Goal: Task Accomplishment & Management: Complete application form

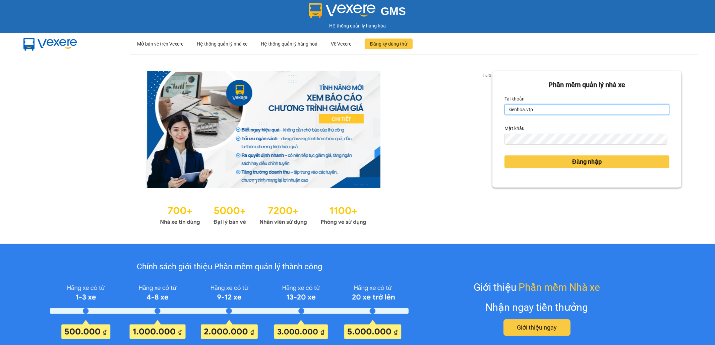
click at [542, 112] on input "kienhoa.vtp" at bounding box center [587, 109] width 165 height 11
drag, startPoint x: 534, startPoint y: 112, endPoint x: 500, endPoint y: 109, distance: 33.9
click at [505, 109] on input "kienhoa.vtp" at bounding box center [587, 109] width 165 height 11
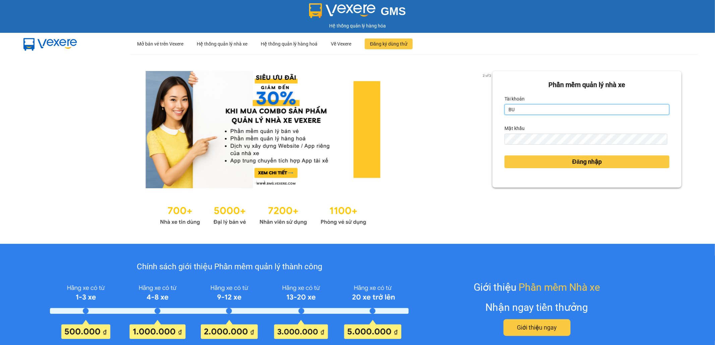
type input "B"
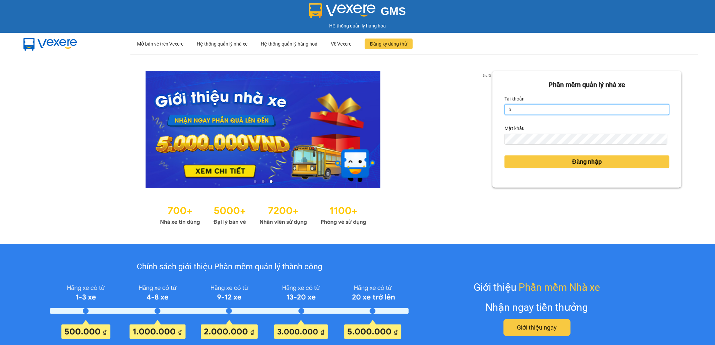
type input "buithithutrang.vtp"
click at [505, 156] on button "Đăng nhập" at bounding box center [587, 162] width 165 height 13
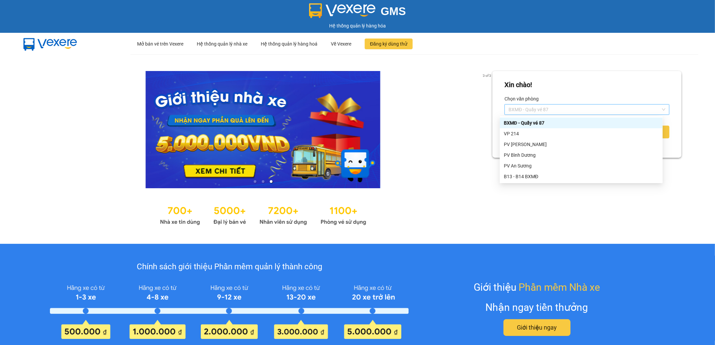
click at [563, 109] on span "BXMĐ - Quầy vé 87" at bounding box center [587, 110] width 157 height 10
click at [560, 135] on div "VP 214" at bounding box center [581, 133] width 155 height 7
click at [560, 135] on button "Đăng nhập" at bounding box center [587, 132] width 165 height 13
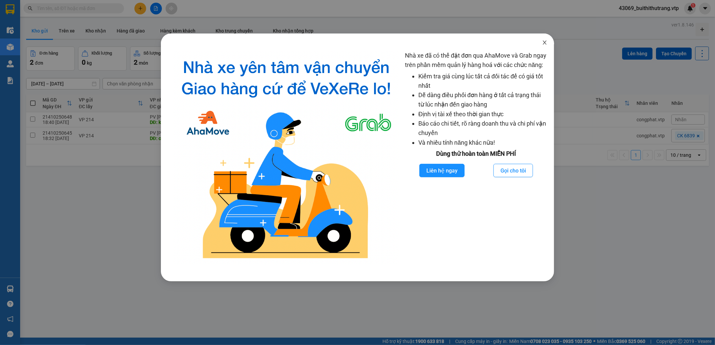
click at [545, 42] on icon "close" at bounding box center [544, 42] width 5 height 5
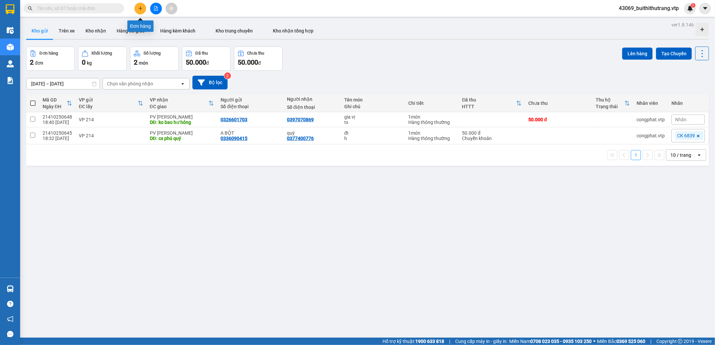
click at [137, 7] on button at bounding box center [140, 9] width 12 height 12
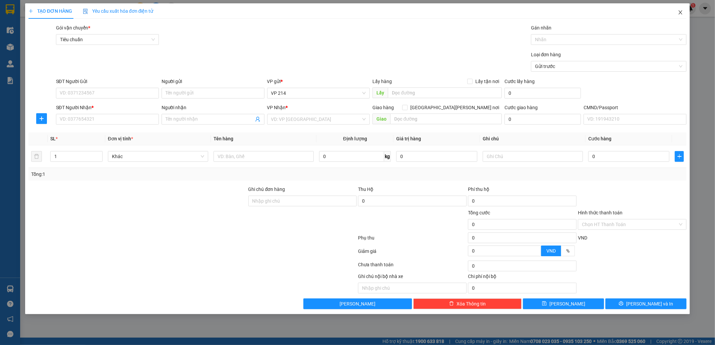
click at [681, 12] on icon "close" at bounding box center [681, 12] width 4 height 4
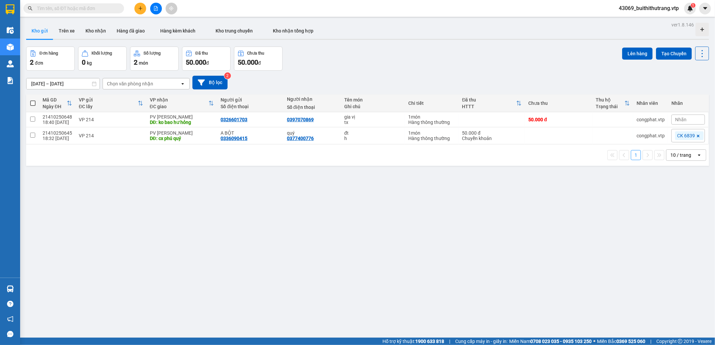
click at [70, 9] on input "text" at bounding box center [76, 8] width 79 height 7
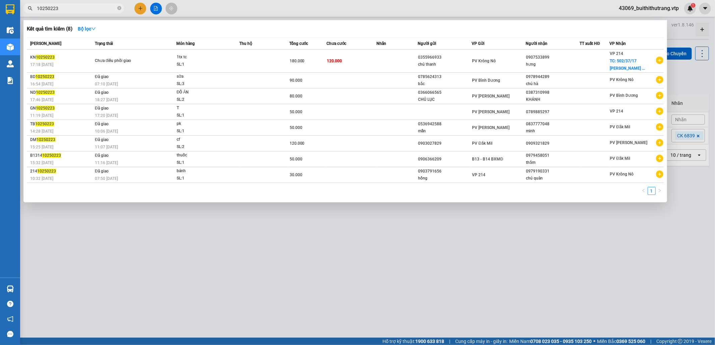
type input "10250223"
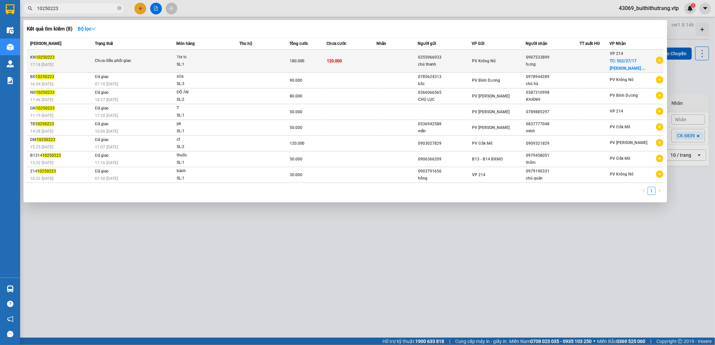
click at [375, 64] on td "120.000" at bounding box center [352, 61] width 50 height 23
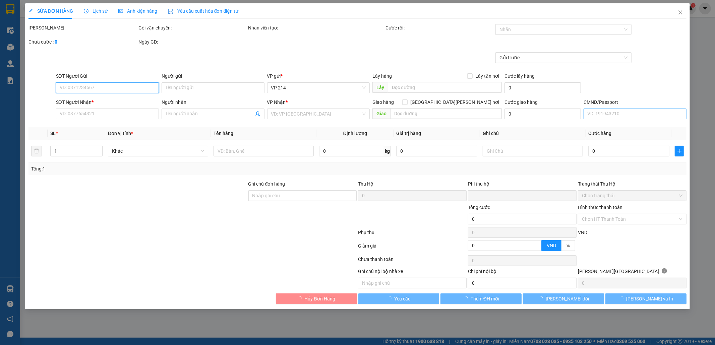
type input "3.000"
type input "0355966933"
type input "chú thanh"
type input "0907533899"
type input "hưng"
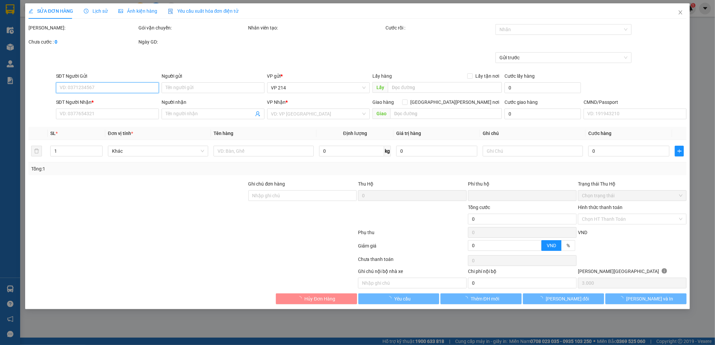
checkbox input "true"
type input "502/37/17 đường [PERSON_NAME] phát, [GEOGRAPHIC_DATA], [PERSON_NAME]"
type input "0"
type input "180.000"
type input "60.000"
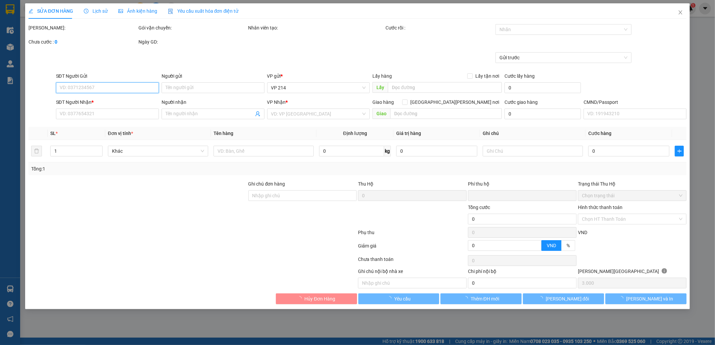
type input "120.000"
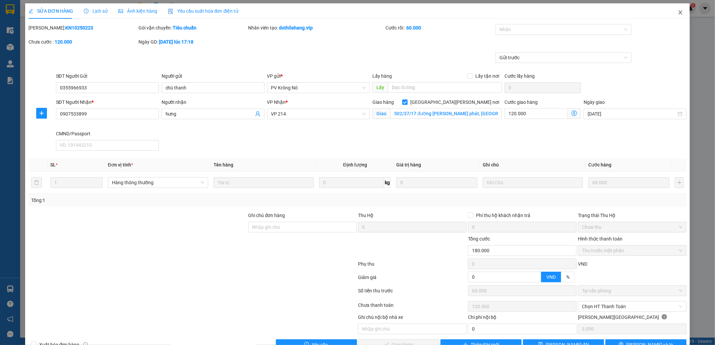
click at [678, 13] on icon "close" at bounding box center [680, 12] width 5 height 5
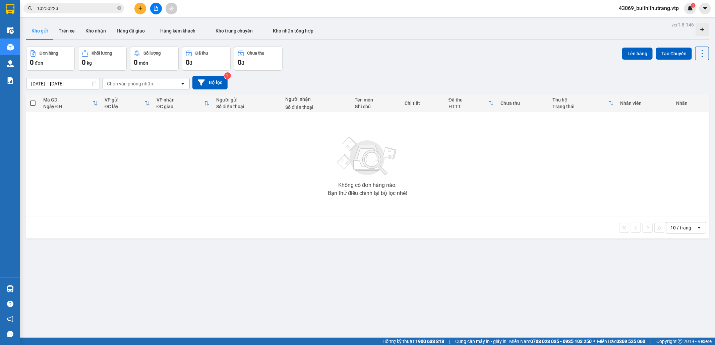
click at [62, 7] on input "10250223" at bounding box center [76, 8] width 79 height 7
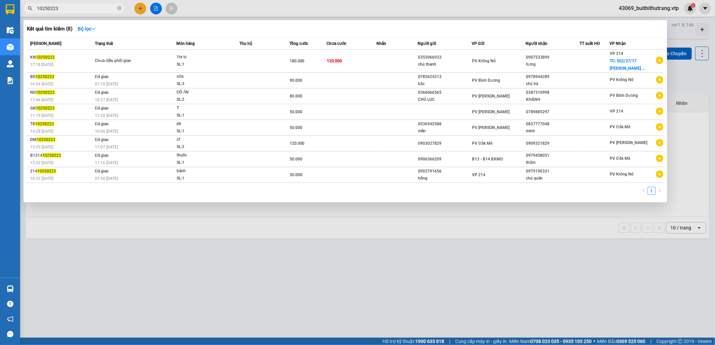
drag, startPoint x: 60, startPoint y: 8, endPoint x: 34, endPoint y: 11, distance: 27.0
click at [34, 11] on span "10250223" at bounding box center [73, 8] width 101 height 10
type input "0842323134"
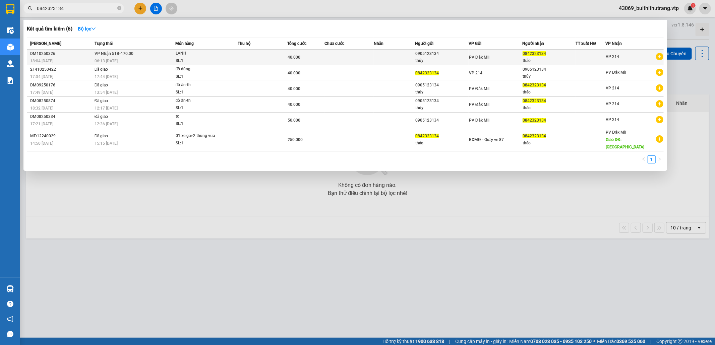
click at [522, 54] on div "PV Đắk Mil" at bounding box center [495, 57] width 53 height 7
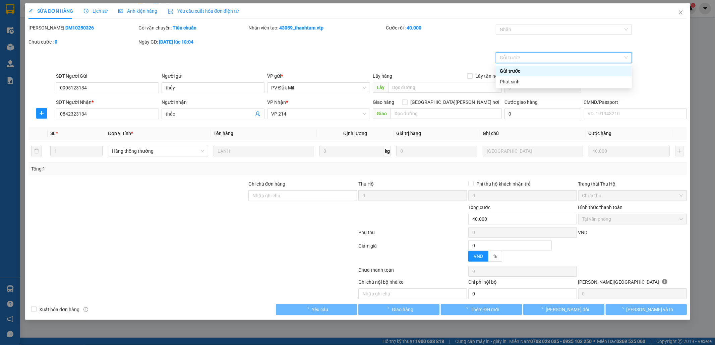
type input "0905123134"
type input "thủy"
type input "0842323134"
type input "thảo"
type input "0"
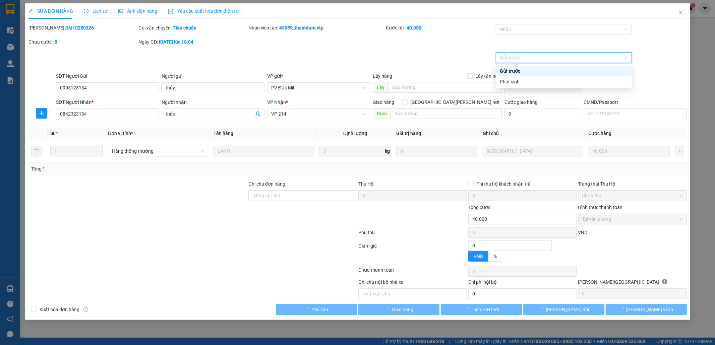
type input "40.000"
type input "2.000"
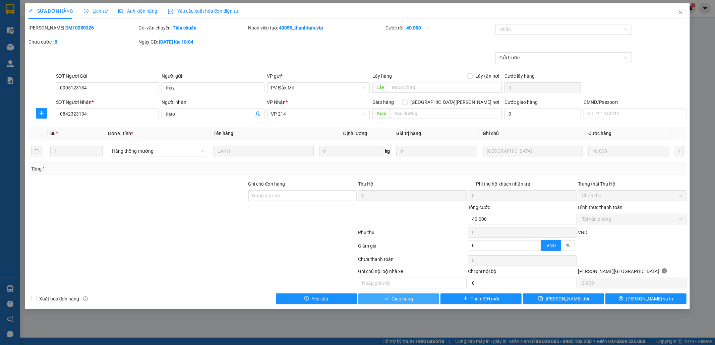
click at [420, 301] on button "Giao hàng" at bounding box center [398, 299] width 81 height 11
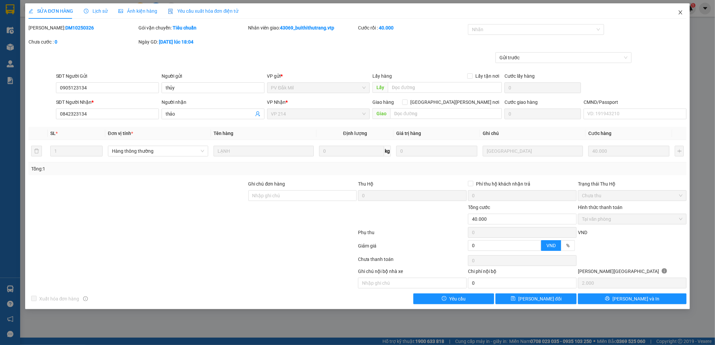
click at [681, 12] on icon "close" at bounding box center [681, 12] width 4 height 4
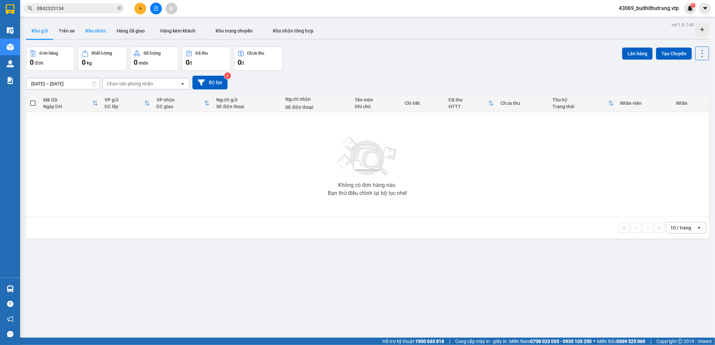
click at [92, 30] on button "Kho nhận" at bounding box center [95, 31] width 31 height 16
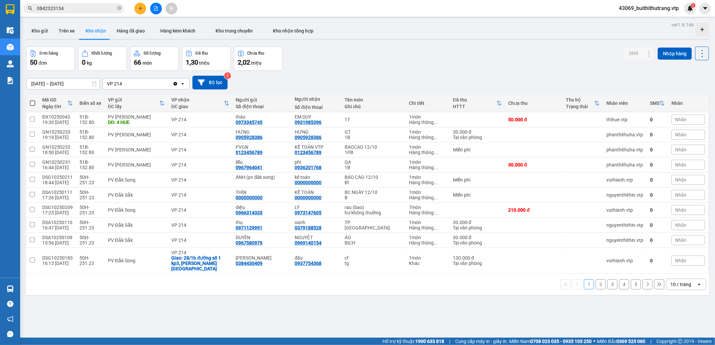
click at [676, 283] on div "10 / trang" at bounding box center [680, 284] width 21 height 7
click at [680, 267] on span "100 / trang" at bounding box center [677, 266] width 24 height 7
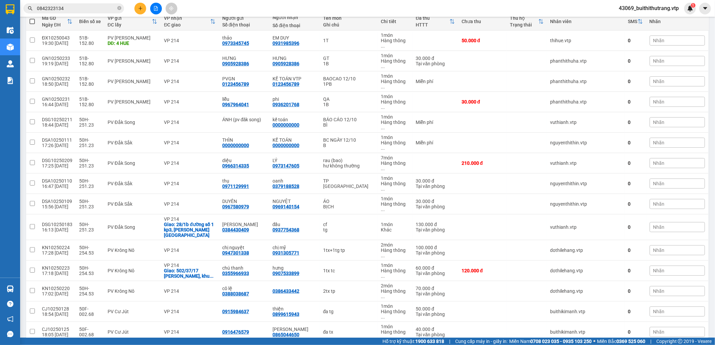
scroll to position [89, 0]
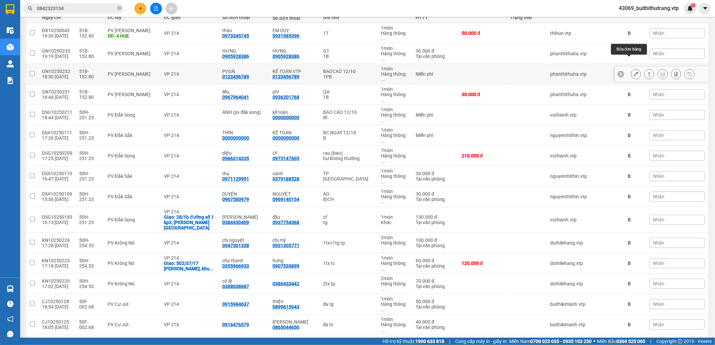
click at [634, 72] on icon at bounding box center [636, 74] width 5 height 5
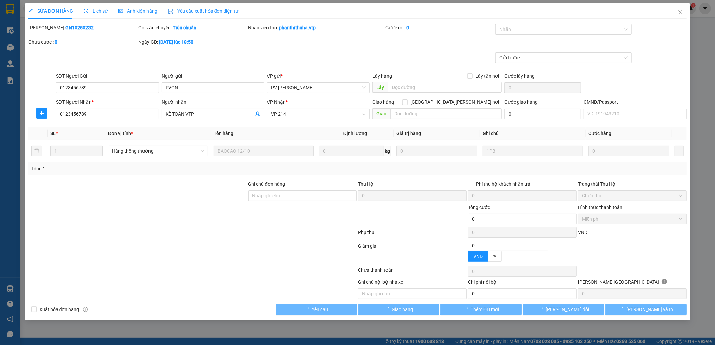
type input "0123456789"
type input "PVGN"
type input "0123456789"
type input "KẾ TOÁN VTP"
type input "0"
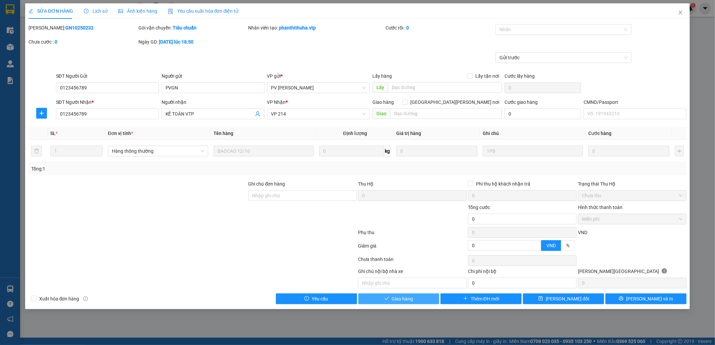
click at [413, 302] on span "Giao hàng" at bounding box center [402, 298] width 21 height 7
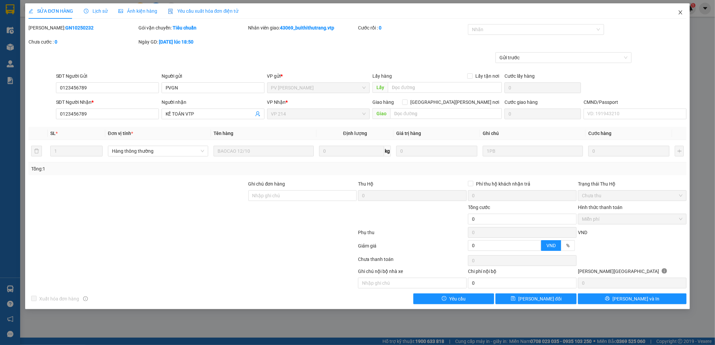
click at [681, 12] on icon "close" at bounding box center [681, 12] width 4 height 4
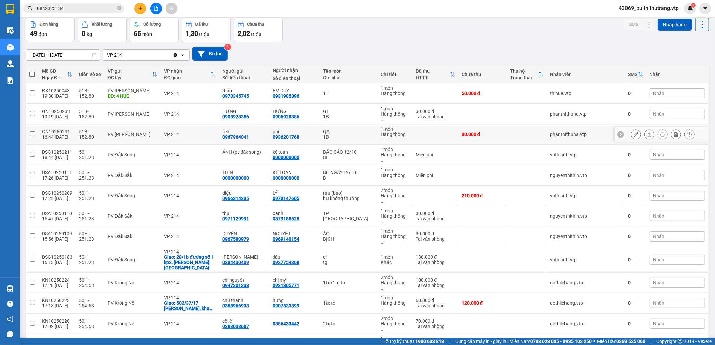
scroll to position [45, 0]
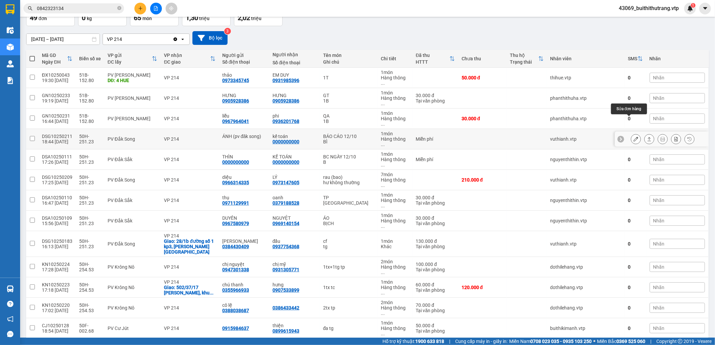
click at [634, 137] on icon at bounding box center [636, 139] width 5 height 5
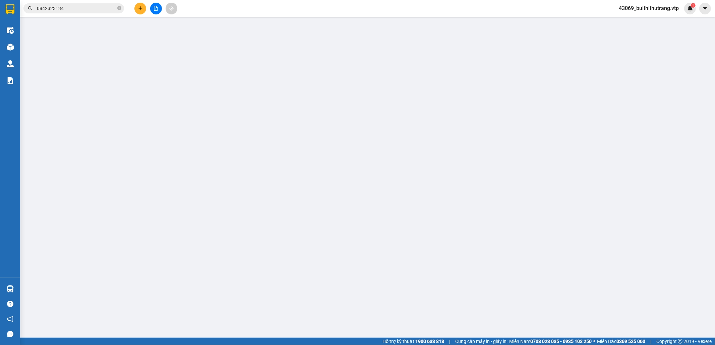
type input "ÁNH (pv đăk song)"
type input "0000000000"
type input "kế toán"
type input "650K(11/10 40K)"
type input "0"
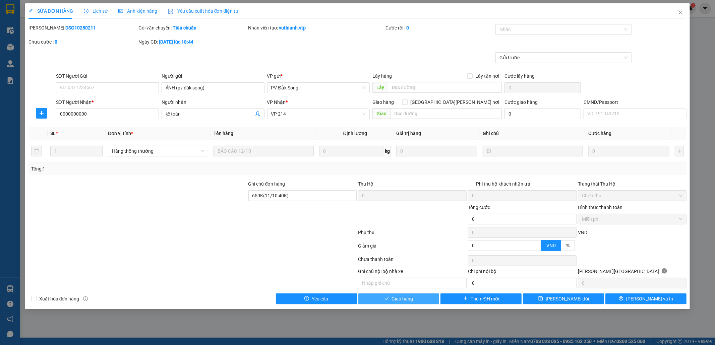
click at [407, 299] on span "Giao hàng" at bounding box center [402, 298] width 21 height 7
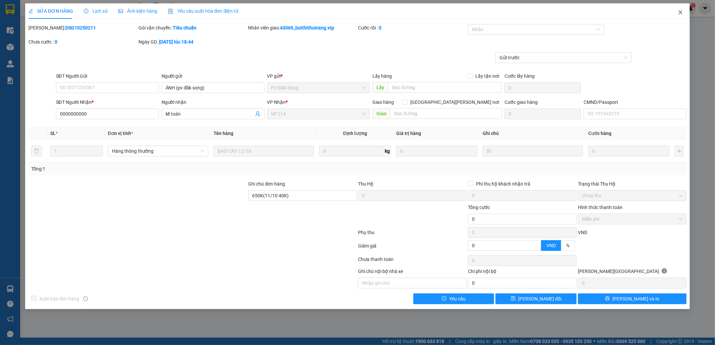
click at [680, 12] on icon "close" at bounding box center [681, 12] width 4 height 4
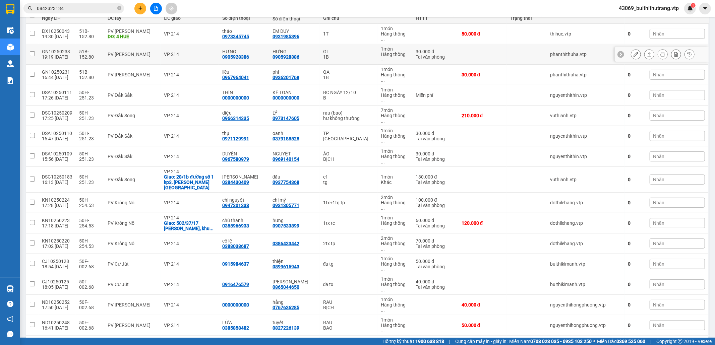
scroll to position [89, 0]
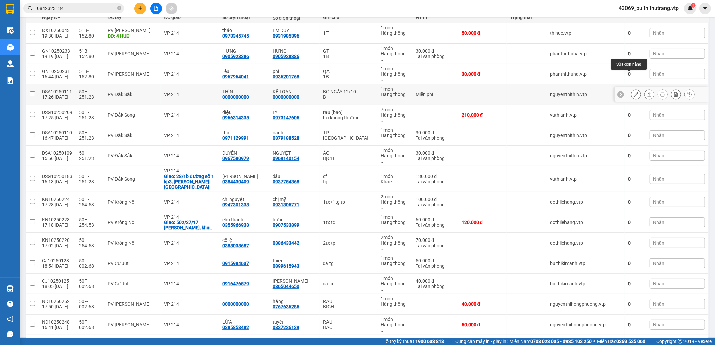
click at [634, 92] on icon at bounding box center [636, 94] width 5 height 5
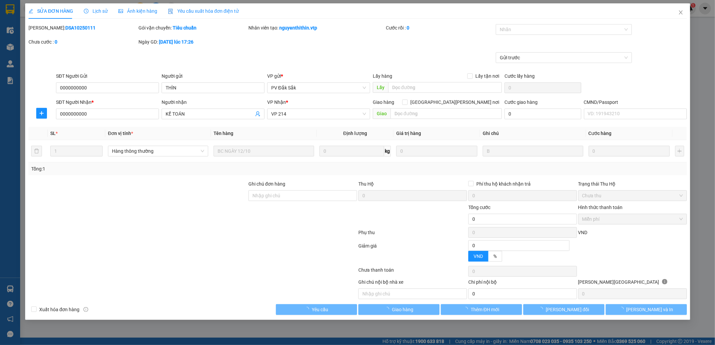
type input "0000000000"
type input "THÌN"
type input "0000000000"
type input "KẾ TOÁN"
type input "0"
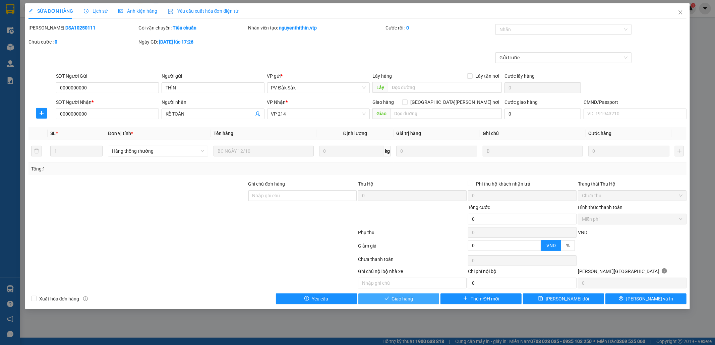
click at [405, 299] on span "Giao hàng" at bounding box center [402, 298] width 21 height 7
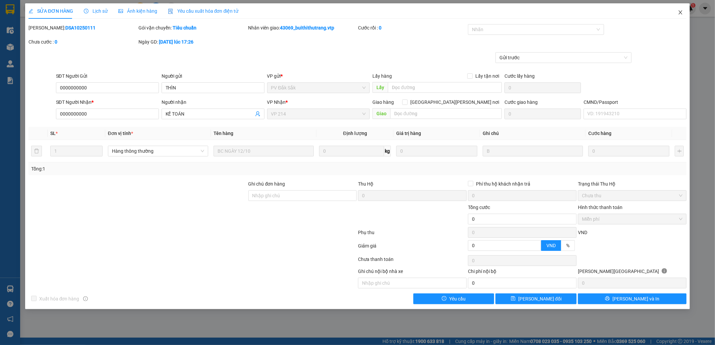
click at [680, 13] on icon "close" at bounding box center [680, 12] width 5 height 5
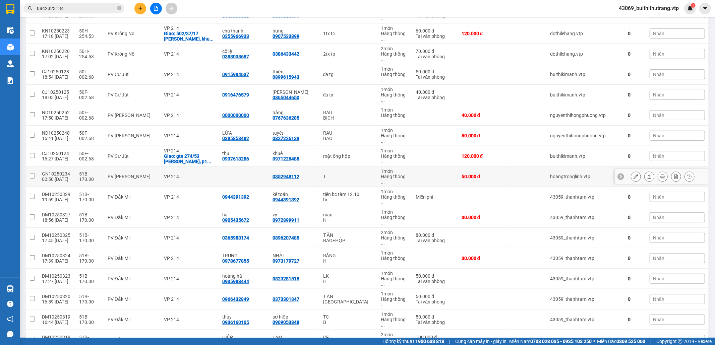
scroll to position [268, 0]
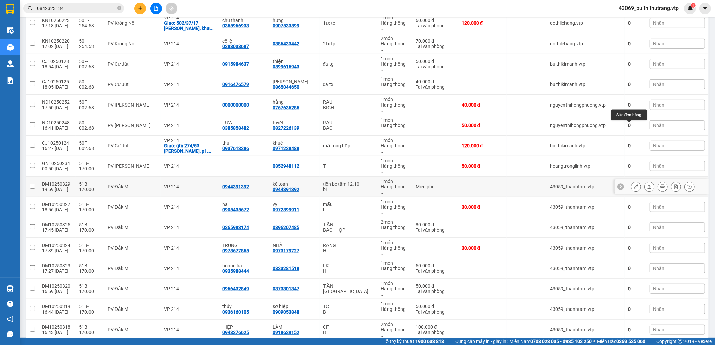
click at [634, 184] on icon at bounding box center [636, 186] width 5 height 5
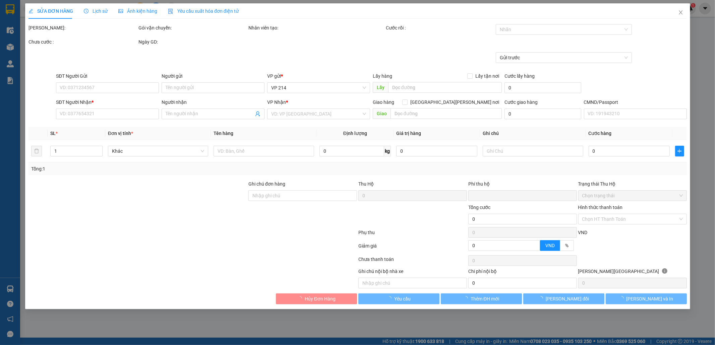
type input "0944391392"
type input "kế toán"
type input "0"
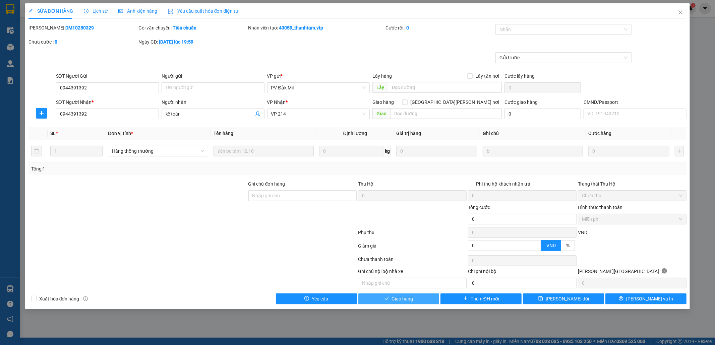
click at [416, 297] on button "Giao hàng" at bounding box center [398, 299] width 81 height 11
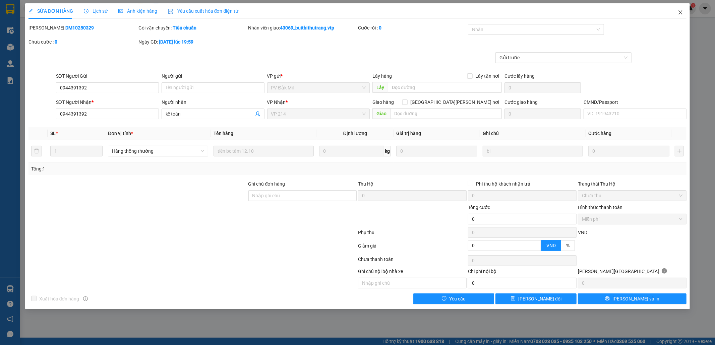
click at [679, 12] on icon "close" at bounding box center [680, 12] width 5 height 5
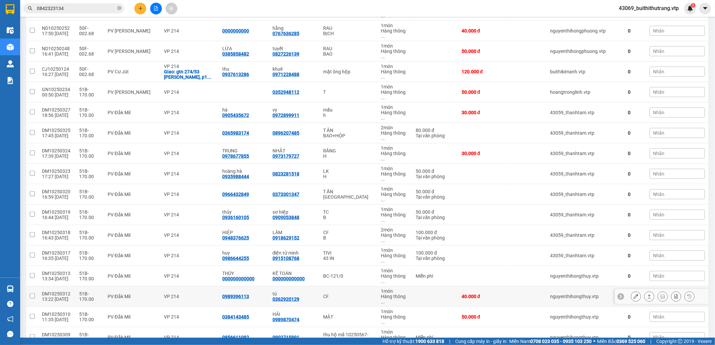
scroll to position [357, 0]
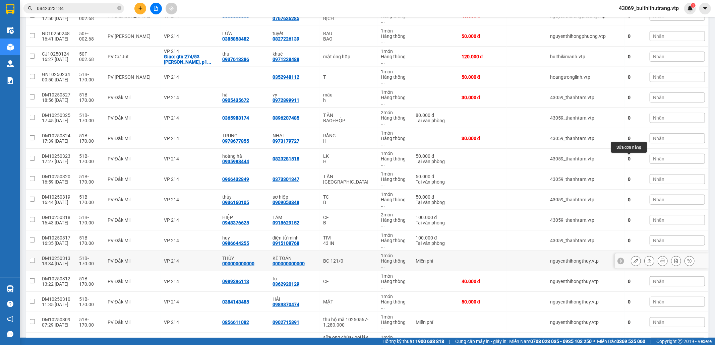
click at [634, 259] on icon at bounding box center [636, 261] width 5 height 5
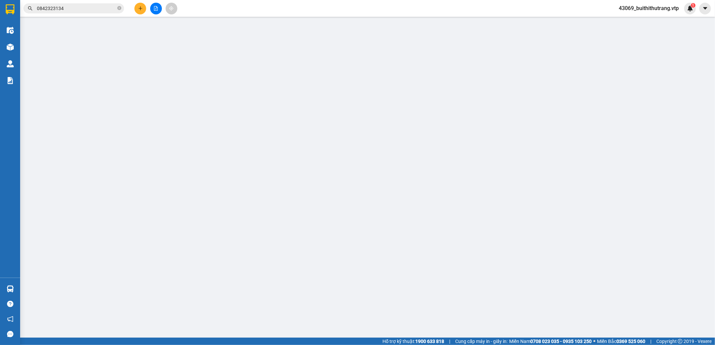
type input "000000000000"
type input "THÙY"
type input "000000000000"
type input "KẾ TOÁN"
type input "0"
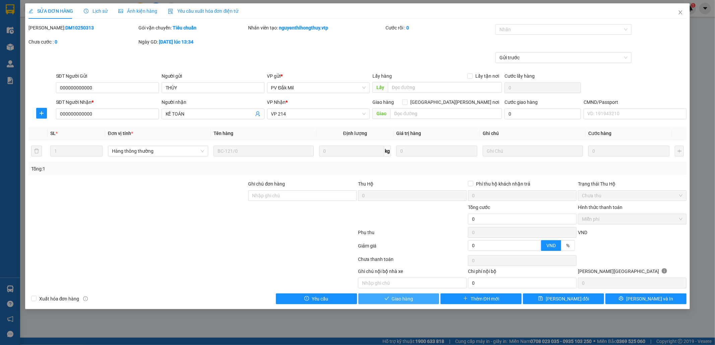
click at [413, 301] on span "Giao hàng" at bounding box center [402, 298] width 21 height 7
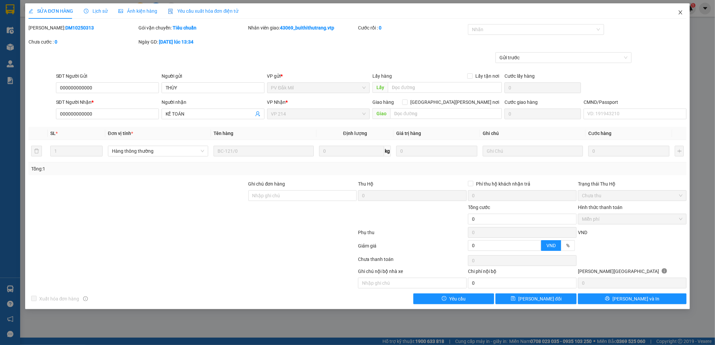
click at [683, 13] on icon "close" at bounding box center [680, 12] width 5 height 5
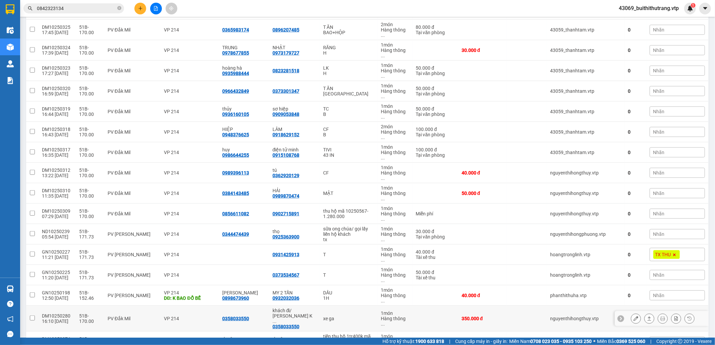
scroll to position [429, 0]
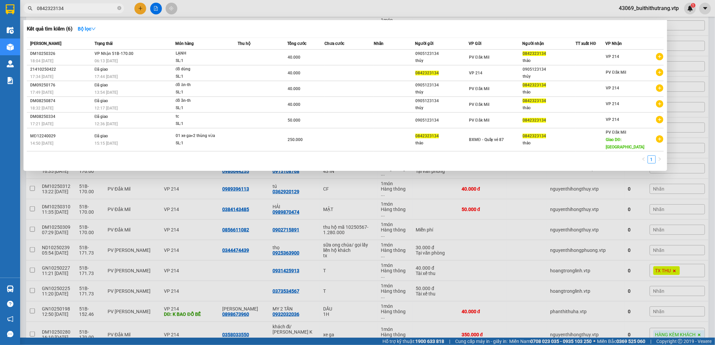
click at [69, 9] on input "0842323134" at bounding box center [76, 8] width 79 height 7
drag, startPoint x: 72, startPoint y: 10, endPoint x: 18, endPoint y: 12, distance: 54.3
click at [20, 12] on div "0842323134" at bounding box center [65, 8] width 131 height 10
type input "10250227"
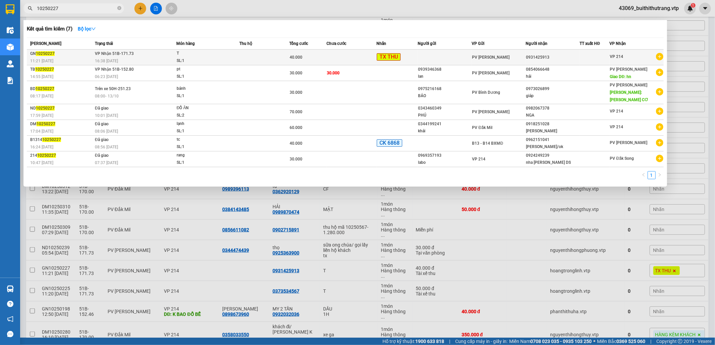
click at [290, 62] on td "40.000" at bounding box center [307, 58] width 37 height 16
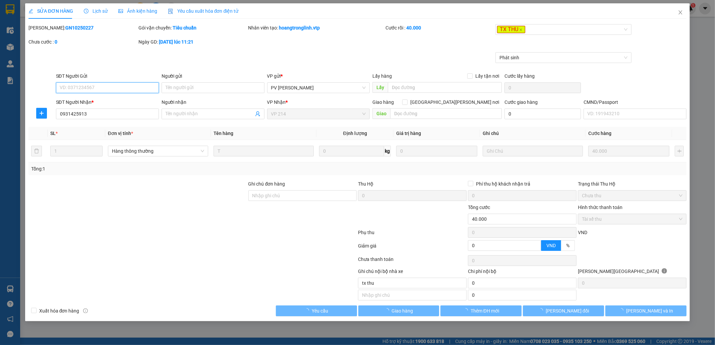
type input "0931425913"
type input "0"
type input "40.000"
type input "tx thu"
type input "8.000"
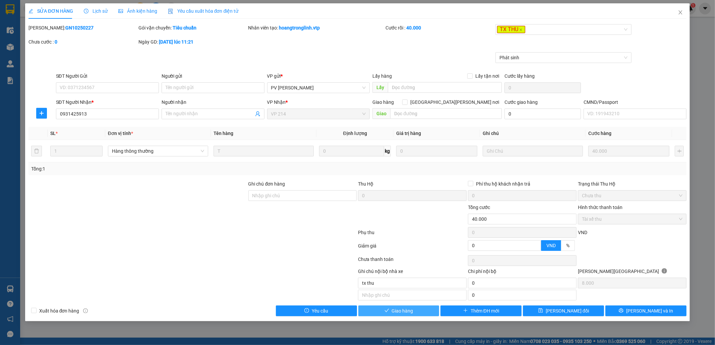
click at [416, 316] on button "Giao hàng" at bounding box center [398, 311] width 81 height 11
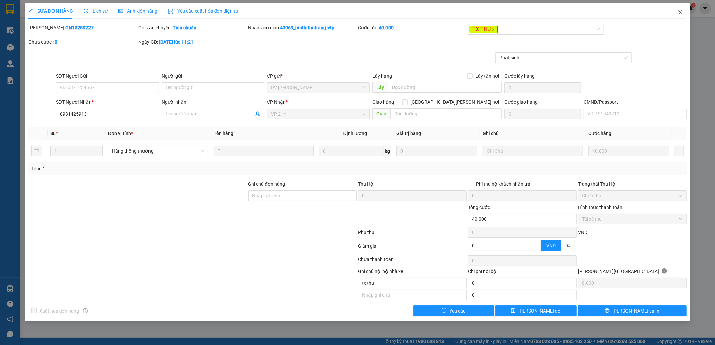
click at [683, 14] on icon "close" at bounding box center [680, 12] width 5 height 5
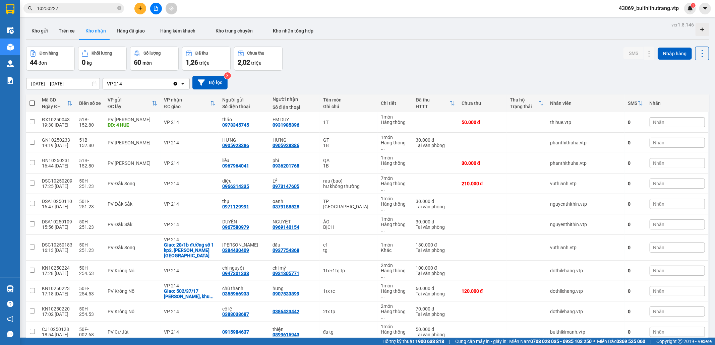
click at [70, 7] on input "10250227" at bounding box center [76, 8] width 79 height 7
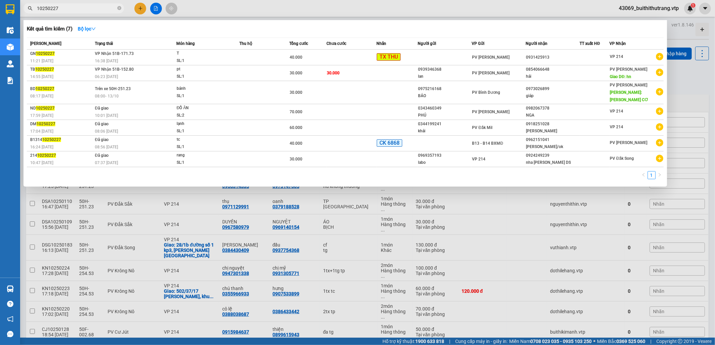
drag, startPoint x: 60, startPoint y: 9, endPoint x: 34, endPoint y: 15, distance: 27.3
click at [34, 14] on div "Kết quả [PERSON_NAME] ( 7 ) Bộ lọc Mã ĐH Trạng thái Món hàng Thu hộ Tổng [PERSO…" at bounding box center [65, 9] width 131 height 12
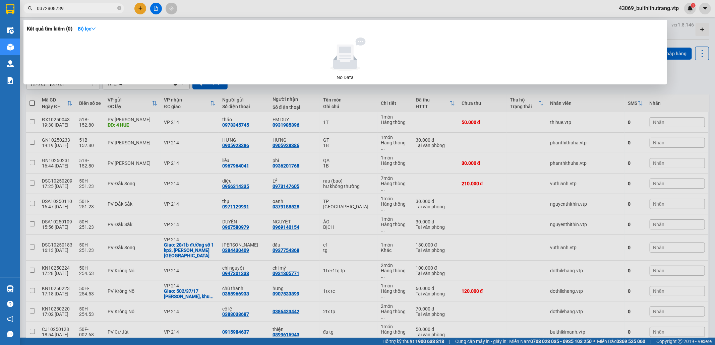
click at [511, 145] on div at bounding box center [357, 172] width 715 height 345
click at [94, 10] on input "0372808739" at bounding box center [76, 8] width 79 height 7
drag, startPoint x: 65, startPoint y: 10, endPoint x: 34, endPoint y: 16, distance: 32.2
click at [34, 14] on div "Kết quả [PERSON_NAME] ( 0 ) Bộ lọc No Data 0372808739" at bounding box center [65, 9] width 131 height 12
type input "0385081656"
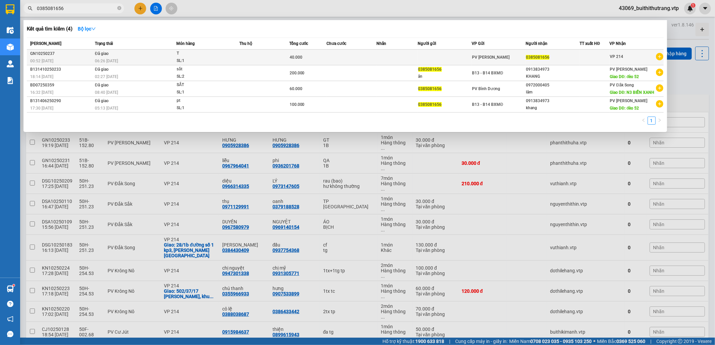
click at [558, 58] on div "0385081656" at bounding box center [552, 57] width 53 height 7
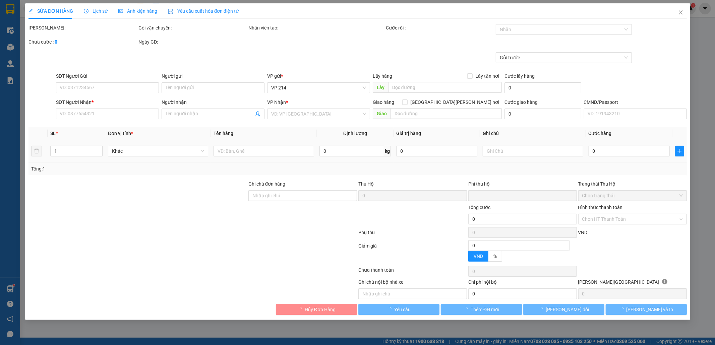
type input "8.000"
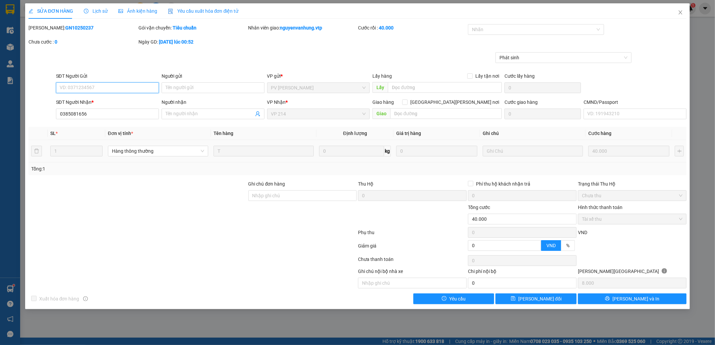
type input "0385081656"
type input "0"
type input "40.000"
click at [97, 8] on span "Lịch sử" at bounding box center [96, 10] width 24 height 5
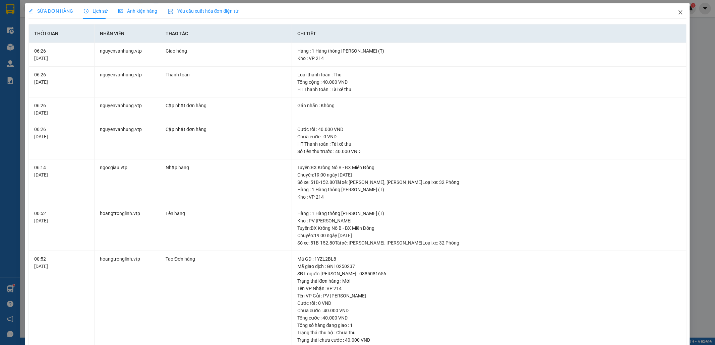
click at [678, 14] on icon "close" at bounding box center [680, 12] width 5 height 5
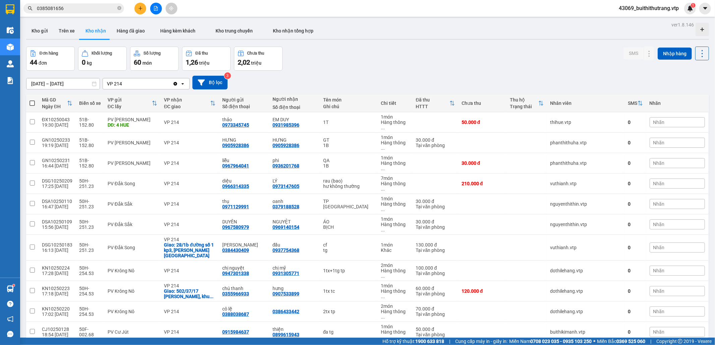
click at [80, 8] on input "0385081656" at bounding box center [76, 8] width 79 height 7
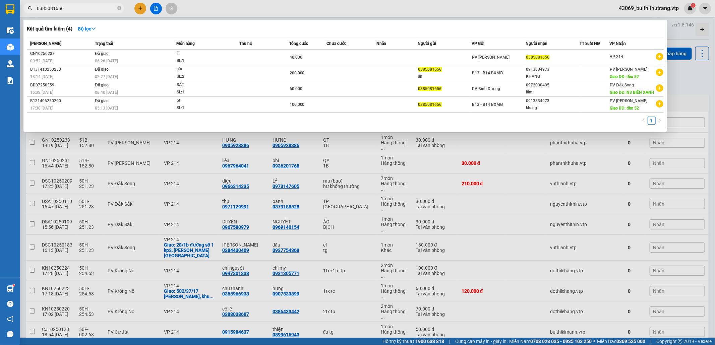
click at [80, 8] on input "0385081656" at bounding box center [76, 8] width 79 height 7
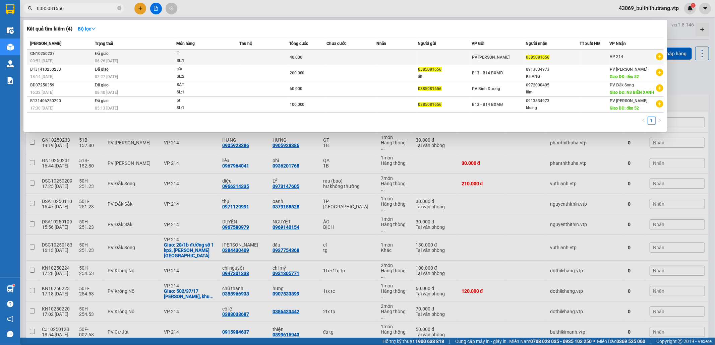
click at [501, 54] on div "PV [PERSON_NAME]" at bounding box center [498, 57] width 53 height 7
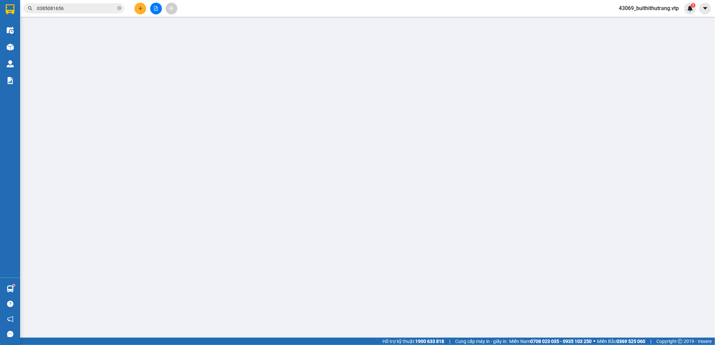
type input "8.000"
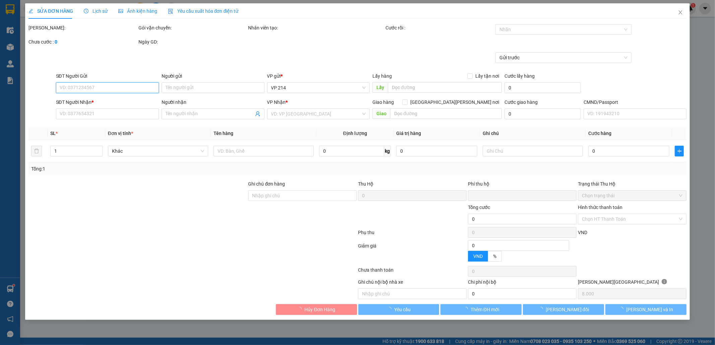
type input "0385081656"
type input "0"
type input "40.000"
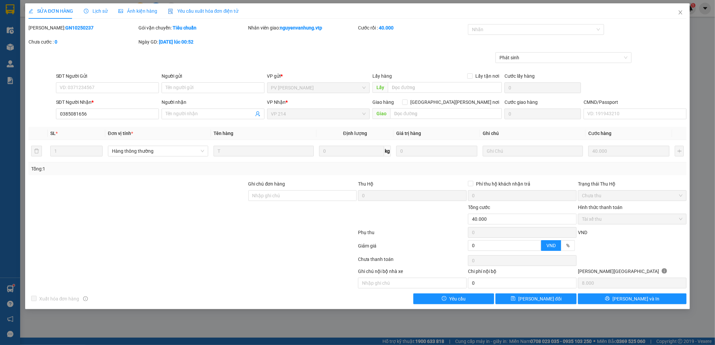
click at [103, 11] on span "Lịch sử" at bounding box center [96, 10] width 24 height 5
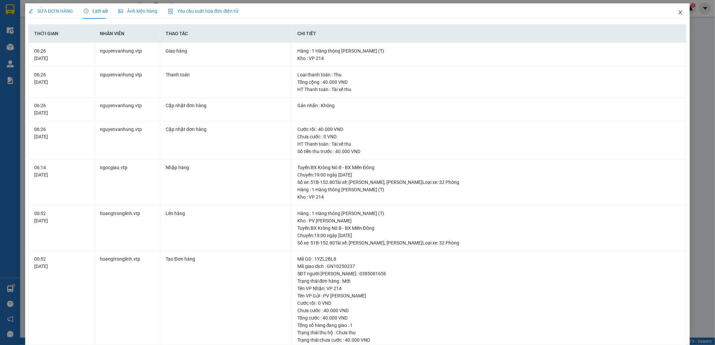
click at [678, 12] on icon "close" at bounding box center [680, 12] width 5 height 5
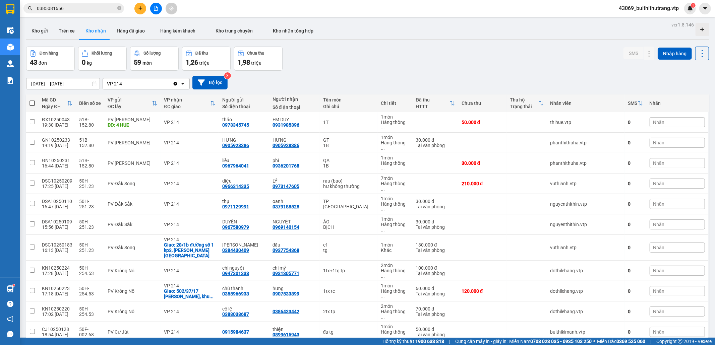
click at [77, 8] on input "0385081656" at bounding box center [76, 8] width 79 height 7
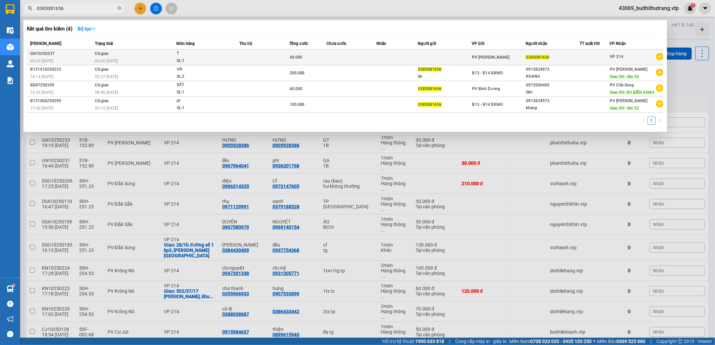
click at [257, 54] on td at bounding box center [264, 58] width 50 height 16
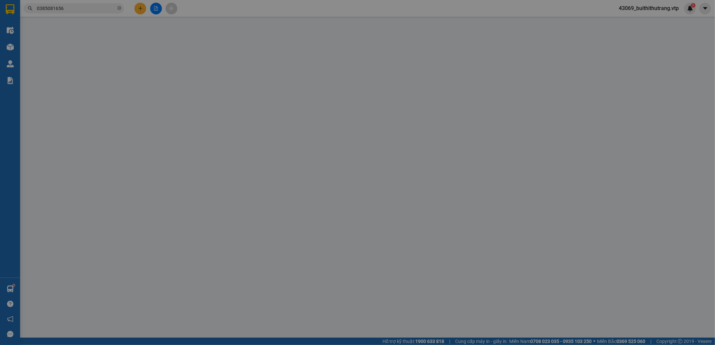
type input "0385081656"
type input "0"
type input "40.000"
type input "8.000"
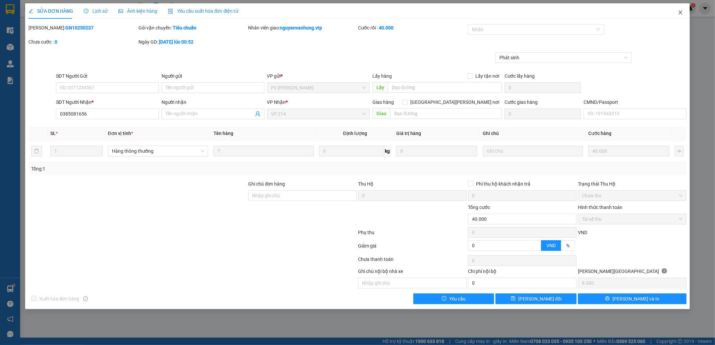
click at [680, 15] on icon "close" at bounding box center [680, 12] width 5 height 5
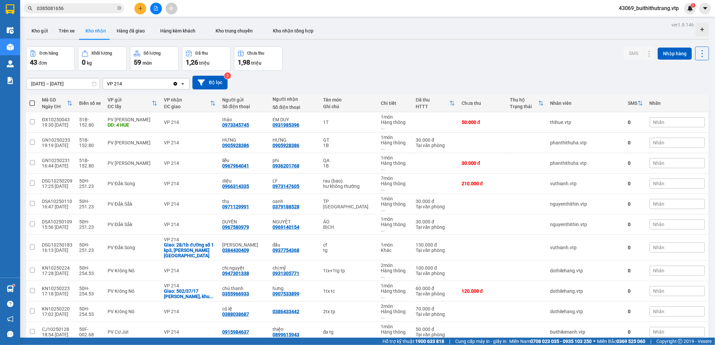
click at [77, 9] on input "0385081656" at bounding box center [76, 8] width 79 height 7
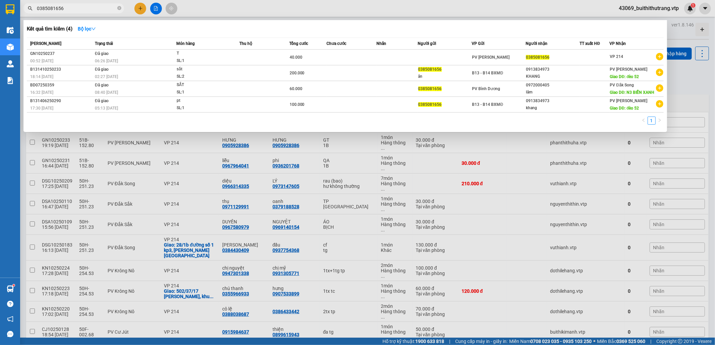
drag, startPoint x: 65, startPoint y: 7, endPoint x: 34, endPoint y: 11, distance: 31.4
click at [34, 11] on span "0385081656" at bounding box center [73, 8] width 101 height 10
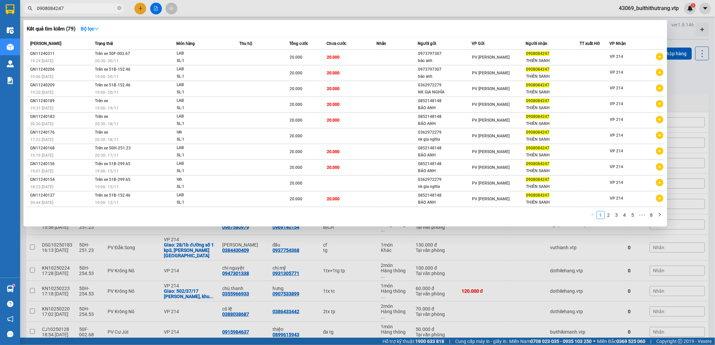
click at [64, 8] on input "0908084247" at bounding box center [76, 8] width 79 height 7
drag, startPoint x: 64, startPoint y: 8, endPoint x: 58, endPoint y: 9, distance: 5.8
click at [58, 9] on input "0908084247" at bounding box center [76, 8] width 79 height 7
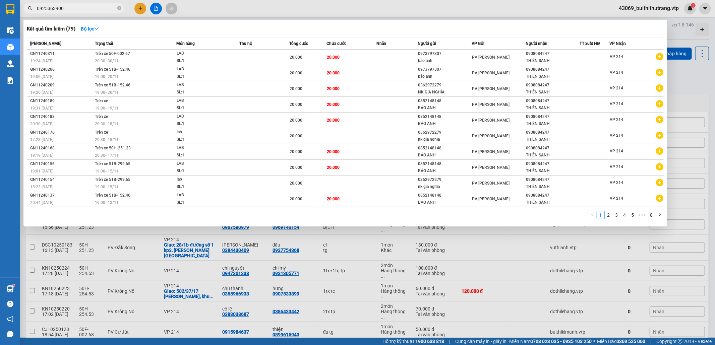
type input "0925363900"
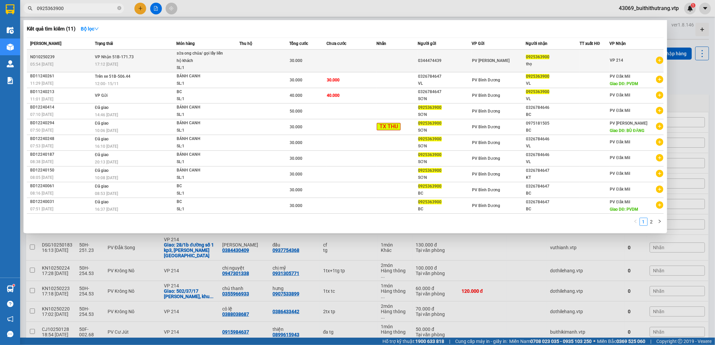
click at [329, 63] on td at bounding box center [352, 61] width 50 height 23
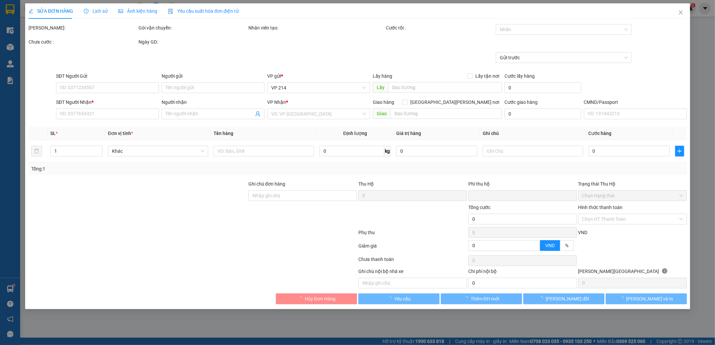
type input "0344474439"
type input "0925363900"
type input "thọ"
type input "0"
type input "30.000"
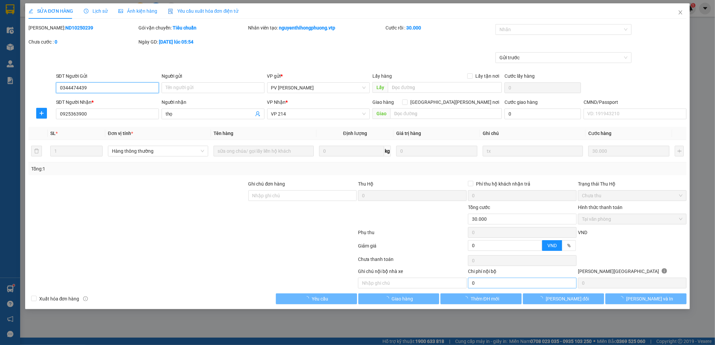
type input "1.500"
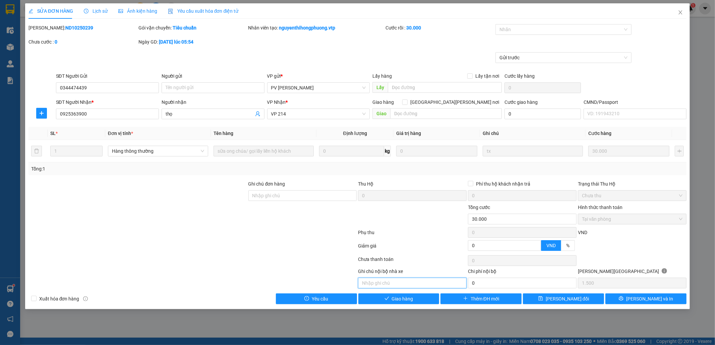
click at [434, 282] on input "text" at bounding box center [412, 283] width 109 height 11
click at [422, 301] on button "Giao hàng" at bounding box center [398, 299] width 81 height 11
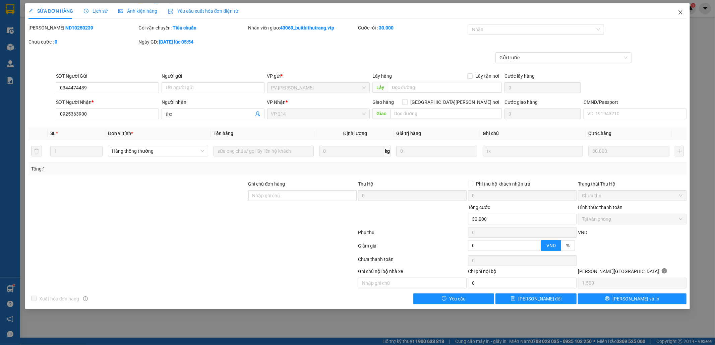
click at [683, 13] on icon "close" at bounding box center [680, 12] width 5 height 5
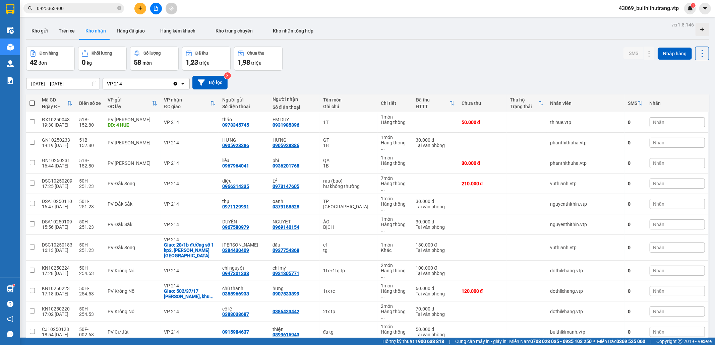
click at [65, 7] on input "0925363900" at bounding box center [76, 8] width 79 height 7
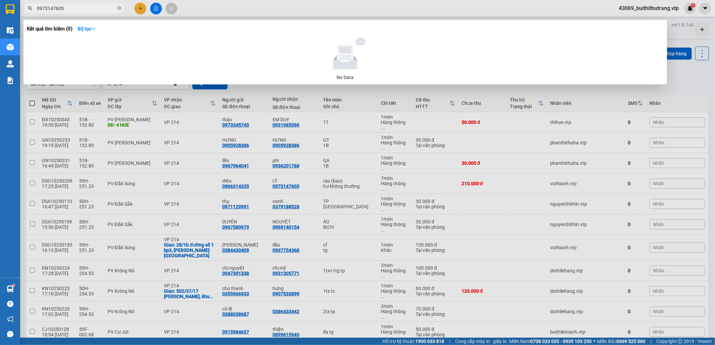
type input "0973147605"
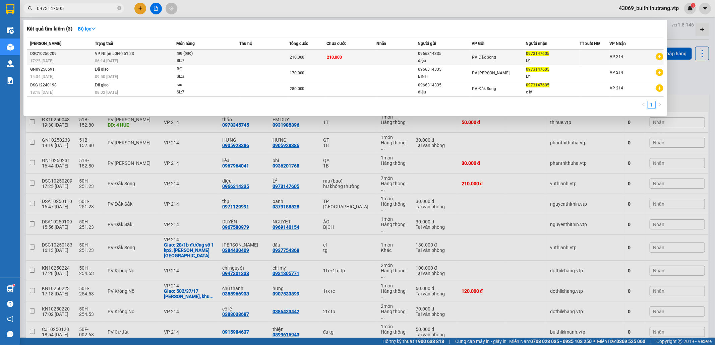
click at [505, 58] on div "PV Đắk Song" at bounding box center [498, 57] width 53 height 7
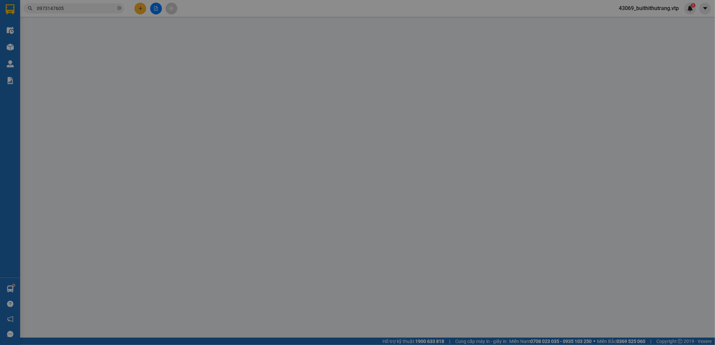
type input "0966314335"
type input "diệu"
type input "0973147605"
type input "LÝ"
type input "0"
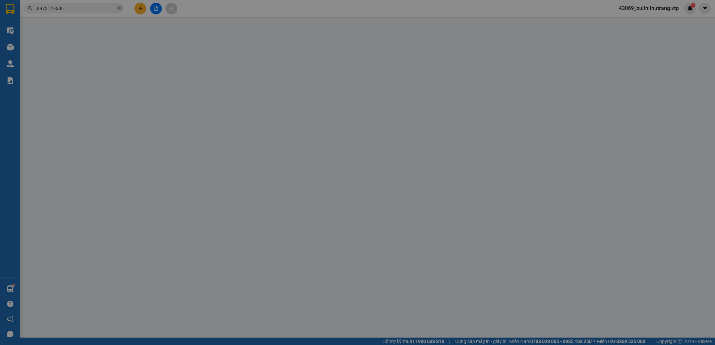
type input "210.000"
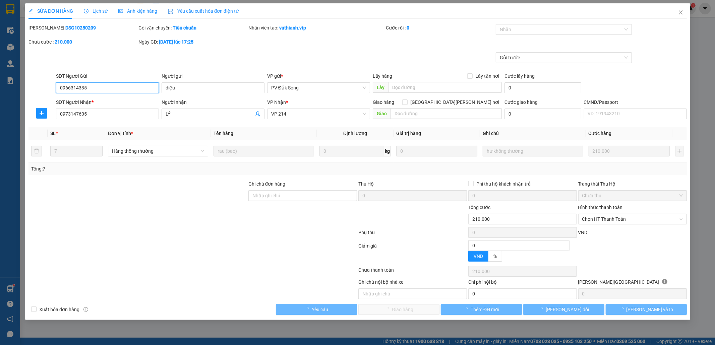
type input "10.500"
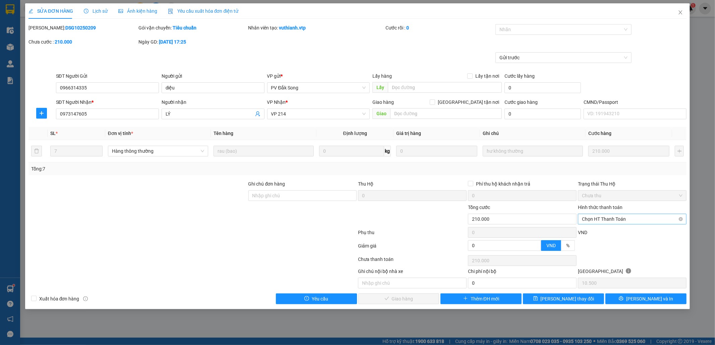
click at [640, 221] on span "Chọn HT Thanh Toán" at bounding box center [632, 219] width 101 height 10
click at [629, 236] on div "Tại văn phòng" at bounding box center [632, 233] width 101 height 7
type input "0"
click at [400, 300] on span "[PERSON_NAME] và [PERSON_NAME] hàng" at bounding box center [403, 298] width 64 height 7
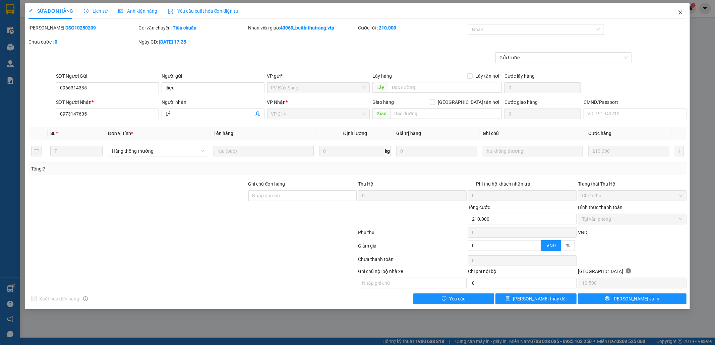
click at [682, 11] on icon "close" at bounding box center [681, 12] width 4 height 4
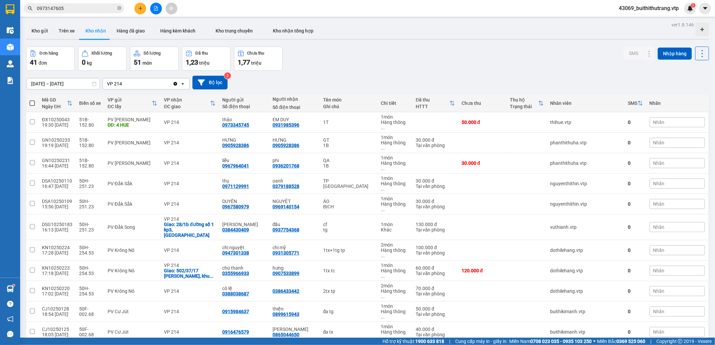
click at [72, 8] on input "0973147605" at bounding box center [76, 8] width 79 height 7
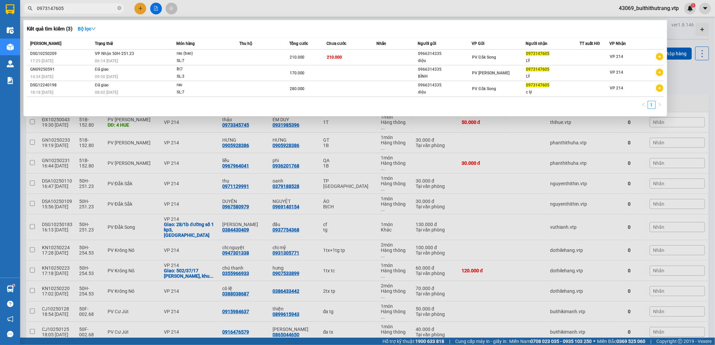
drag, startPoint x: 66, startPoint y: 7, endPoint x: 37, endPoint y: 7, distance: 29.8
click at [37, 7] on input "0973147605" at bounding box center [76, 8] width 79 height 7
drag, startPoint x: 37, startPoint y: 7, endPoint x: 31, endPoint y: 8, distance: 5.5
click at [37, 7] on input "0973147605" at bounding box center [76, 8] width 79 height 7
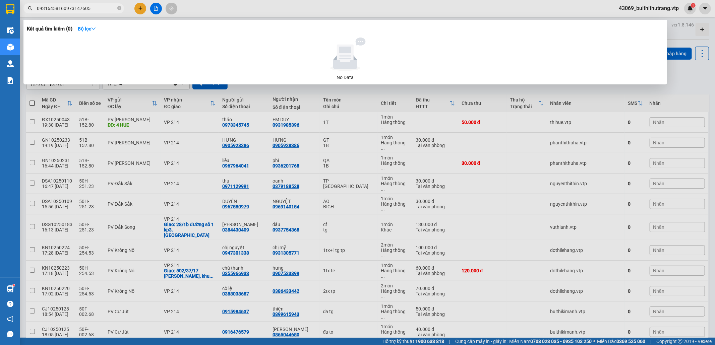
click at [62, 10] on input "09316458160973147605" at bounding box center [76, 8] width 79 height 7
drag, startPoint x: 62, startPoint y: 7, endPoint x: 34, endPoint y: 12, distance: 28.7
click at [34, 12] on span "0931645816" at bounding box center [73, 8] width 101 height 10
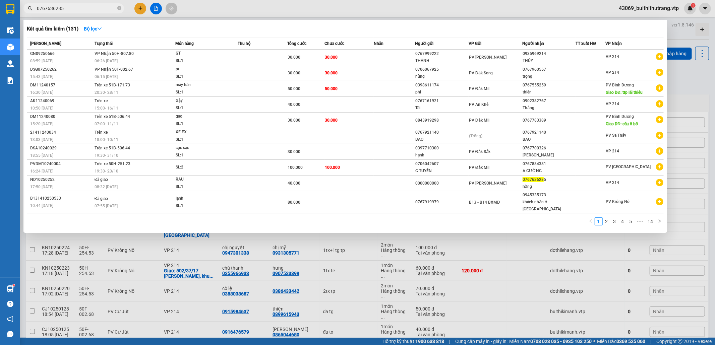
type input "0767636285"
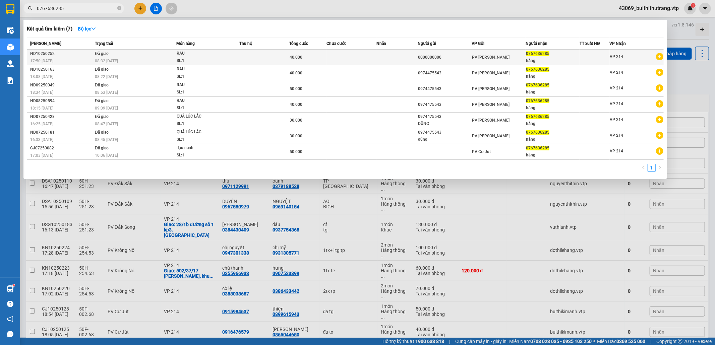
click at [482, 55] on span "PV [PERSON_NAME]" at bounding box center [491, 57] width 38 height 5
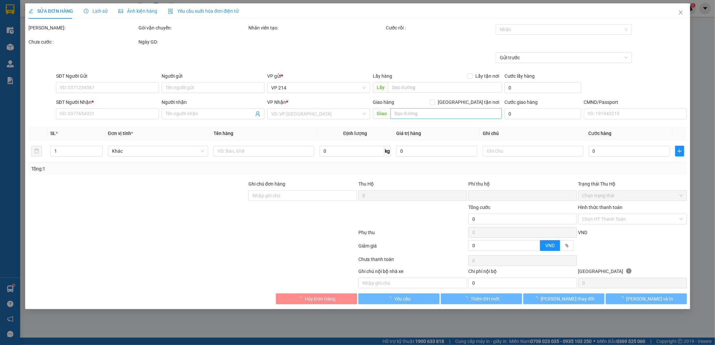
type input "2.000"
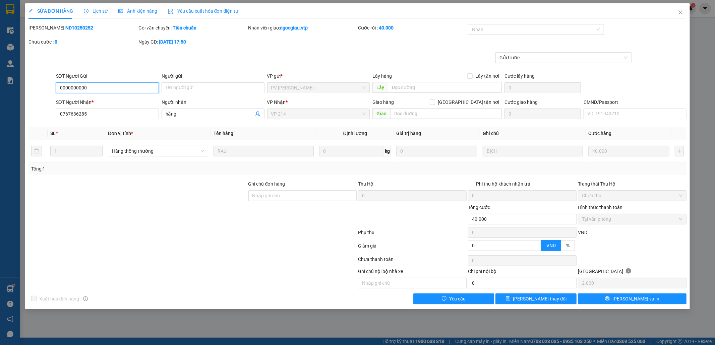
type input "0000000000"
type input "0767636285"
type input "hằng"
type input "0"
type input "40.000"
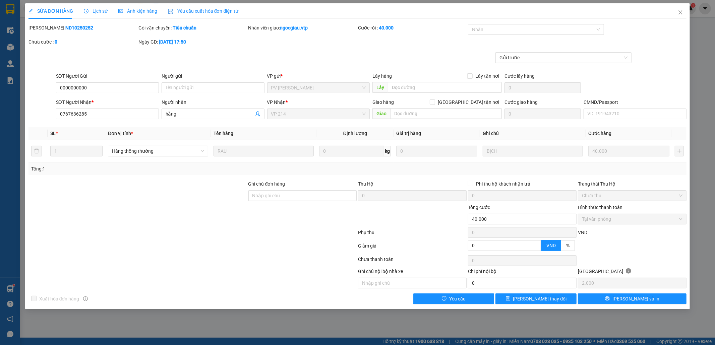
click at [99, 11] on span "Lịch sử" at bounding box center [96, 10] width 24 height 5
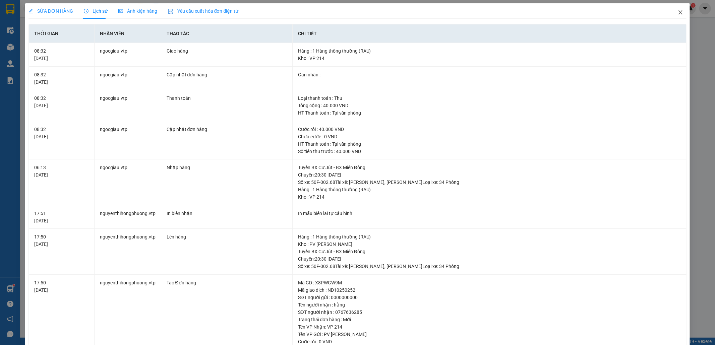
click at [677, 13] on span "Close" at bounding box center [680, 12] width 19 height 19
click at [677, 13] on div "43069_buithithutrang.vtp 1" at bounding box center [654, 9] width 82 height 12
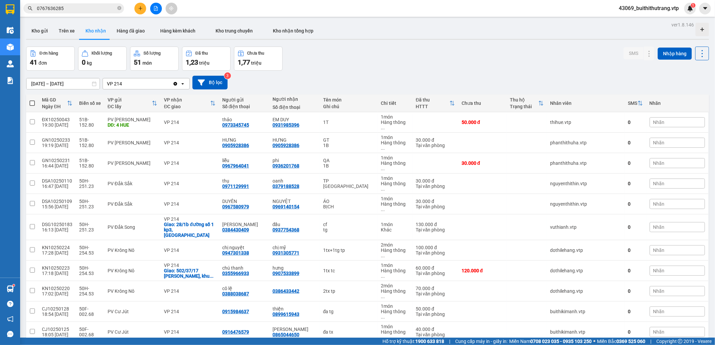
click at [95, 5] on input "0767636285" at bounding box center [76, 8] width 79 height 7
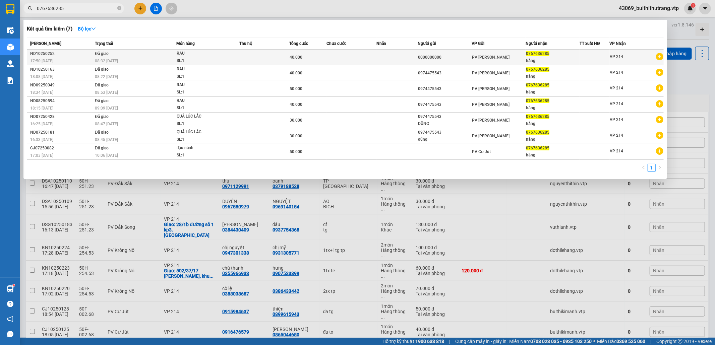
click at [343, 61] on td at bounding box center [352, 58] width 50 height 16
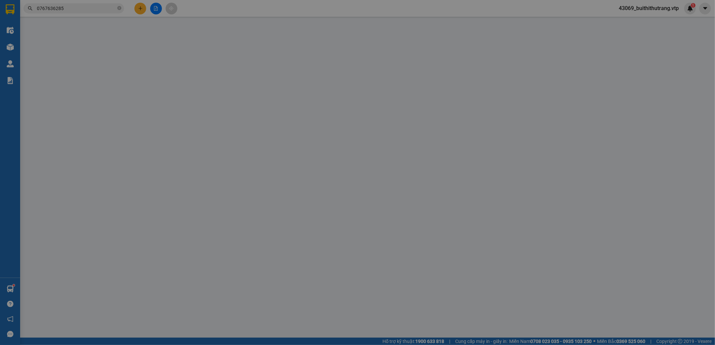
type input "0000000000"
type input "0767636285"
type input "hằng"
type input "0"
type input "40.000"
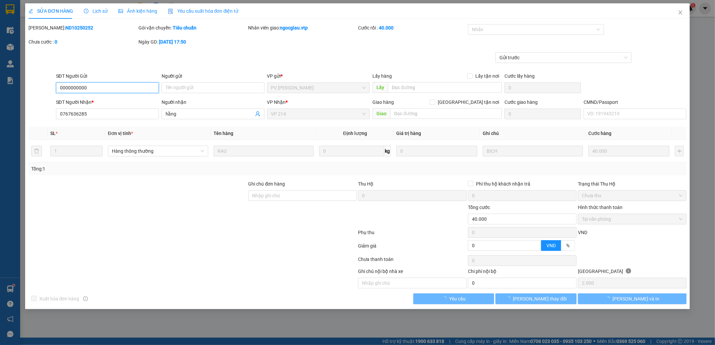
type input "2.000"
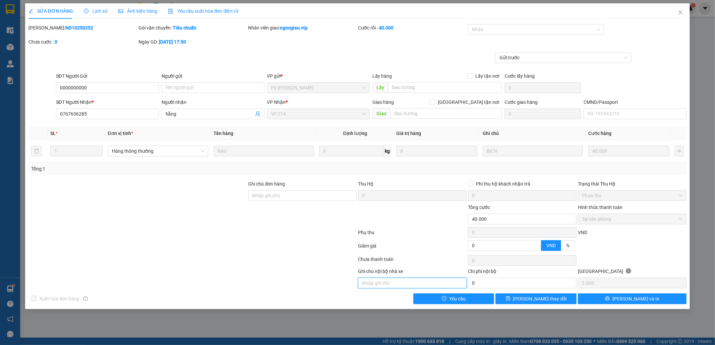
click at [422, 285] on input "text" at bounding box center [412, 283] width 109 height 11
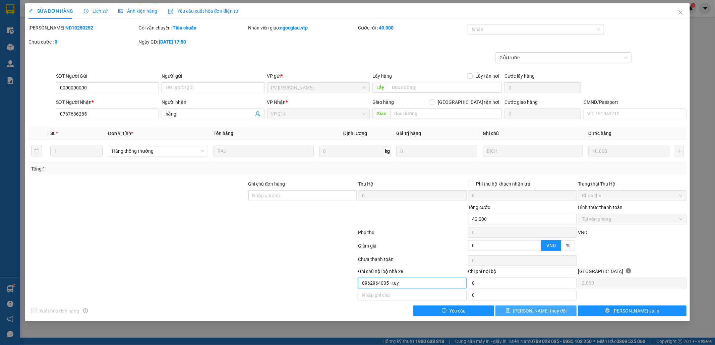
type input "0962964035 - tuy"
click at [554, 314] on button "[PERSON_NAME] đổi" at bounding box center [535, 311] width 81 height 11
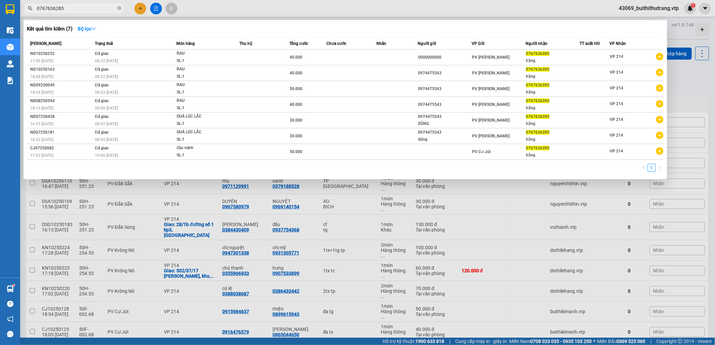
click at [78, 6] on input "0767636285" at bounding box center [76, 8] width 79 height 7
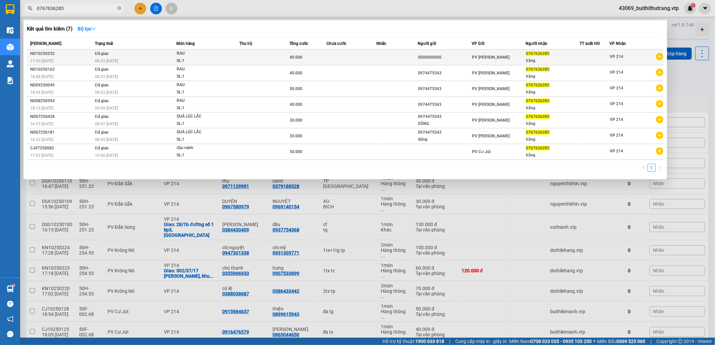
click at [267, 61] on td at bounding box center [264, 58] width 50 height 16
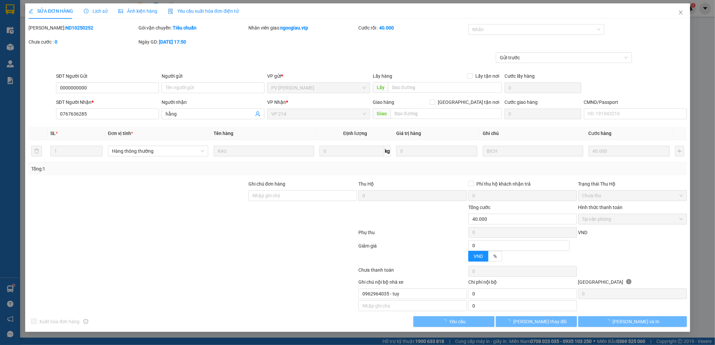
type input "0000000000"
type input "0767636285"
type input "hằng"
type input "0"
type input "40.000"
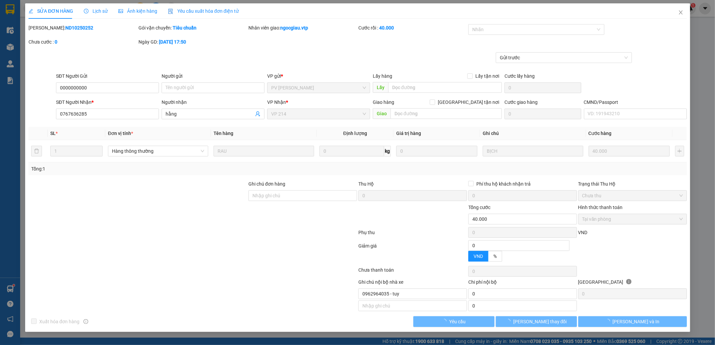
type input "0962964035 - tuy"
type input "2.000"
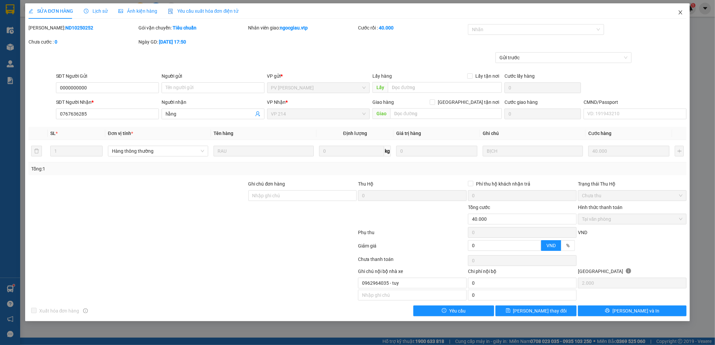
click at [682, 14] on icon "close" at bounding box center [680, 12] width 5 height 5
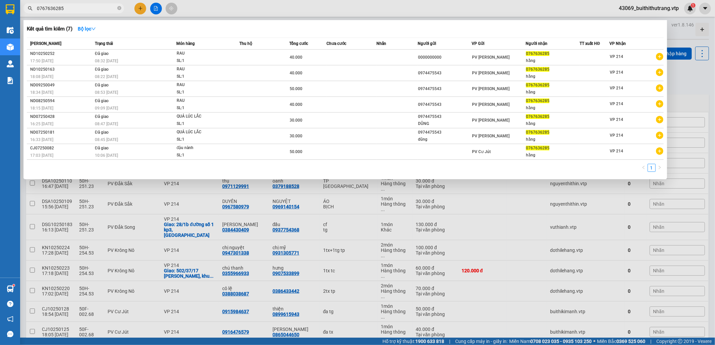
click at [72, 10] on input "0767636285" at bounding box center [76, 8] width 79 height 7
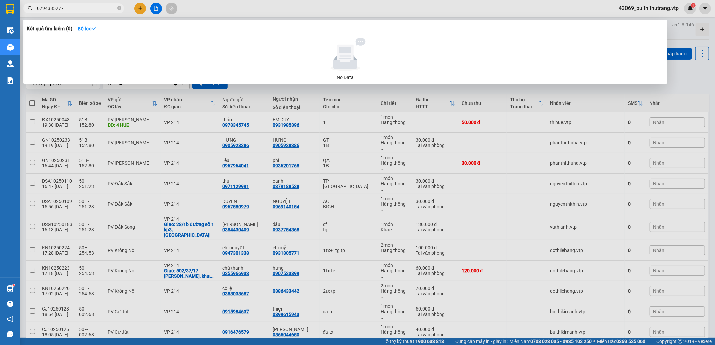
click at [85, 7] on input "0794385277" at bounding box center [76, 8] width 79 height 7
drag, startPoint x: 65, startPoint y: 9, endPoint x: 29, endPoint y: 9, distance: 35.5
click at [29, 9] on div "0794385277" at bounding box center [65, 8] width 131 height 10
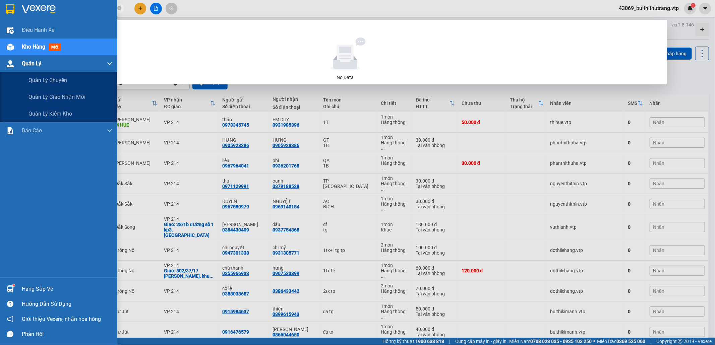
type input "0973179727"
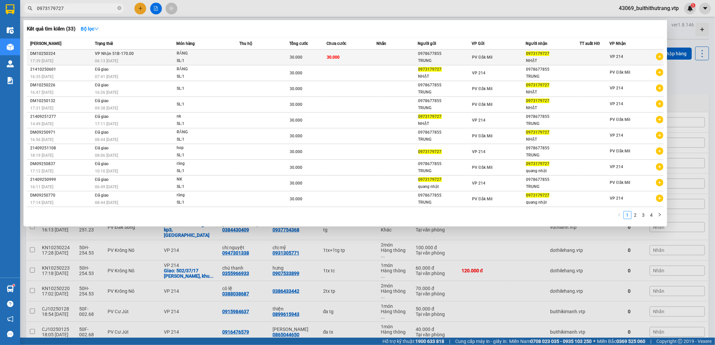
click at [509, 60] on div "PV Đắk Mil" at bounding box center [498, 57] width 53 height 7
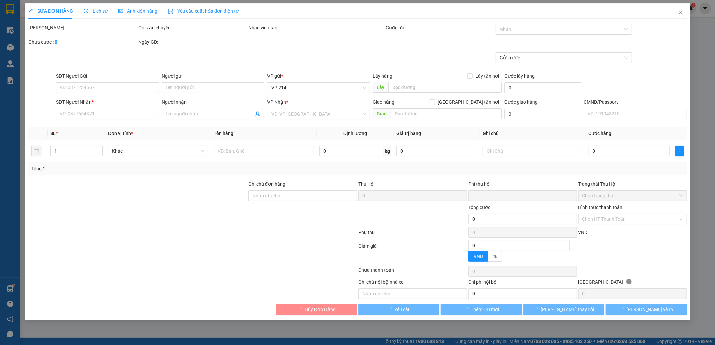
type input "1.500"
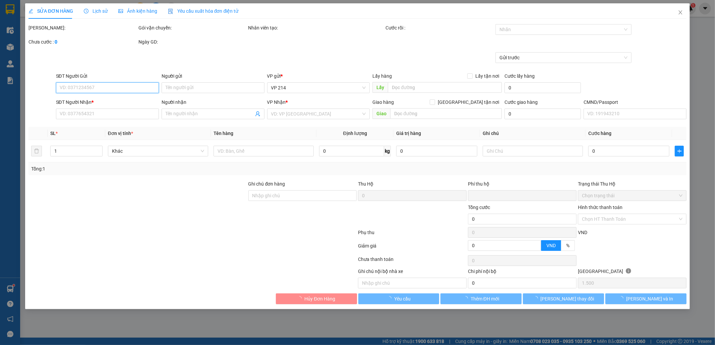
type input "0978677855"
type input "TRUNG"
type input "0973179727"
type input "NHẬT"
type input "0"
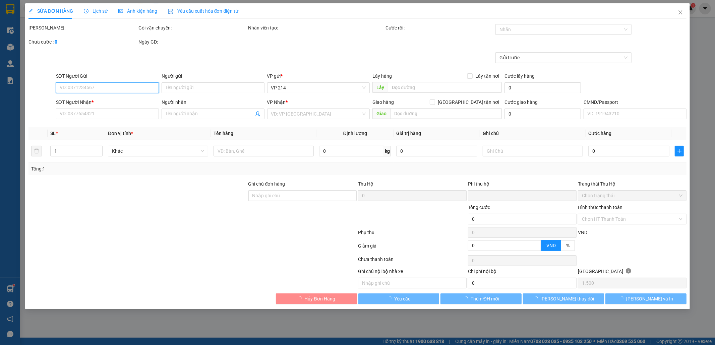
type input "30.000"
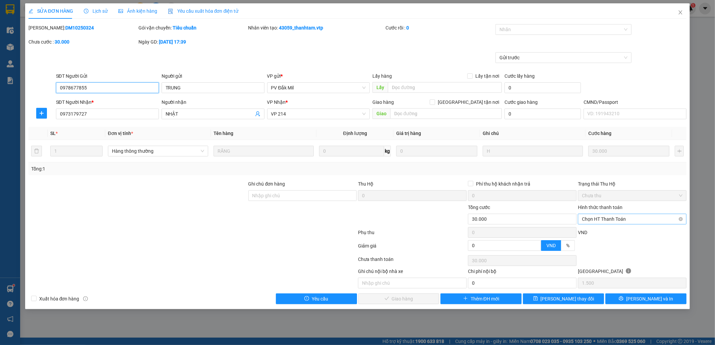
click at [611, 219] on span "Chọn HT Thanh Toán" at bounding box center [632, 219] width 101 height 10
click at [613, 233] on div "Tại văn phòng" at bounding box center [632, 233] width 101 height 7
type input "0"
click at [420, 299] on span "[PERSON_NAME] và [PERSON_NAME] hàng" at bounding box center [403, 298] width 64 height 7
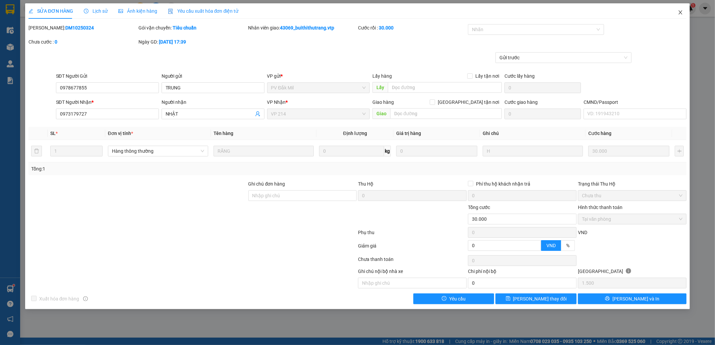
click at [680, 11] on icon "close" at bounding box center [680, 12] width 5 height 5
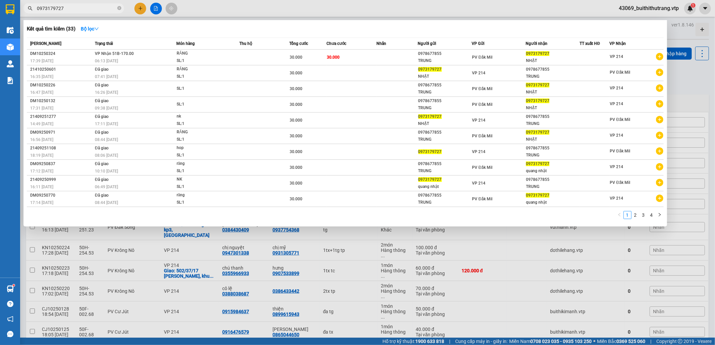
click at [71, 11] on input "0973179727" at bounding box center [76, 8] width 79 height 7
drag, startPoint x: 69, startPoint y: 9, endPoint x: 31, endPoint y: 11, distance: 38.3
click at [32, 11] on span "0973179727" at bounding box center [73, 8] width 101 height 10
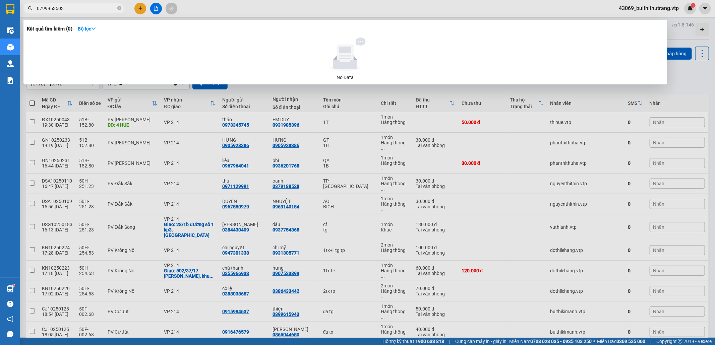
click at [84, 10] on input "0799953503" at bounding box center [76, 8] width 79 height 7
drag, startPoint x: 69, startPoint y: 10, endPoint x: 35, endPoint y: 11, distance: 33.5
click at [35, 11] on span "0799953503" at bounding box center [73, 8] width 101 height 10
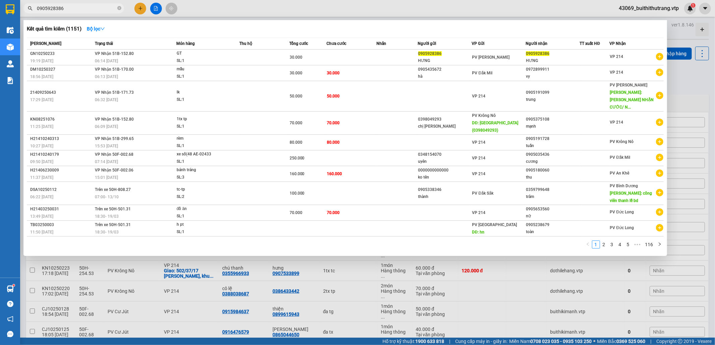
type input "0905928386"
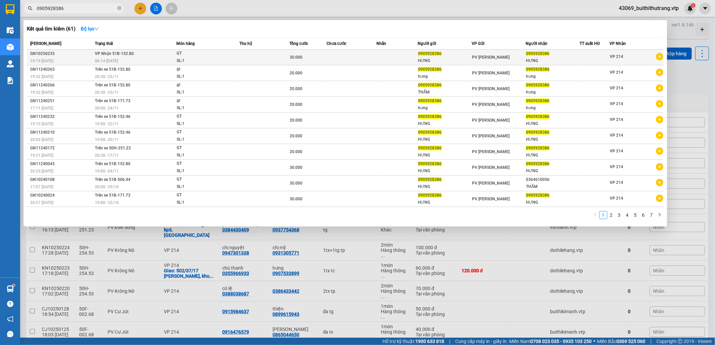
click at [397, 60] on td at bounding box center [397, 58] width 42 height 16
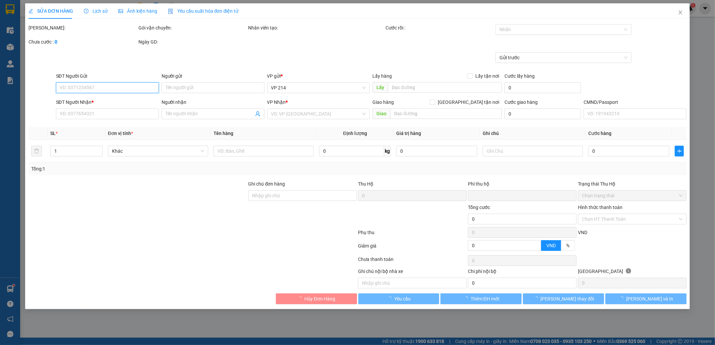
type input "0905928386"
type input "HƯNG"
type input "0905928386"
type input "HƯNG"
type input "0"
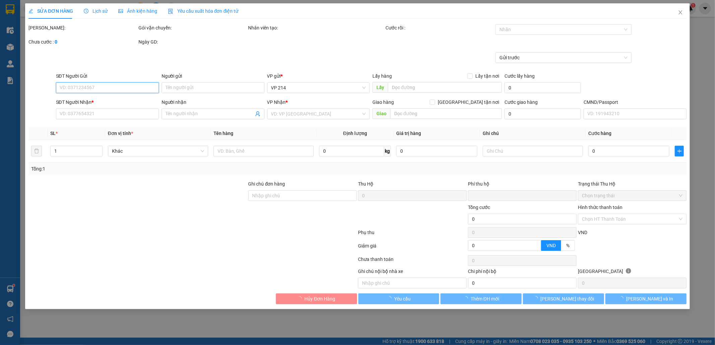
type input "30.000"
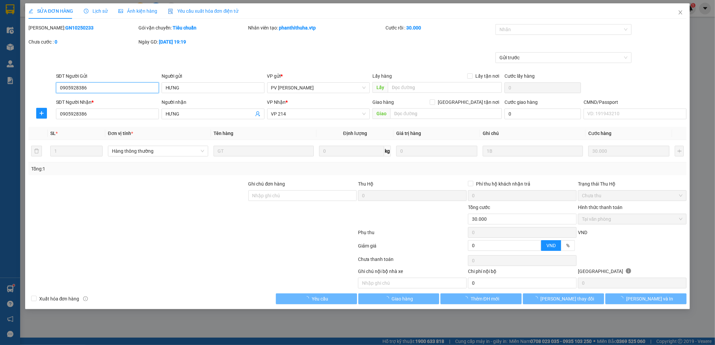
type input "1.500"
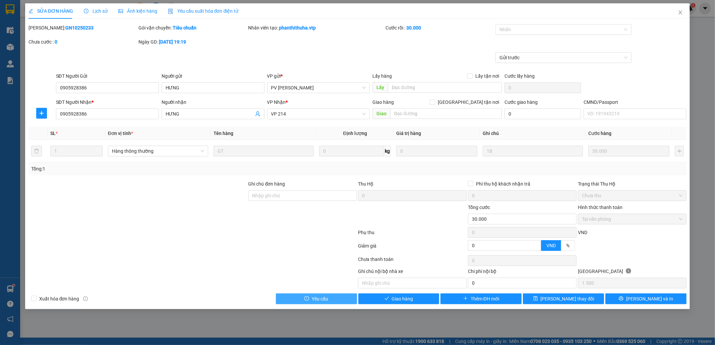
click at [326, 301] on span "Yêu cầu" at bounding box center [320, 298] width 16 height 7
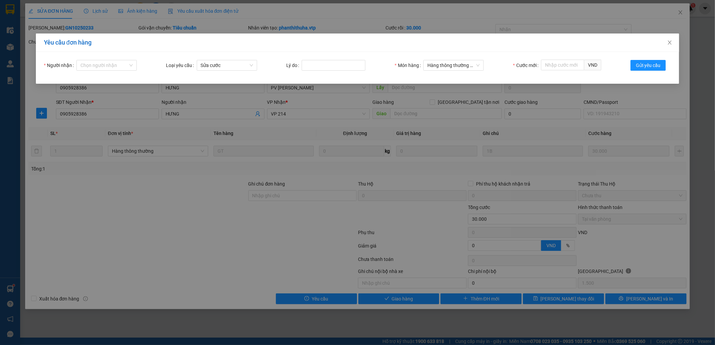
click at [629, 15] on div "Yêu cầu đơn hàng Người nhận Chọn người nhận Loại yêu cầu Sửa cước Lý do Món hàn…" at bounding box center [357, 172] width 715 height 345
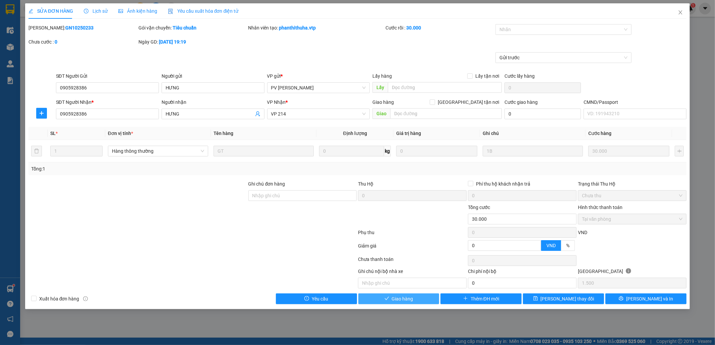
click at [427, 304] on button "Giao hàng" at bounding box center [398, 299] width 81 height 11
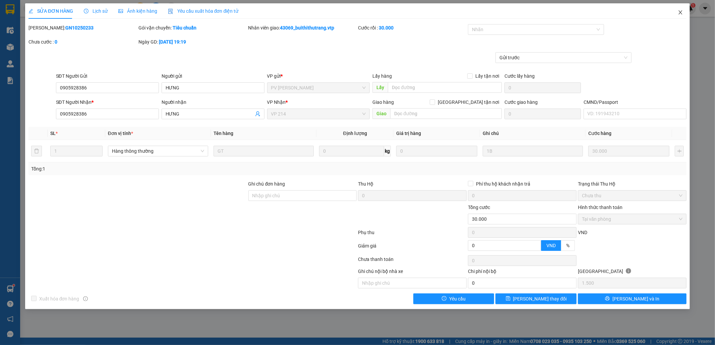
click at [680, 11] on icon "close" at bounding box center [680, 12] width 5 height 5
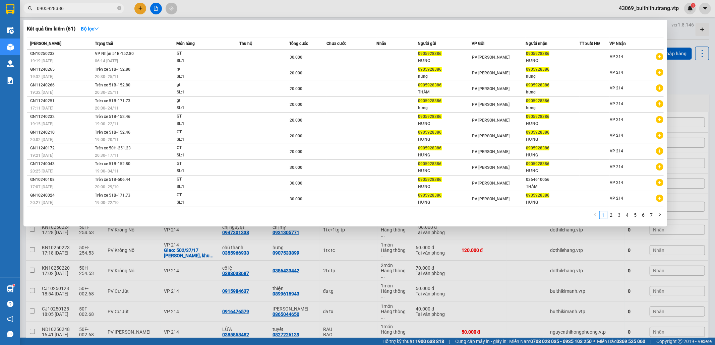
click at [69, 7] on input "0905928386" at bounding box center [76, 8] width 79 height 7
type input "0"
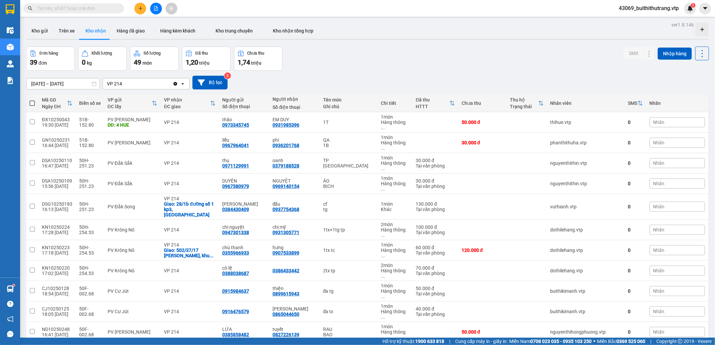
click at [93, 9] on input "text" at bounding box center [76, 8] width 79 height 7
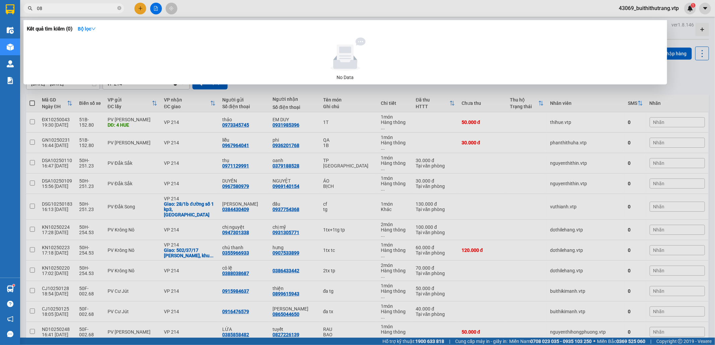
type input "0"
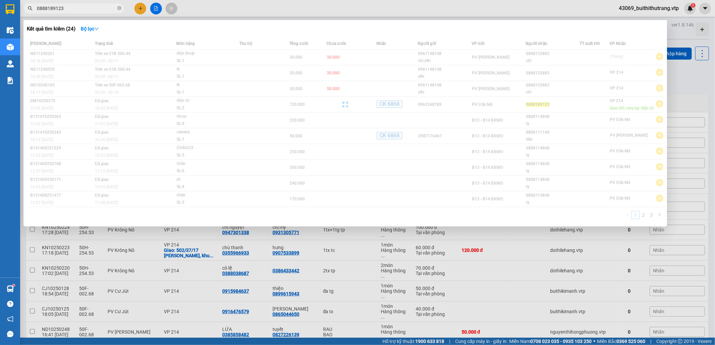
type input "0888189123"
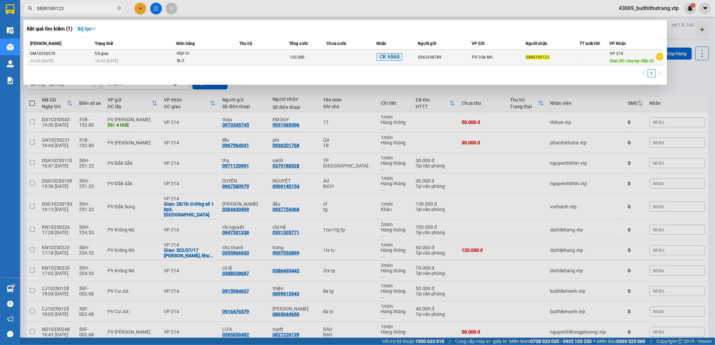
click at [318, 59] on div "120.000" at bounding box center [308, 57] width 37 height 7
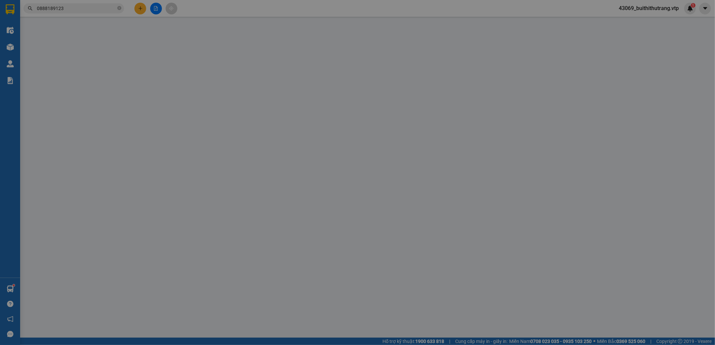
type input "6.000"
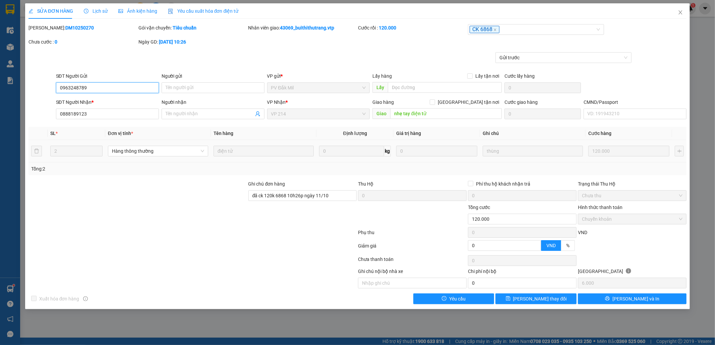
type input "0963248789"
type input "0888189123"
type input "nhẹ tay điện tử"
type input "đã ck 120k 6868 10h26p ngày 11/10"
type input "0"
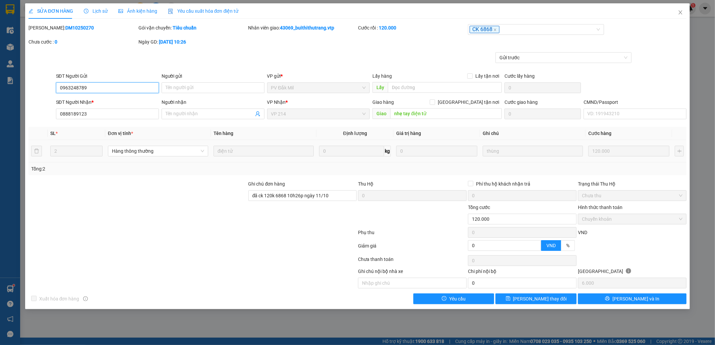
type input "120.000"
click at [427, 289] on input "text" at bounding box center [412, 283] width 109 height 11
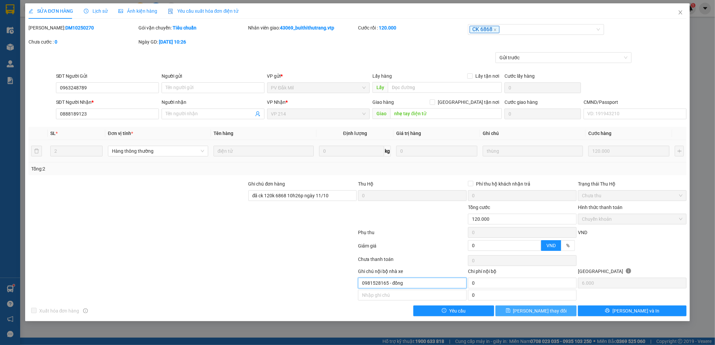
type input "0981528165 - đồng"
click at [555, 314] on button "[PERSON_NAME] đổi" at bounding box center [535, 311] width 81 height 11
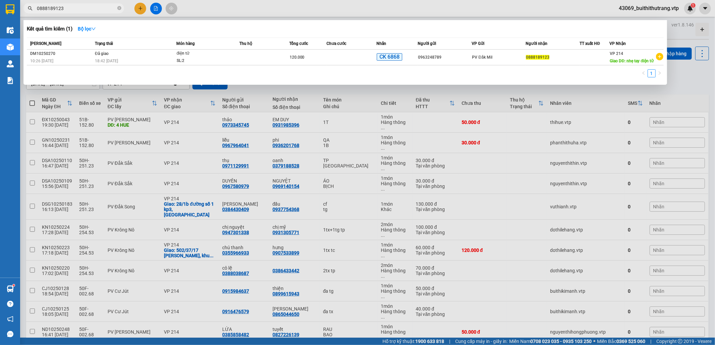
click at [70, 10] on input "0888189123" at bounding box center [76, 8] width 79 height 7
drag, startPoint x: 66, startPoint y: 8, endPoint x: 27, endPoint y: 9, distance: 38.2
click at [27, 9] on div "0888189123" at bounding box center [65, 8] width 131 height 10
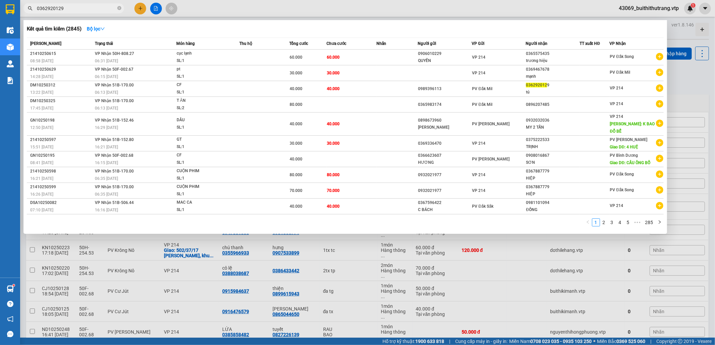
type input "0362920129"
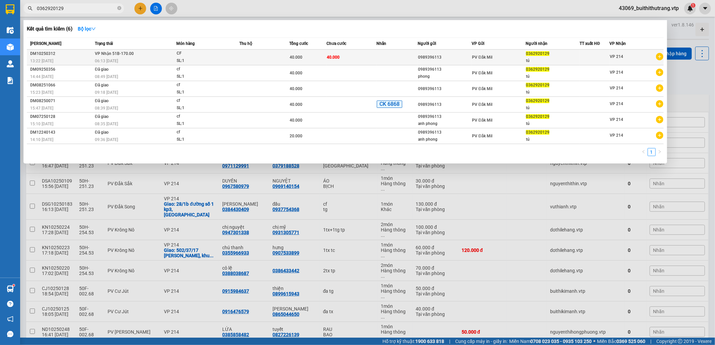
click at [377, 58] on td at bounding box center [397, 58] width 42 height 16
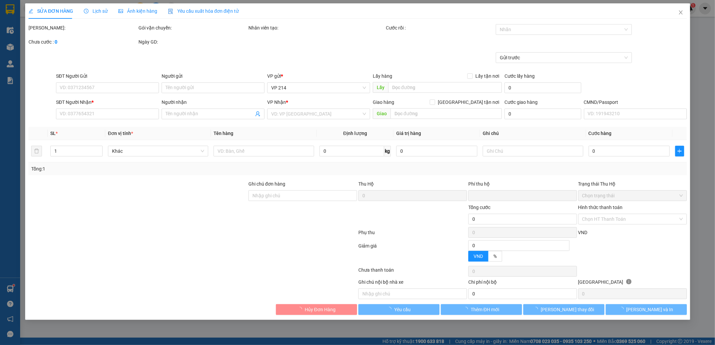
type input "2.000"
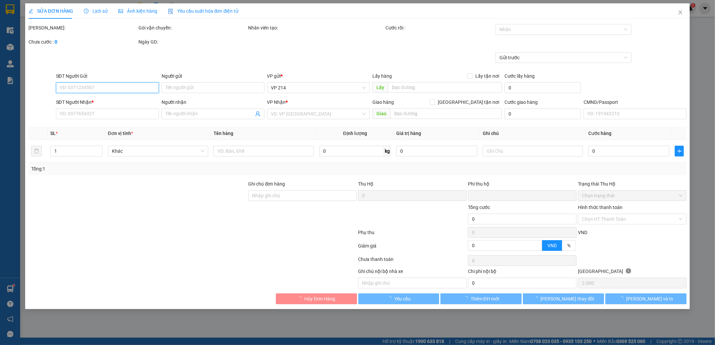
type input "0989396113"
type input "0362920129"
type input "tú"
type input "0"
type input "40.000"
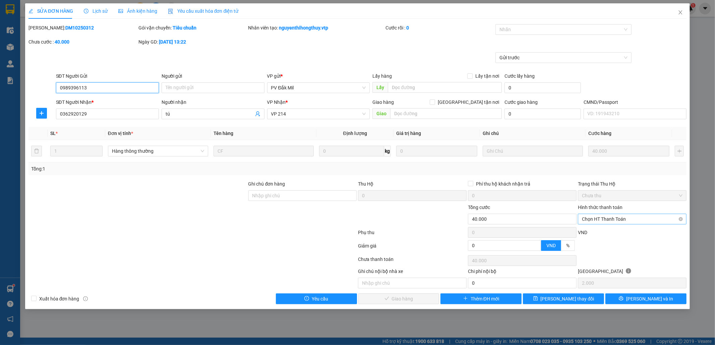
click at [625, 219] on span "Chọn HT Thanh Toán" at bounding box center [632, 219] width 101 height 10
click at [627, 234] on div "Tại văn phòng" at bounding box center [632, 233] width 101 height 7
type input "0"
click at [406, 298] on span "[PERSON_NAME] và [PERSON_NAME] hàng" at bounding box center [403, 298] width 64 height 7
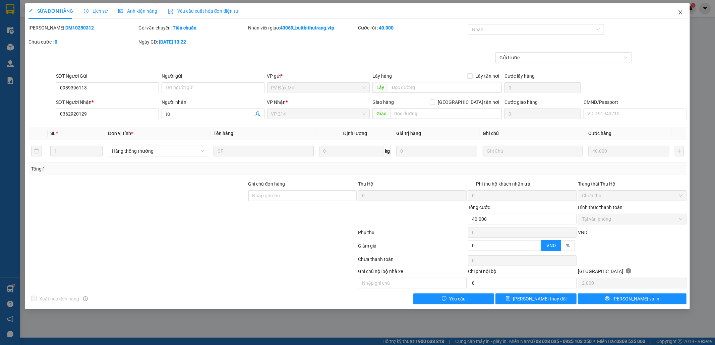
click at [681, 11] on icon "close" at bounding box center [680, 12] width 5 height 5
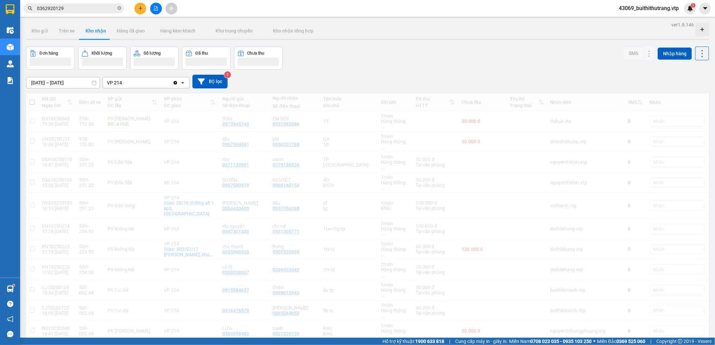
click at [64, 10] on input "0362920129" at bounding box center [76, 8] width 79 height 7
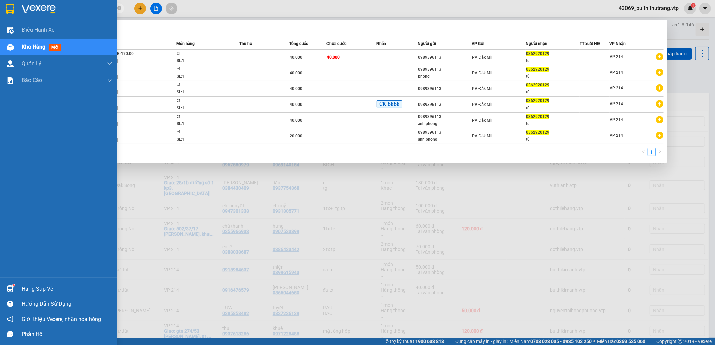
drag, startPoint x: 64, startPoint y: 10, endPoint x: 21, endPoint y: 15, distance: 43.2
click at [19, 11] on section "Kết quả tìm kiếm ( 6 ) Bộ lọc Mã ĐH Trạng thái Món hàng Thu hộ Tổng cước Chưa c…" at bounding box center [357, 172] width 715 height 345
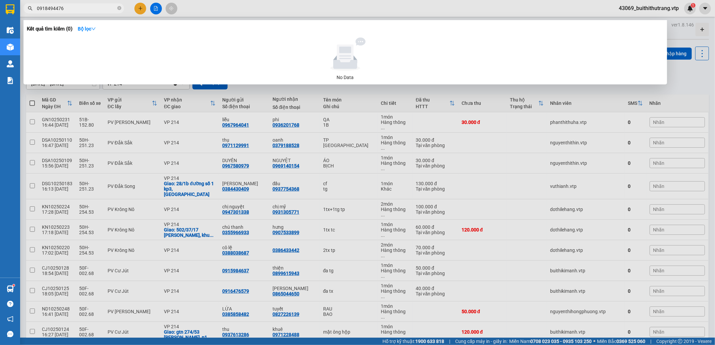
drag, startPoint x: 65, startPoint y: 11, endPoint x: 33, endPoint y: 12, distance: 32.2
click at [33, 12] on span "0918494476" at bounding box center [73, 8] width 101 height 10
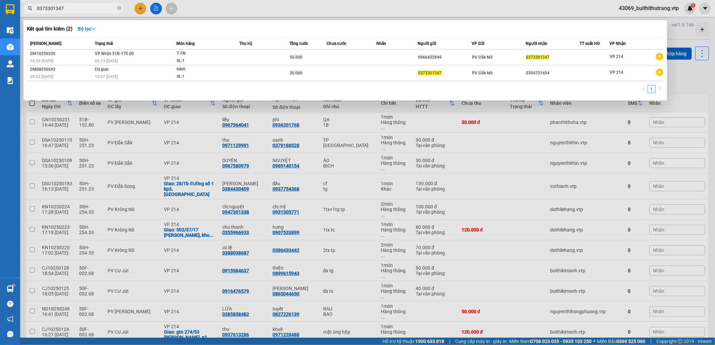
type input "0373301347"
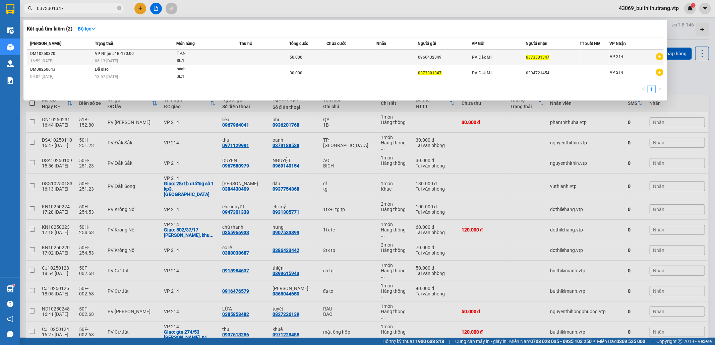
click at [439, 57] on div "0966432849" at bounding box center [444, 57] width 53 height 7
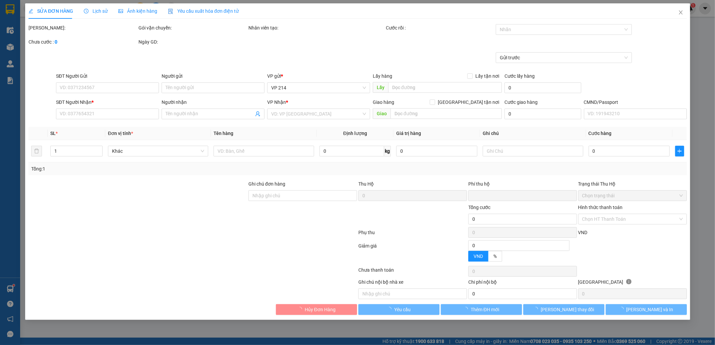
type input "2.500"
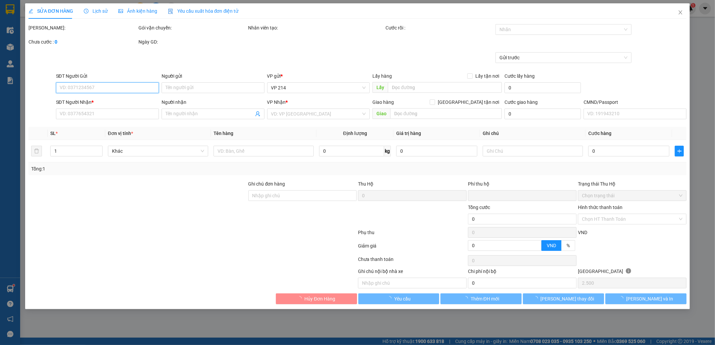
type input "0966432849"
type input "0373301347"
type input "0"
type input "50.000"
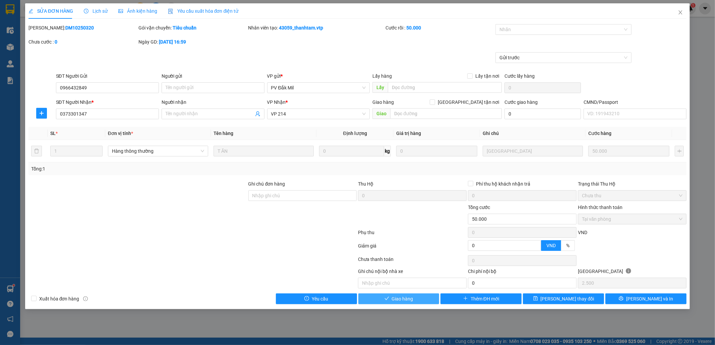
click at [399, 300] on span "Giao hàng" at bounding box center [402, 298] width 21 height 7
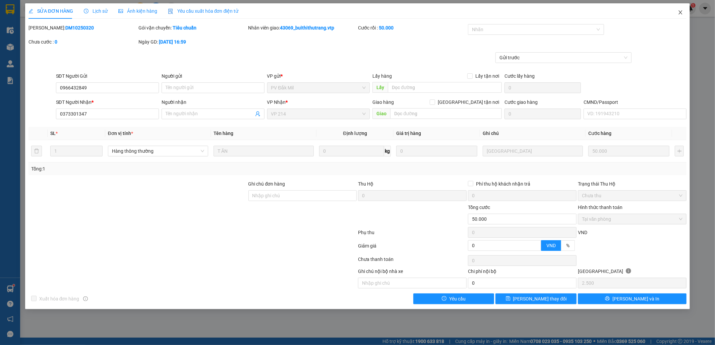
click at [680, 11] on icon "close" at bounding box center [680, 12] width 5 height 5
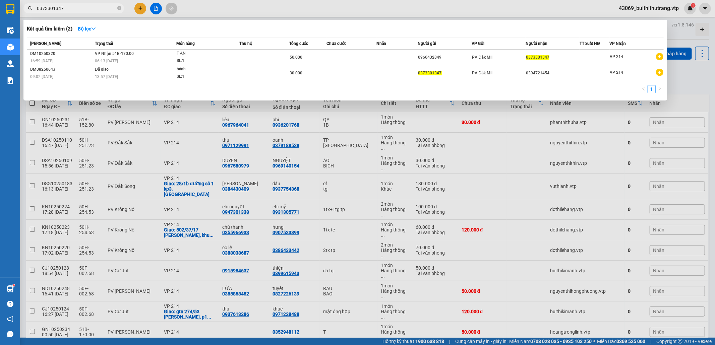
click at [66, 11] on input "0373301347" at bounding box center [76, 8] width 79 height 7
drag, startPoint x: 65, startPoint y: 11, endPoint x: 33, endPoint y: 16, distance: 33.0
click at [33, 14] on div "Kết quả tìm kiếm ( 2 ) Bộ lọc Mã ĐH Trạng thái Món hàng Thu hộ Tổng cước Chưa c…" at bounding box center [65, 9] width 131 height 12
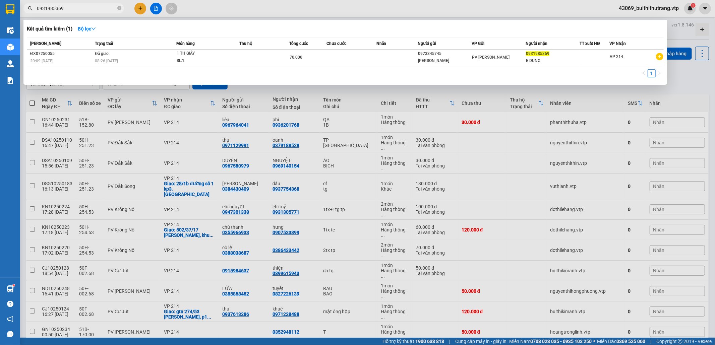
drag, startPoint x: 67, startPoint y: 6, endPoint x: 37, endPoint y: 12, distance: 31.2
click at [42, 6] on input "0931985369" at bounding box center [76, 8] width 79 height 7
type input "0"
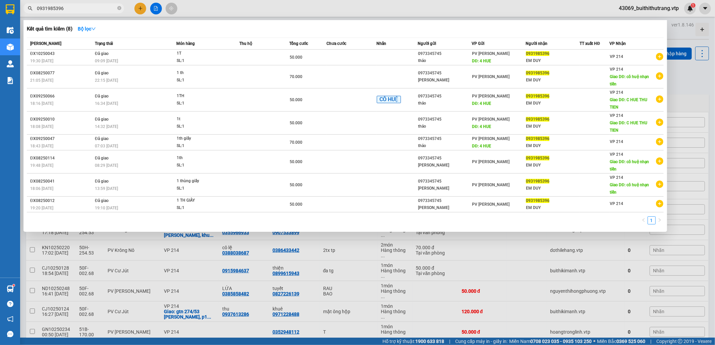
drag, startPoint x: 68, startPoint y: 7, endPoint x: 34, endPoint y: 10, distance: 34.3
click at [34, 10] on span "0931985396" at bounding box center [73, 8] width 101 height 10
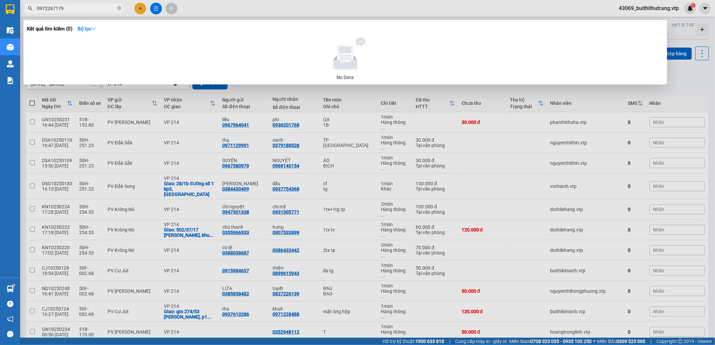
drag, startPoint x: 63, startPoint y: 8, endPoint x: 28, endPoint y: 10, distance: 34.9
click at [27, 10] on div "0972267179" at bounding box center [65, 8] width 131 height 10
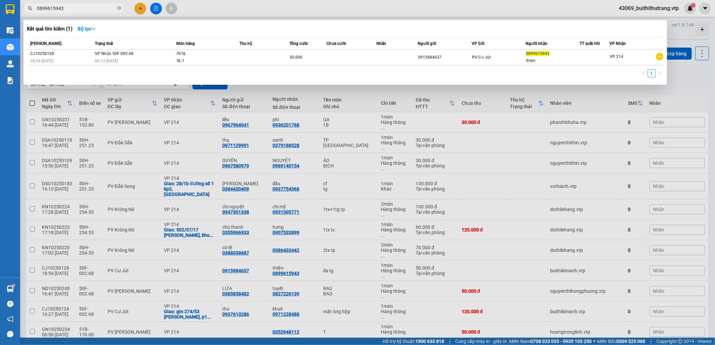
type input "0899615943"
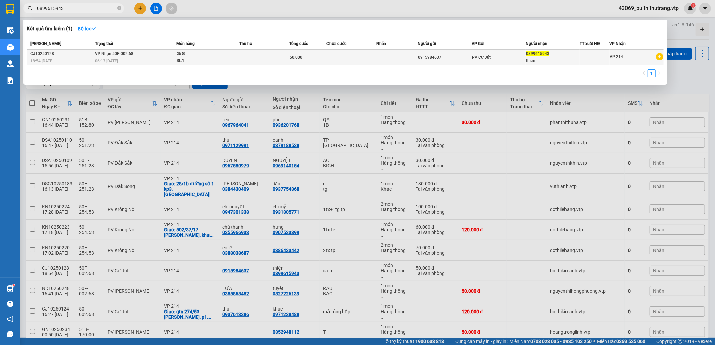
click at [331, 54] on td at bounding box center [352, 58] width 50 height 16
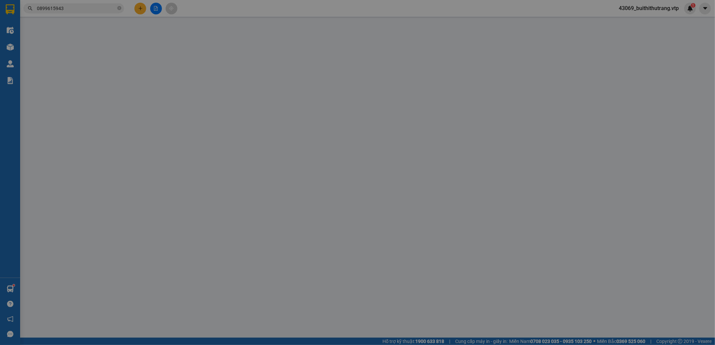
type input "2.500"
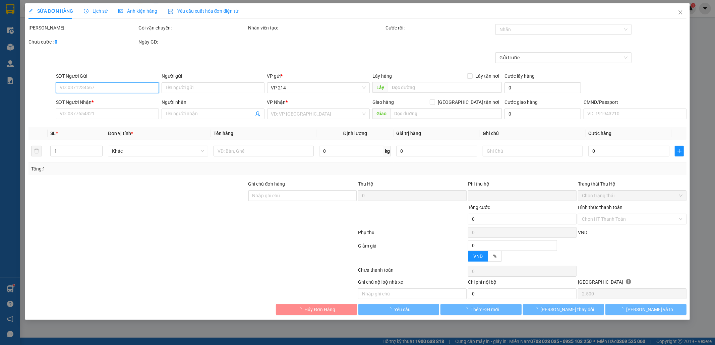
type input "0915984637"
type input "0899615943"
type input "thiện"
type input "0"
type input "50.000"
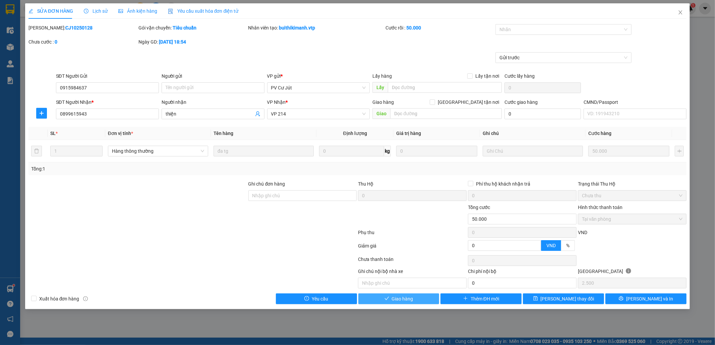
click at [412, 303] on span "Giao hàng" at bounding box center [402, 298] width 21 height 7
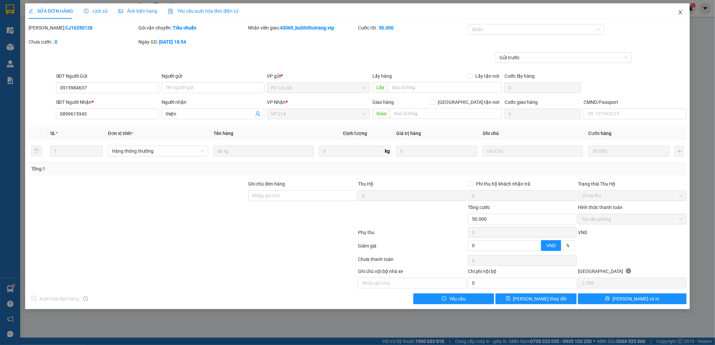
click at [681, 14] on icon "close" at bounding box center [681, 12] width 4 height 4
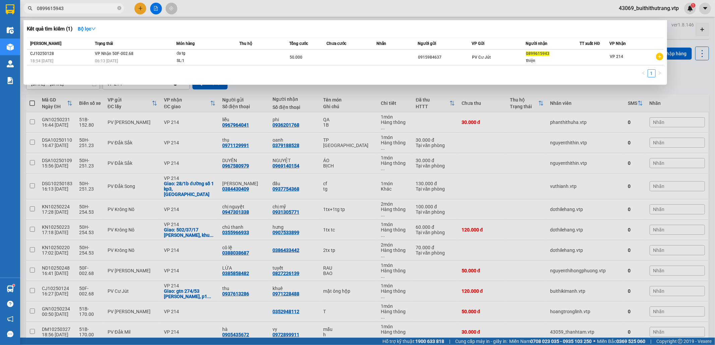
click at [66, 11] on input "0899615943" at bounding box center [76, 8] width 79 height 7
drag, startPoint x: 62, startPoint y: 11, endPoint x: 33, endPoint y: 13, distance: 29.6
click at [33, 13] on div "Kết quả tìm kiếm ( 1 ) Bộ lọc Mã ĐH Trạng thái Món hàng Thu hộ Tổng cước Chưa c…" at bounding box center [65, 9] width 131 height 12
click at [33, 13] on div at bounding box center [357, 172] width 715 height 345
click at [79, 10] on input "0899615943" at bounding box center [76, 8] width 79 height 7
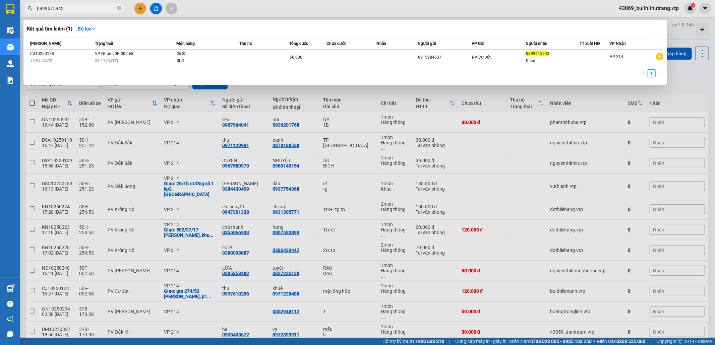
click at [81, 11] on input "0899615943" at bounding box center [76, 8] width 79 height 7
drag, startPoint x: 68, startPoint y: 11, endPoint x: 36, endPoint y: 11, distance: 32.9
click at [33, 14] on div "Kết quả tìm kiếm ( 1 ) Bộ lọc Mã ĐH Trạng thái Món hàng Thu hộ Tổng cước Chưa c…" at bounding box center [65, 9] width 131 height 12
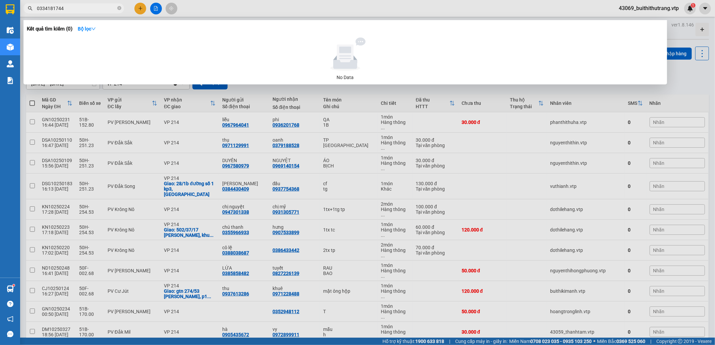
click at [238, 8] on div at bounding box center [357, 172] width 715 height 345
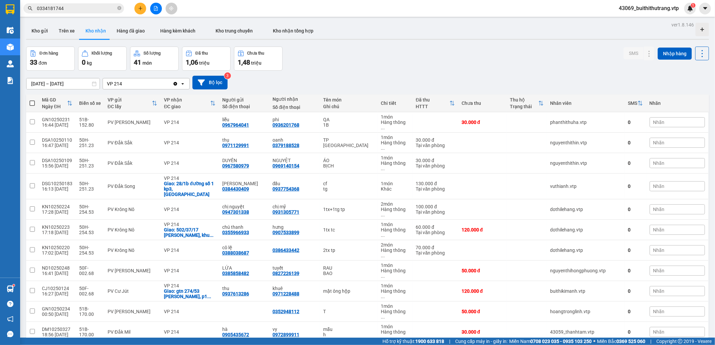
click at [76, 8] on input "0334181744" at bounding box center [76, 8] width 79 height 7
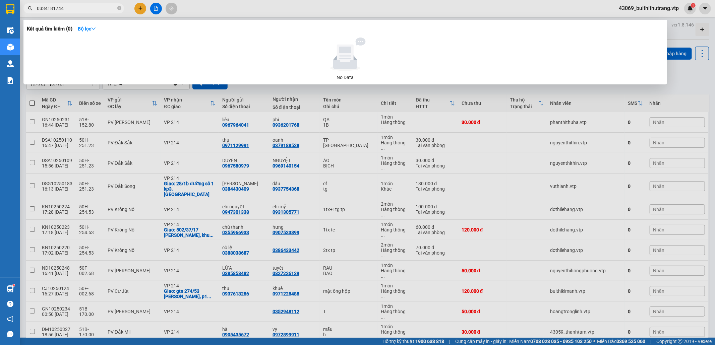
click at [492, 174] on div at bounding box center [357, 172] width 715 height 345
drag, startPoint x: 70, startPoint y: 7, endPoint x: 31, endPoint y: 12, distance: 39.8
click at [31, 12] on span "0334181744" at bounding box center [73, 8] width 101 height 10
click at [76, 7] on input "0974669909" at bounding box center [76, 8] width 79 height 7
drag, startPoint x: 66, startPoint y: 11, endPoint x: 32, endPoint y: 11, distance: 33.5
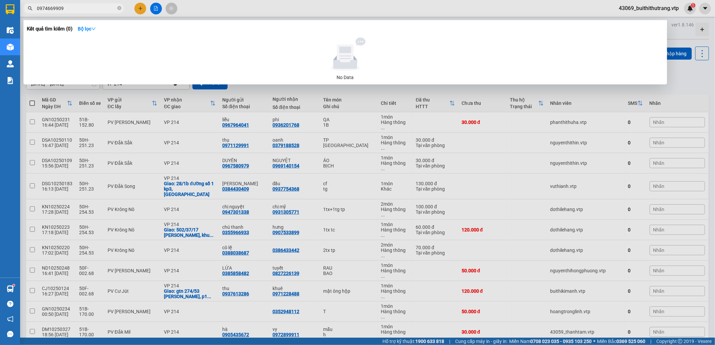
click at [32, 11] on span "0974669909" at bounding box center [73, 8] width 101 height 10
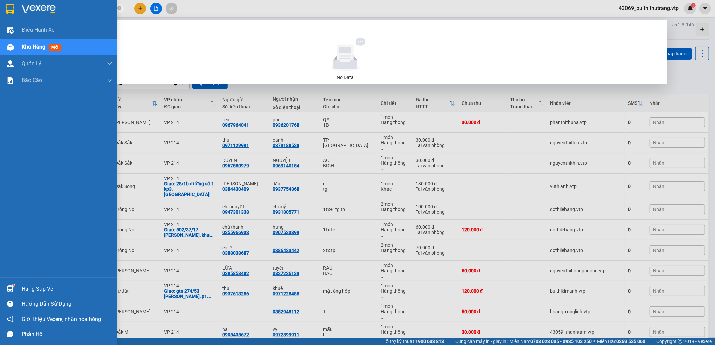
type input "0915108768"
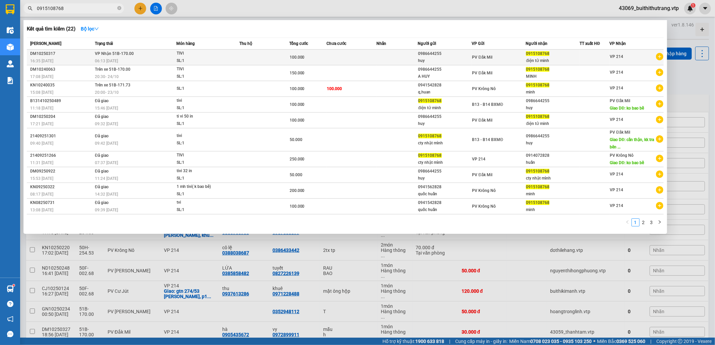
click at [487, 59] on span "PV Đắk Mil" at bounding box center [482, 57] width 20 height 5
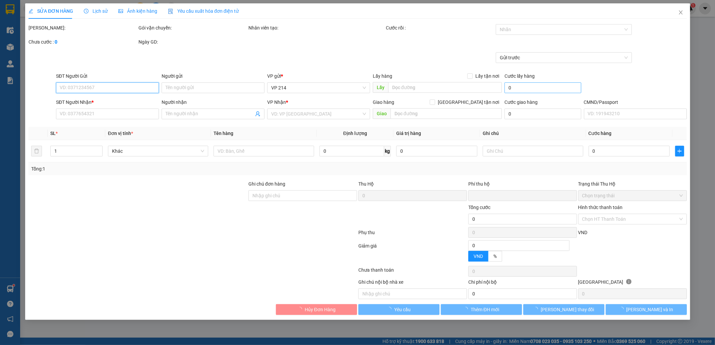
type input "5.000"
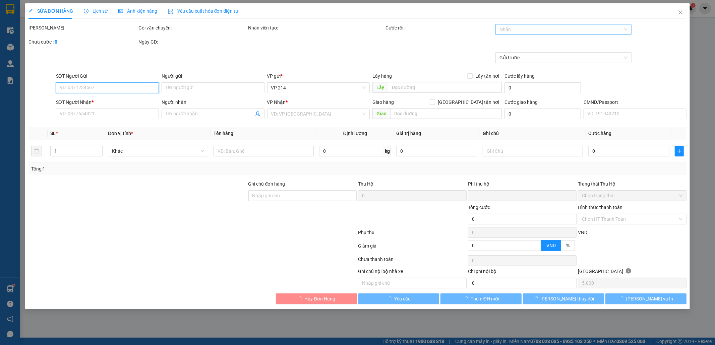
type input "0986644255"
type input "huy"
type input "0915108768"
type input "điện tử minh"
type input "0"
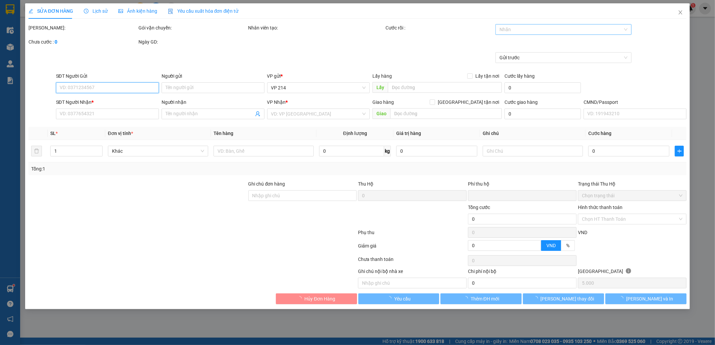
type input "100.000"
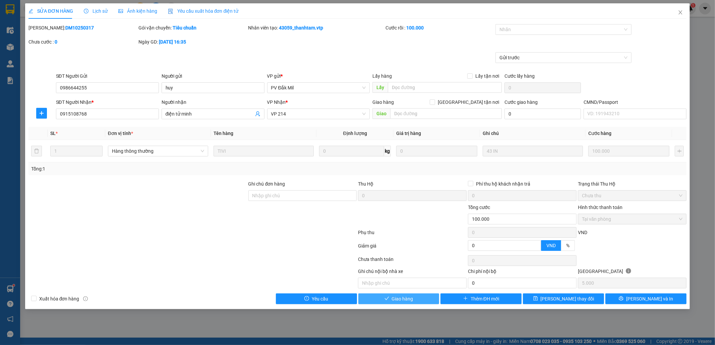
click at [410, 302] on span "Giao hàng" at bounding box center [402, 298] width 21 height 7
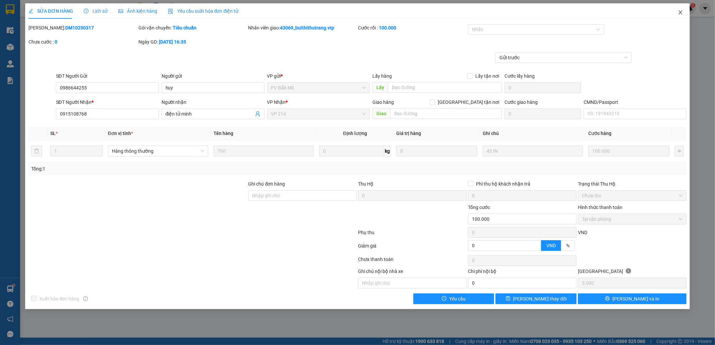
click at [681, 15] on icon "close" at bounding box center [680, 12] width 5 height 5
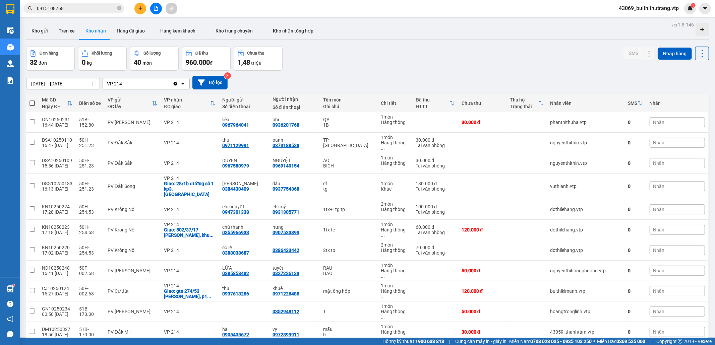
click at [71, 11] on input "0915108768" at bounding box center [76, 8] width 79 height 7
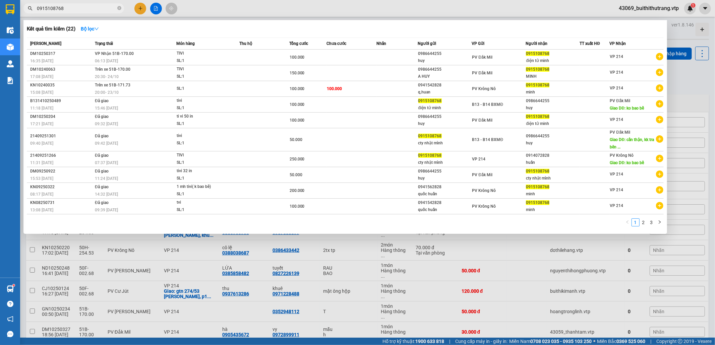
drag, startPoint x: 68, startPoint y: 11, endPoint x: 30, endPoint y: 10, distance: 38.6
click at [26, 12] on span "0915108768" at bounding box center [73, 8] width 101 height 10
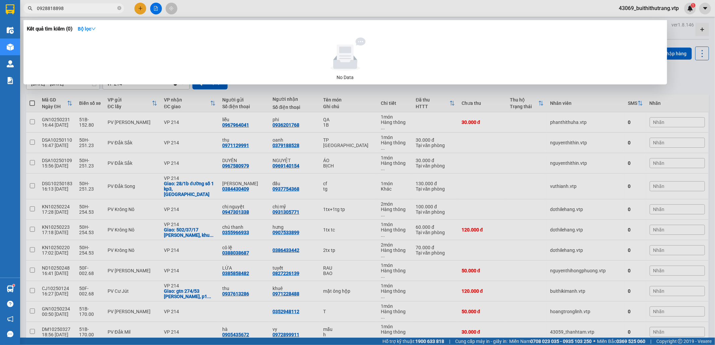
drag, startPoint x: 67, startPoint y: 7, endPoint x: 23, endPoint y: 10, distance: 44.0
click at [23, 10] on span "0928818898" at bounding box center [73, 8] width 101 height 10
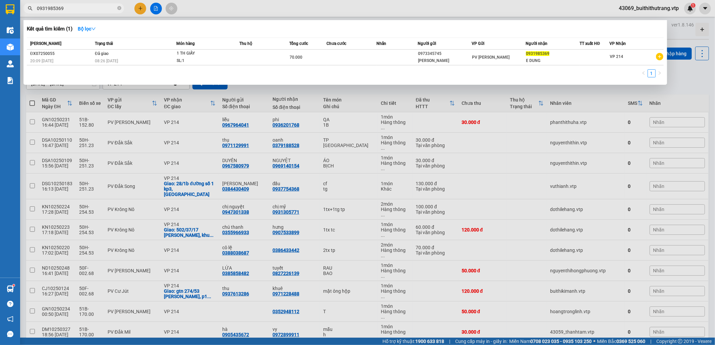
click at [69, 12] on span "0931985369" at bounding box center [73, 8] width 101 height 10
drag, startPoint x: 65, startPoint y: 11, endPoint x: 32, endPoint y: 14, distance: 33.3
click at [32, 14] on div "Kết quả tìm kiếm ( 1 ) Bộ lọc Mã ĐH Trạng thái Món hàng Thu hộ Tổng cước Chưa c…" at bounding box center [65, 9] width 131 height 12
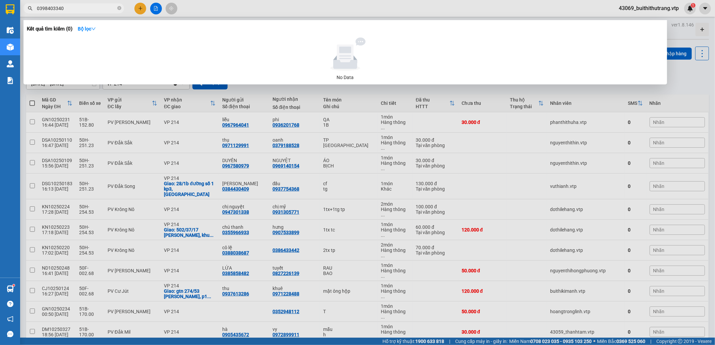
drag, startPoint x: 63, startPoint y: 10, endPoint x: 31, endPoint y: 13, distance: 32.4
click at [31, 13] on div "Kết quả tìm kiếm ( 0 ) Bộ lọc No Data 0398403340" at bounding box center [65, 9] width 131 height 12
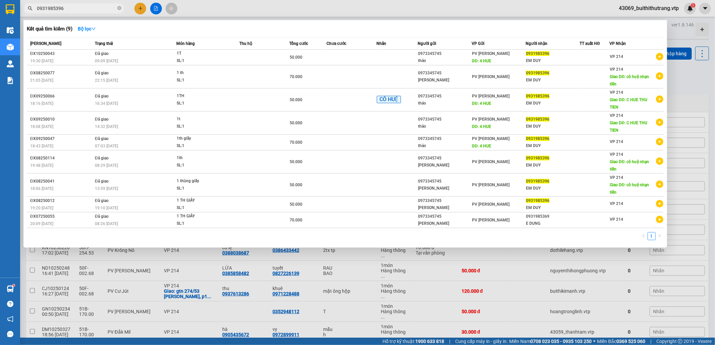
type input "0931985396"
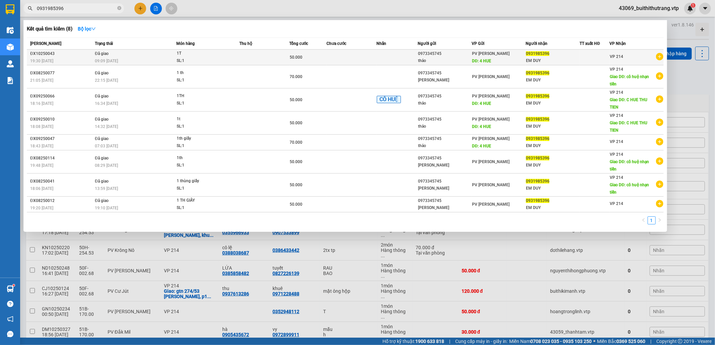
click at [460, 53] on div "0973345745" at bounding box center [444, 53] width 53 height 7
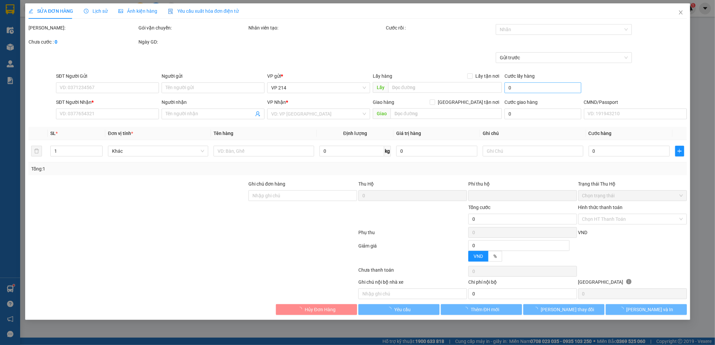
type input "2.500"
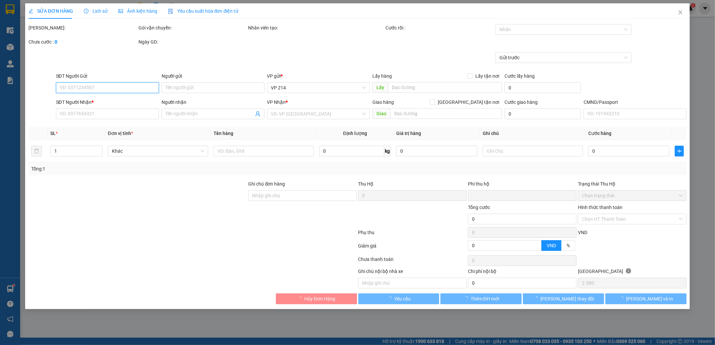
type input "0973345745"
type input "thảo"
type input "4 HUE"
type input "0931985396"
type input "EM DUY"
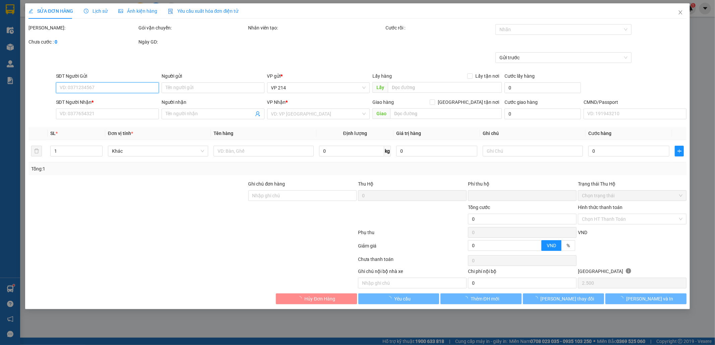
type input "0"
type input "50.000"
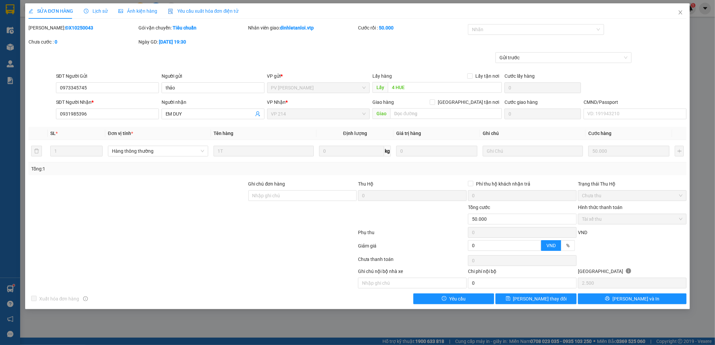
click at [101, 11] on span "Lịch sử" at bounding box center [96, 10] width 24 height 5
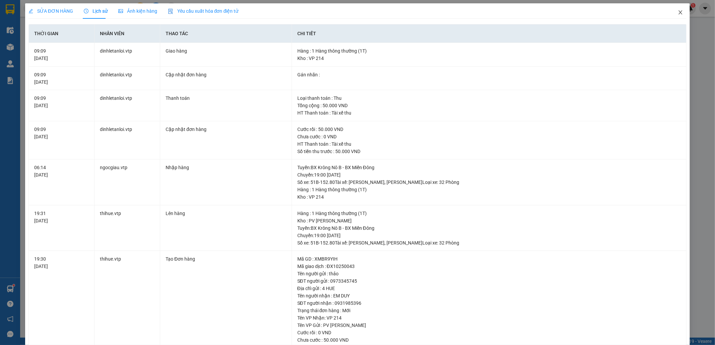
click at [678, 15] on icon "close" at bounding box center [680, 12] width 5 height 5
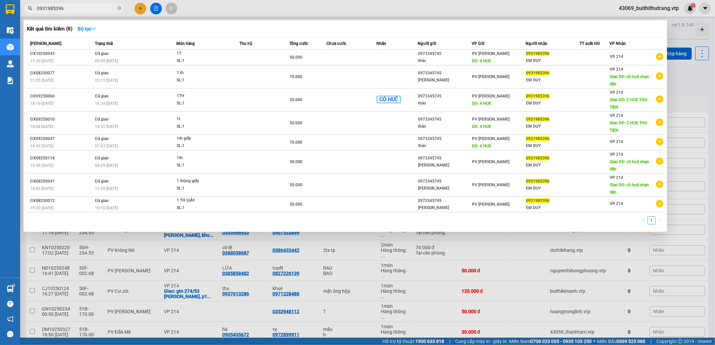
click at [76, 8] on input "0931985396" at bounding box center [76, 8] width 79 height 7
type input "0"
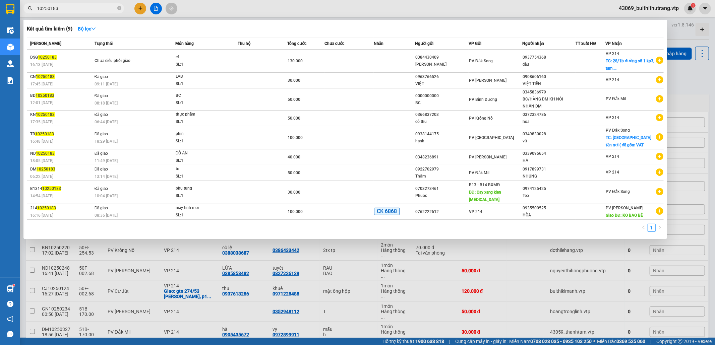
drag, startPoint x: 69, startPoint y: 10, endPoint x: 29, endPoint y: 21, distance: 41.6
click at [28, 14] on div "Kết quả tìm kiếm ( 9 ) Bộ lọc Mã ĐH Trạng thái Món hàng Thu hộ Tổng cước Chưa c…" at bounding box center [65, 9] width 131 height 12
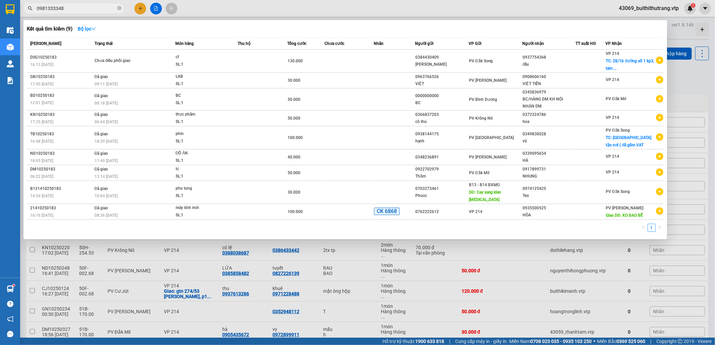
type input "0981333348"
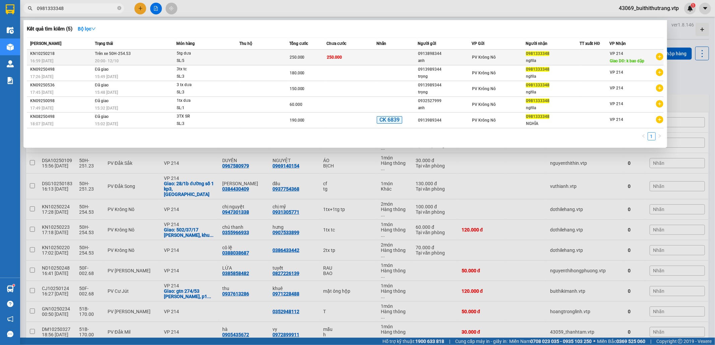
click at [377, 62] on td at bounding box center [397, 58] width 42 height 16
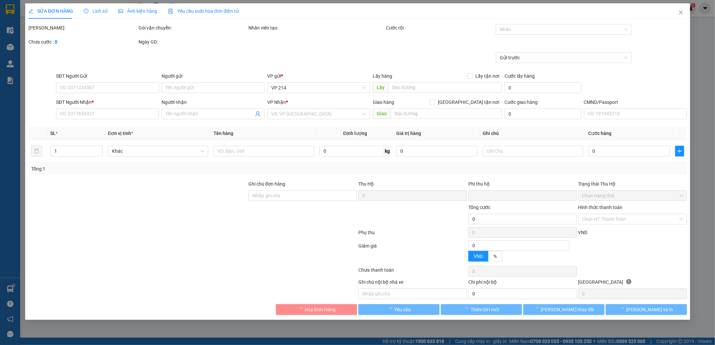
type input "12.500"
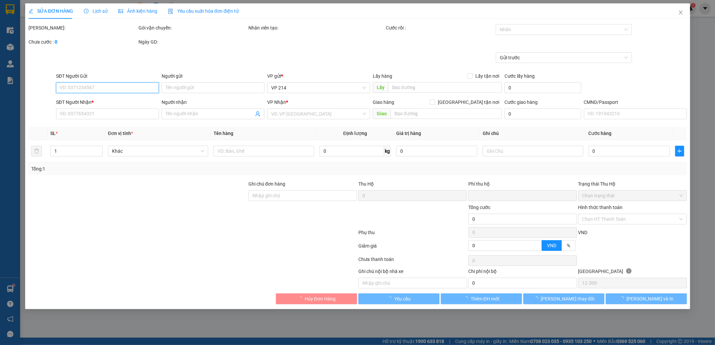
type input "0913898344"
type input "anh"
type input "0981333348"
type input "nghĩa"
type input "k bao dập"
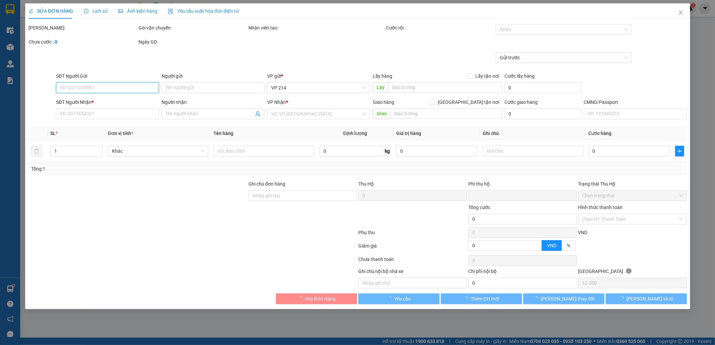
type input "0"
type input "250.000"
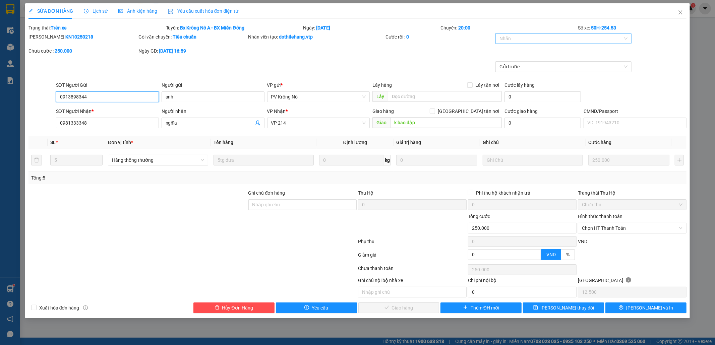
click at [594, 36] on div at bounding box center [560, 39] width 126 height 8
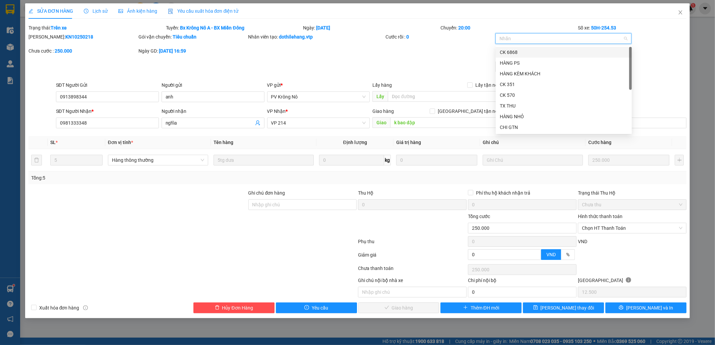
click at [564, 52] on div "CK 6868" at bounding box center [564, 52] width 128 height 7
click at [619, 230] on span "Chọn HT Thanh Toán" at bounding box center [632, 228] width 101 height 10
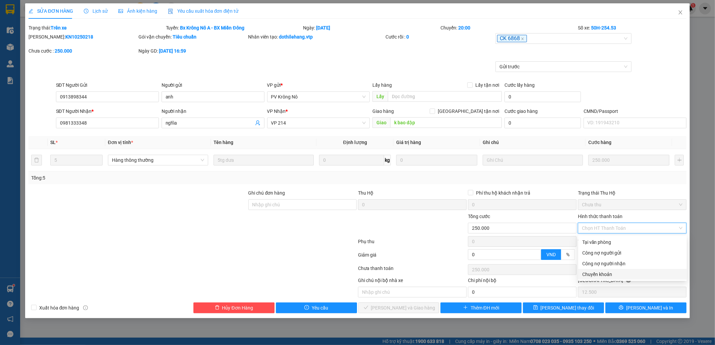
click at [623, 274] on div "Chuyển khoản" at bounding box center [632, 274] width 101 height 7
type input "0"
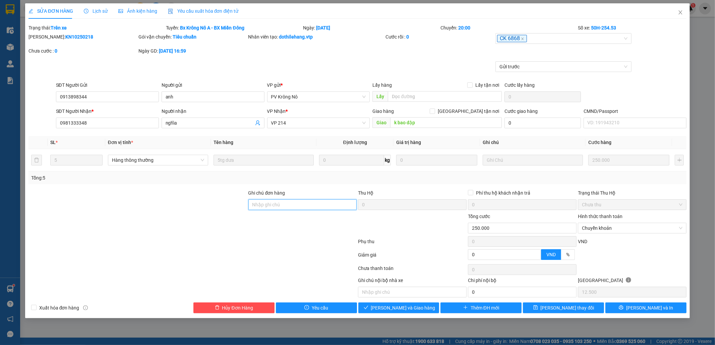
click at [335, 207] on input "Ghi chú đơn hàng" at bounding box center [302, 204] width 109 height 11
type input "6839 lúc 10h20 ngày 13/10/2025"
click at [418, 309] on span "[PERSON_NAME] và [PERSON_NAME] hàng" at bounding box center [403, 307] width 64 height 7
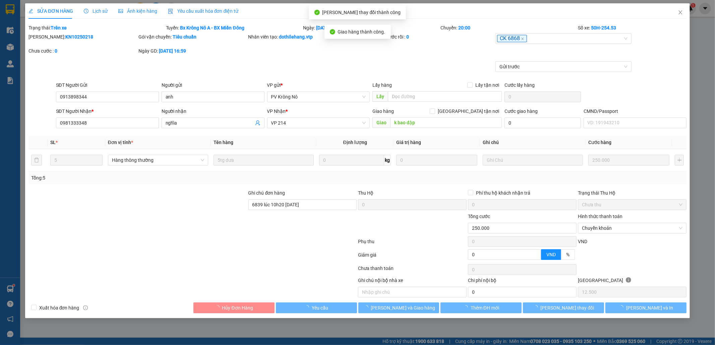
click at [169, 236] on div at bounding box center [193, 242] width 330 height 13
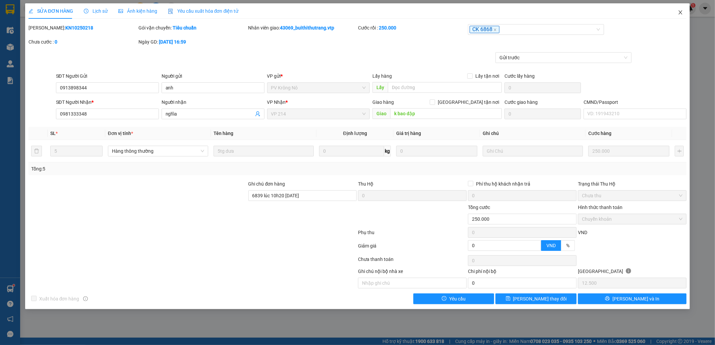
click at [680, 12] on icon "close" at bounding box center [680, 12] width 5 height 5
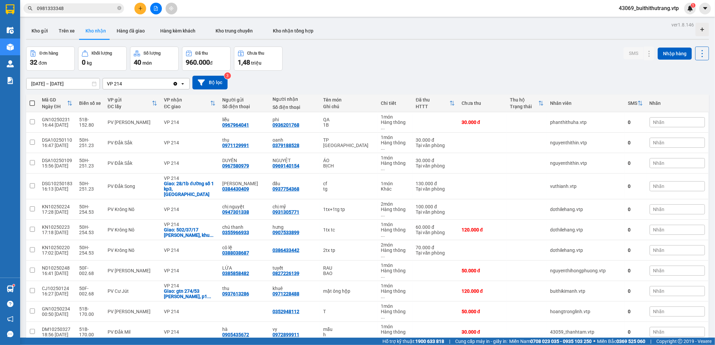
click at [67, 11] on input "0981333348" at bounding box center [76, 8] width 79 height 7
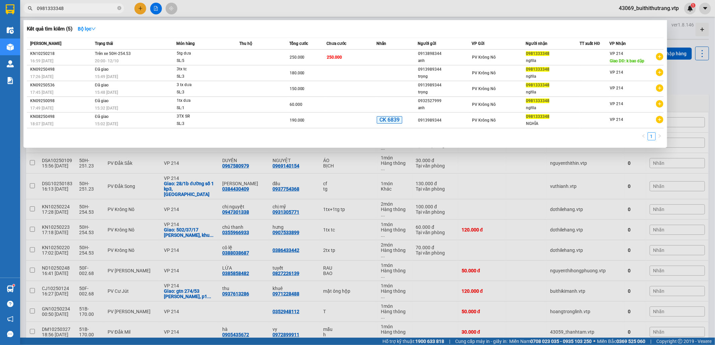
drag, startPoint x: 69, startPoint y: 11, endPoint x: 16, endPoint y: 20, distance: 53.7
click at [16, 20] on section "Kết quả tìm kiếm ( 5 ) Bộ lọc Mã ĐH Trạng thái Món hàng Thu hộ Tổng cước Chưa c…" at bounding box center [357, 172] width 715 height 345
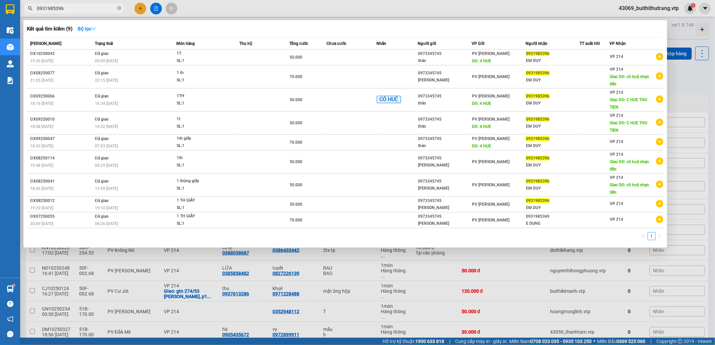
type input "0931985396"
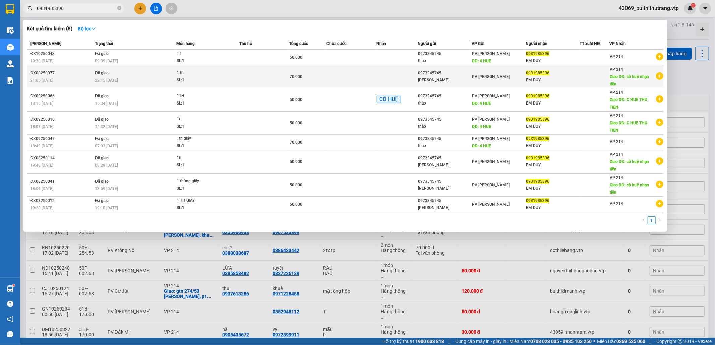
click at [264, 78] on td at bounding box center [264, 76] width 50 height 23
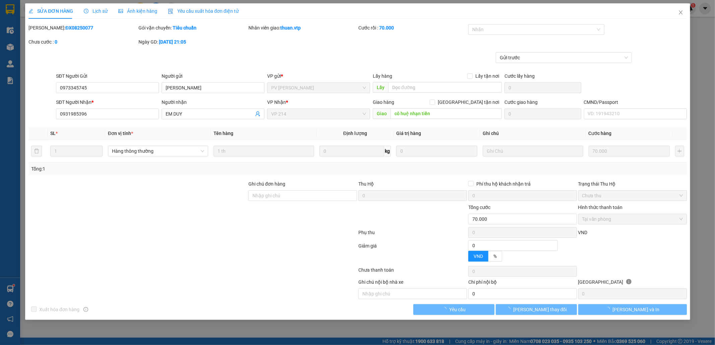
type input "0973345745"
type input "trần thảo"
type input "0931985396"
type input "EM DUY"
type input "cô huệ nhạn tiền"
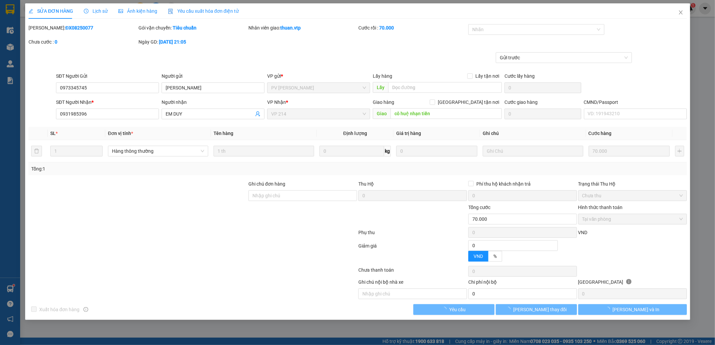
type input "0"
type input "70.000"
type input "3.500"
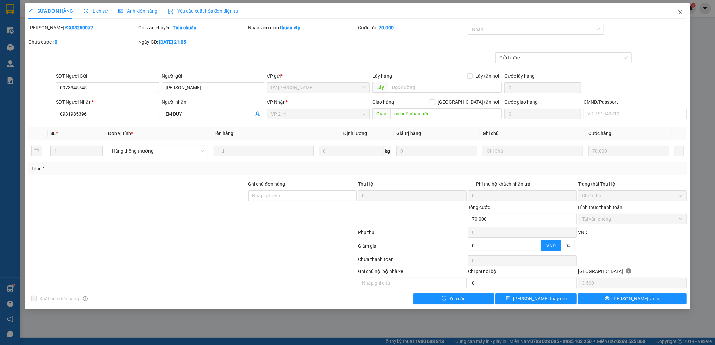
click at [680, 14] on icon "close" at bounding box center [680, 12] width 5 height 5
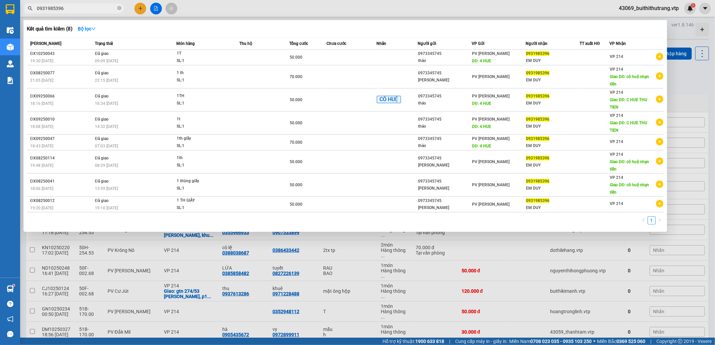
drag, startPoint x: 69, startPoint y: 10, endPoint x: 32, endPoint y: 11, distance: 37.2
click at [32, 11] on span "0931985396" at bounding box center [73, 8] width 101 height 10
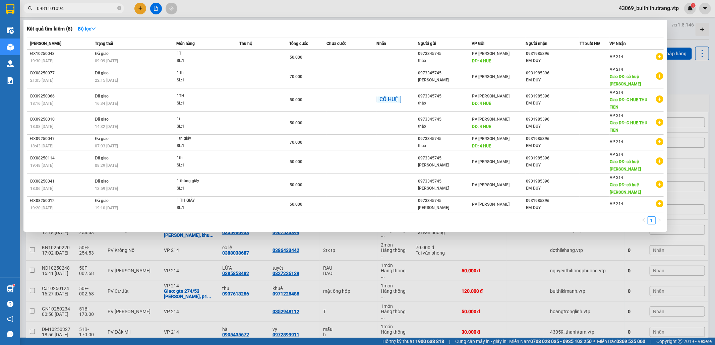
type input "0981101094"
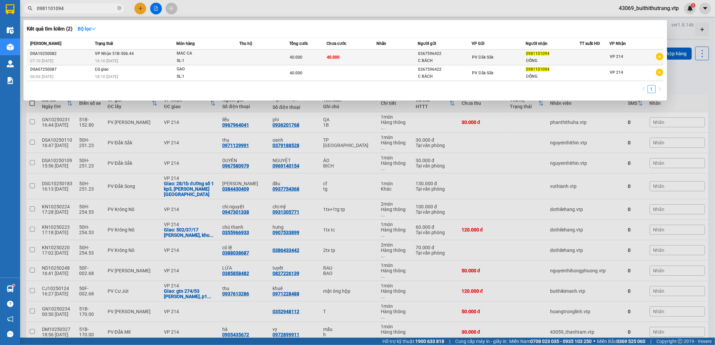
click at [542, 55] on span "0981101094" at bounding box center [537, 53] width 23 height 5
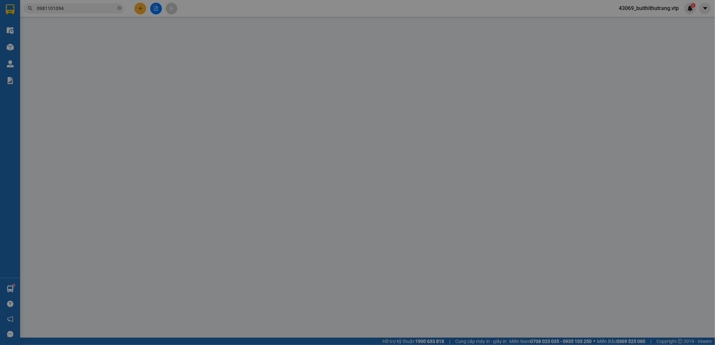
type input "2.000"
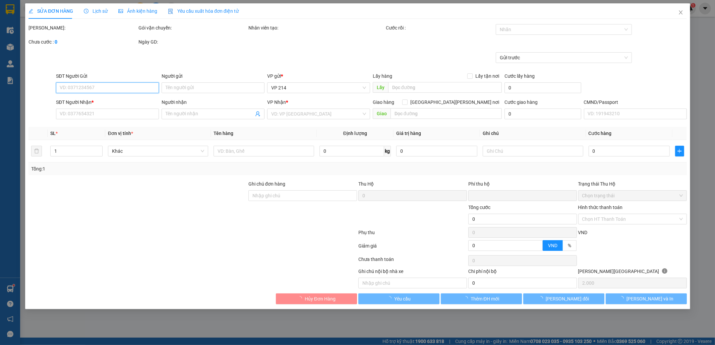
type input "0367596422"
type input "C BÁCH"
type input "0981101094"
type input "ĐỒNG"
type input "0"
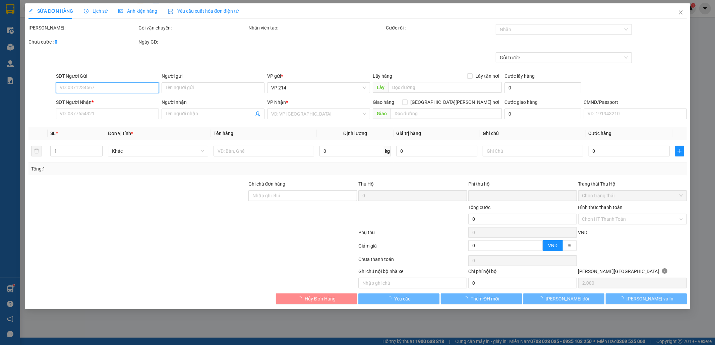
type input "40.000"
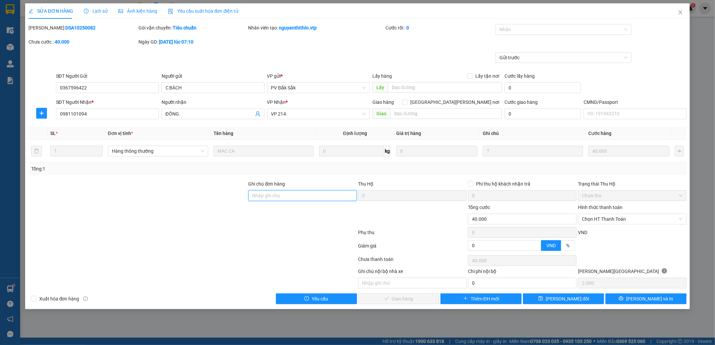
click at [326, 200] on input "Ghi chú đơn hàng" at bounding box center [302, 195] width 109 height 11
click at [632, 221] on span "Chọn HT Thanh Toán" at bounding box center [632, 219] width 101 height 10
type input "ck 6839 lúc 10h57 ngày 13/10/2025"
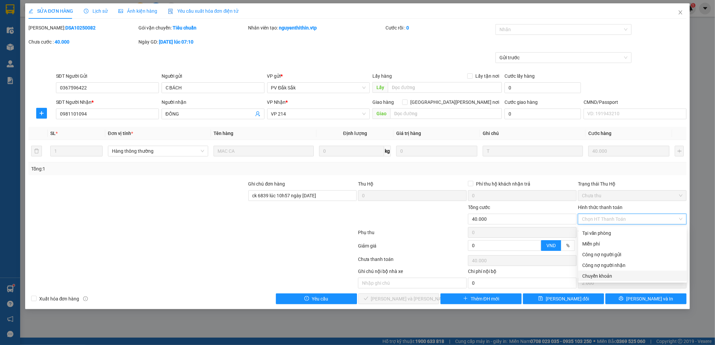
click at [628, 276] on div "Chuyển khoản" at bounding box center [632, 276] width 101 height 7
type input "0"
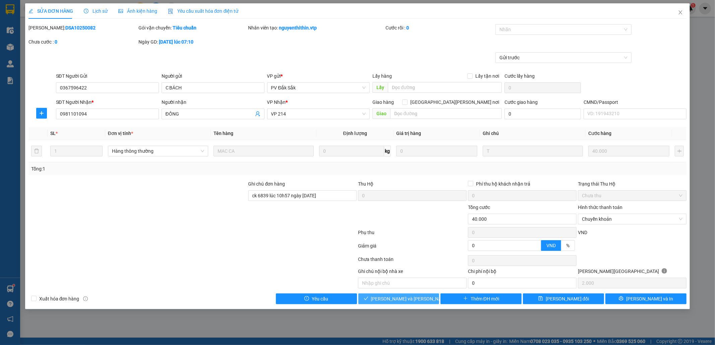
click at [418, 301] on span "[PERSON_NAME] và [PERSON_NAME] hàng" at bounding box center [416, 298] width 91 height 7
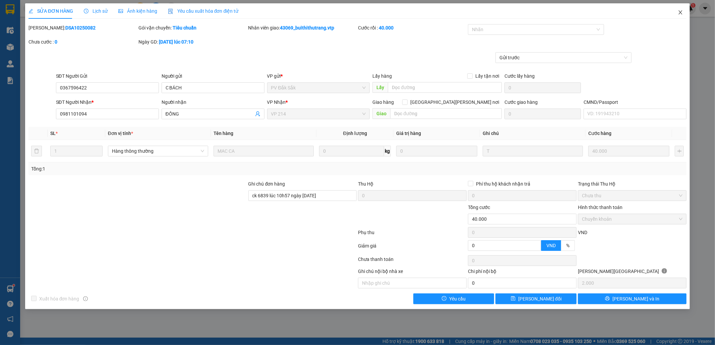
click at [683, 14] on icon "close" at bounding box center [681, 12] width 4 height 4
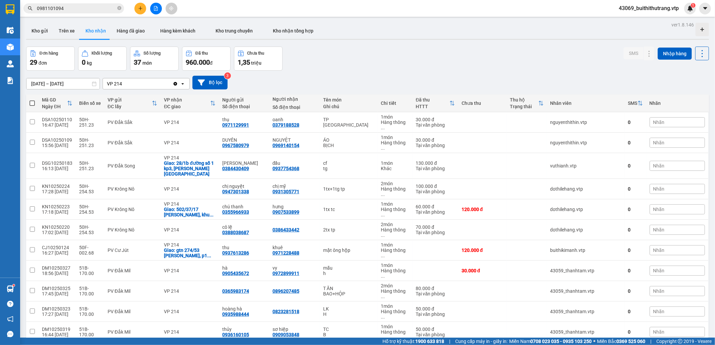
click at [78, 8] on input "0981101094" at bounding box center [76, 8] width 79 height 7
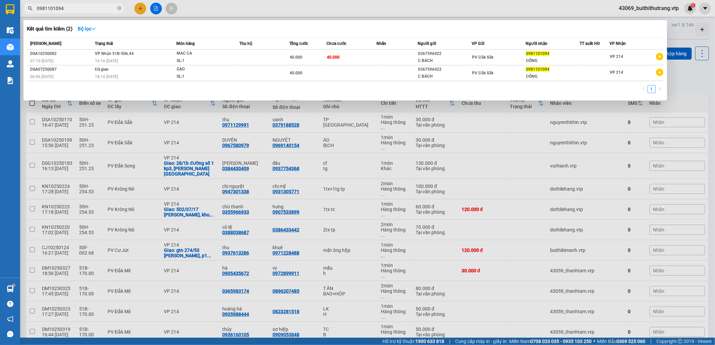
drag, startPoint x: 62, startPoint y: 10, endPoint x: 30, endPoint y: 7, distance: 32.6
click at [30, 7] on div "0981101094" at bounding box center [65, 8] width 131 height 10
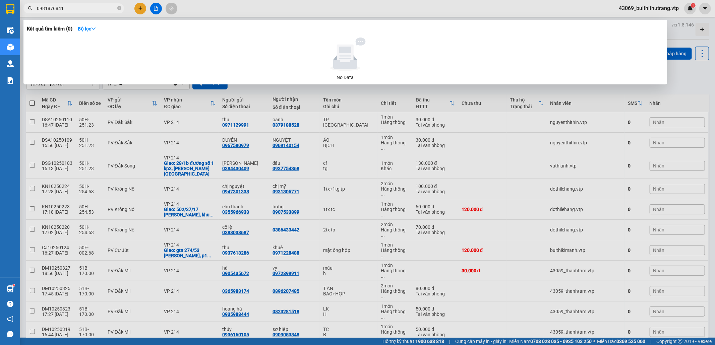
click at [73, 11] on input "0981876841" at bounding box center [76, 8] width 79 height 7
type input "0"
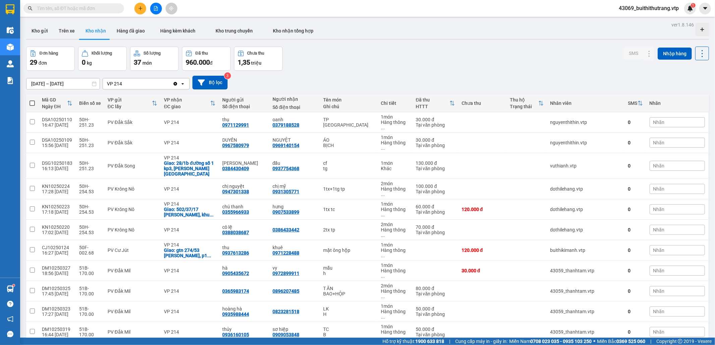
click at [93, 5] on input "text" at bounding box center [76, 8] width 79 height 7
click at [86, 9] on input "text" at bounding box center [76, 8] width 79 height 7
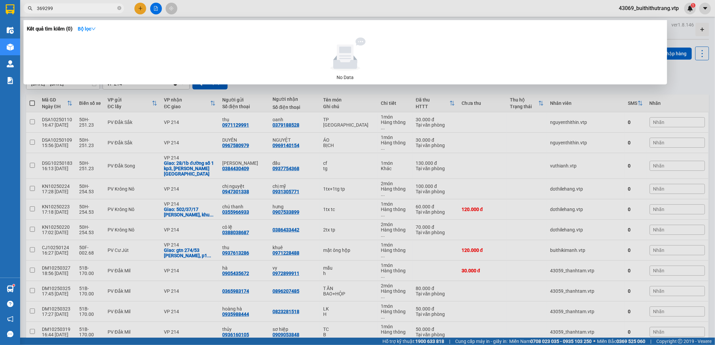
drag, startPoint x: 57, startPoint y: 10, endPoint x: 33, endPoint y: 14, distance: 24.5
click at [33, 14] on div "Kết quả tìm kiếm ( 0 ) Bộ lọc No Data 369299" at bounding box center [65, 9] width 131 height 12
drag, startPoint x: 56, startPoint y: 9, endPoint x: 28, endPoint y: 10, distance: 28.2
click at [28, 10] on div "399269" at bounding box center [65, 8] width 131 height 10
type input "0896207485"
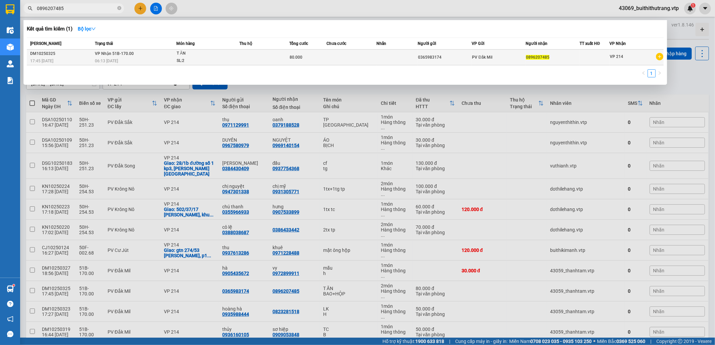
click at [476, 58] on span "PV Đắk Mil" at bounding box center [482, 57] width 20 height 5
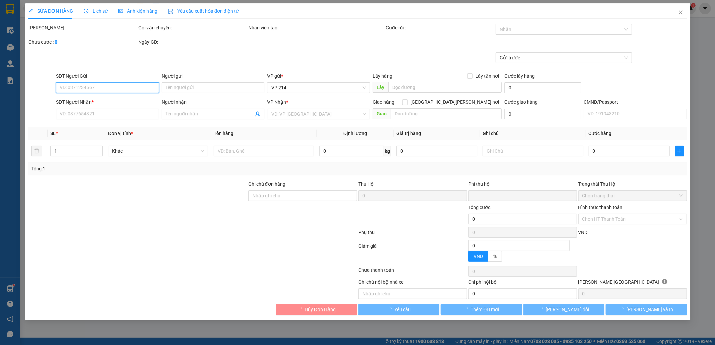
type input "4.000"
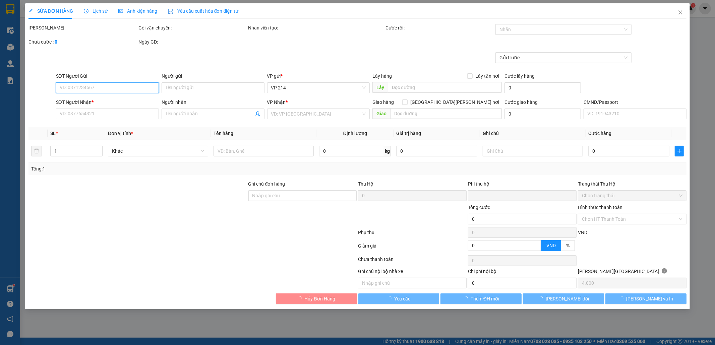
type input "0365983174"
type input "0896207485"
type input "0"
type input "80.000"
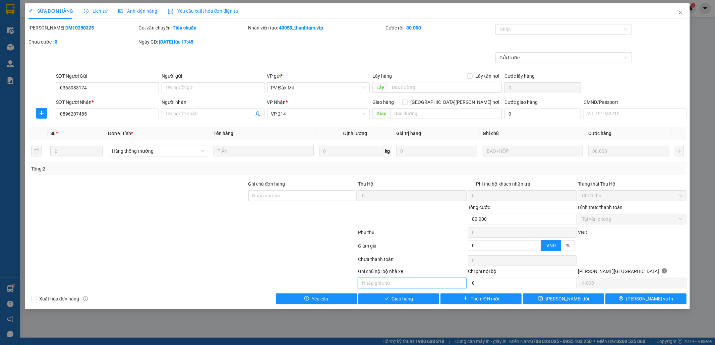
click at [411, 285] on input "text" at bounding box center [412, 283] width 109 height 11
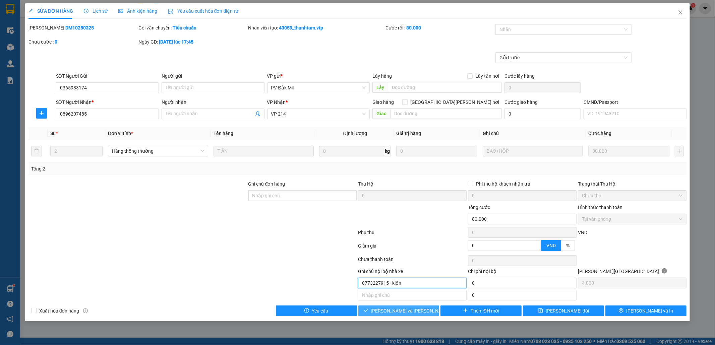
type input "0773227915 - kiện"
click at [403, 315] on span "[PERSON_NAME] và [PERSON_NAME] hàng" at bounding box center [416, 310] width 91 height 7
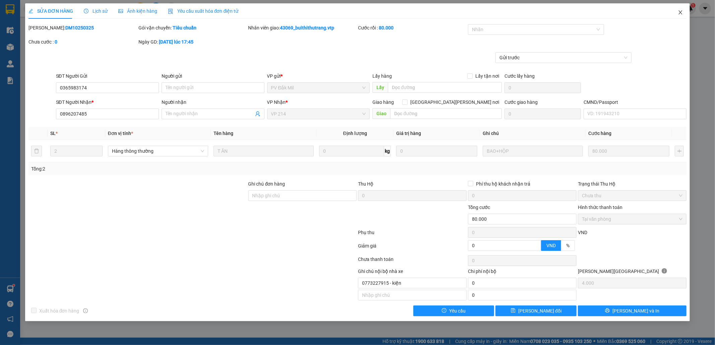
click at [682, 15] on icon "close" at bounding box center [680, 12] width 5 height 5
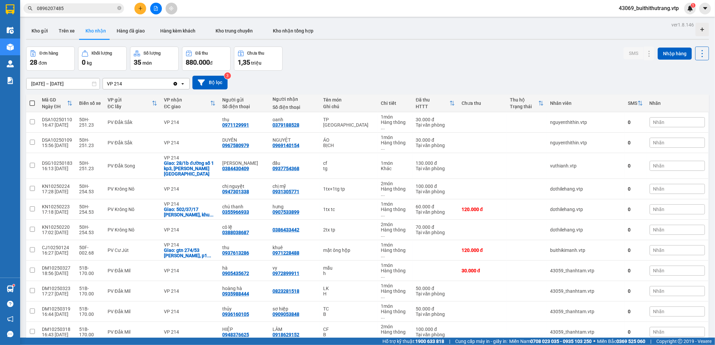
click at [66, 10] on input "0896207485" at bounding box center [76, 8] width 79 height 7
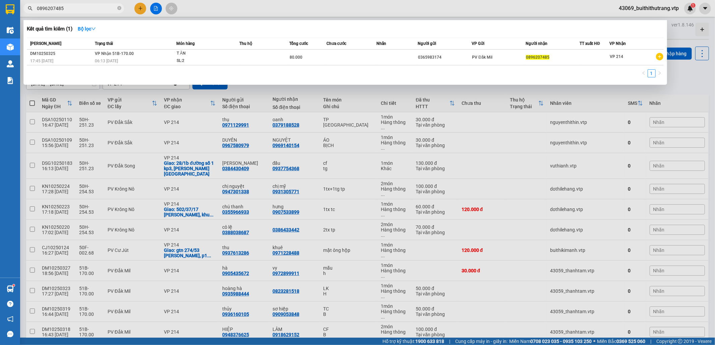
drag, startPoint x: 66, startPoint y: 10, endPoint x: 47, endPoint y: 14, distance: 19.2
click at [47, 14] on div "Kết quả tìm kiếm ( 1 ) Bộ lọc Mã ĐH Trạng thái Món hàng Thu hộ Tổng cước Chưa c…" at bounding box center [65, 9] width 131 height 12
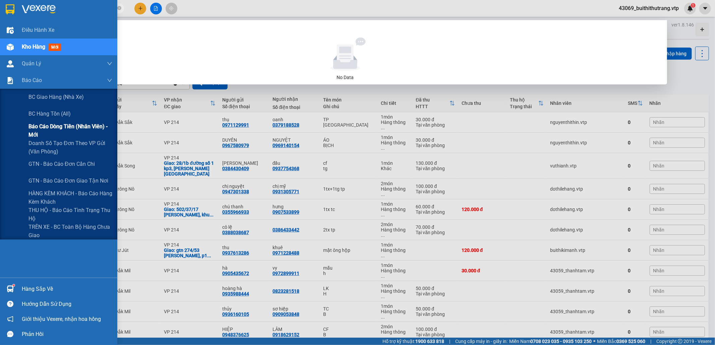
click at [59, 131] on span "Báo cáo dòng tiền (nhân viên) - mới" at bounding box center [70, 130] width 84 height 17
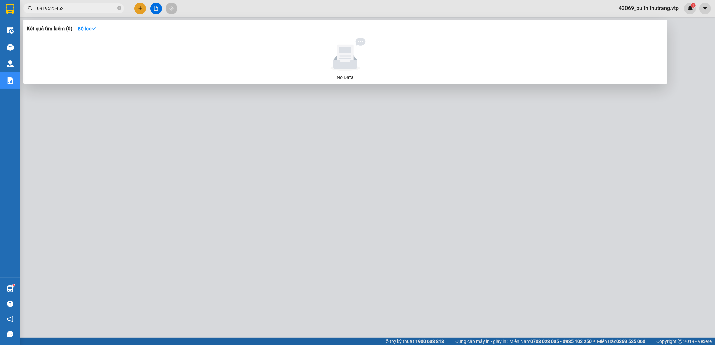
click at [74, 11] on input "0919525452" at bounding box center [76, 8] width 79 height 7
click at [580, 127] on div at bounding box center [357, 172] width 715 height 345
click at [65, 11] on input "0919525452" at bounding box center [76, 8] width 79 height 7
drag, startPoint x: 66, startPoint y: 10, endPoint x: 38, endPoint y: 10, distance: 28.5
click at [27, 13] on div "Kết quả tìm kiếm ( 0 ) Bộ lọc No Data 0919525452" at bounding box center [65, 9] width 131 height 12
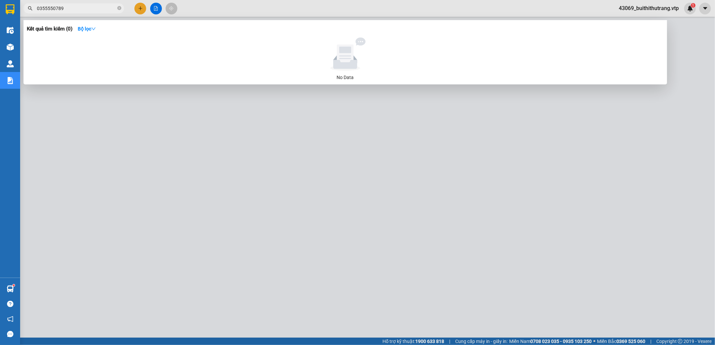
click at [254, 185] on div at bounding box center [357, 172] width 715 height 345
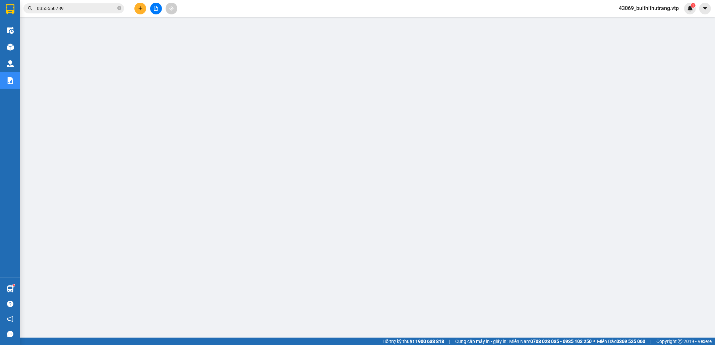
click at [70, 9] on input "0355550789" at bounding box center [76, 8] width 79 height 7
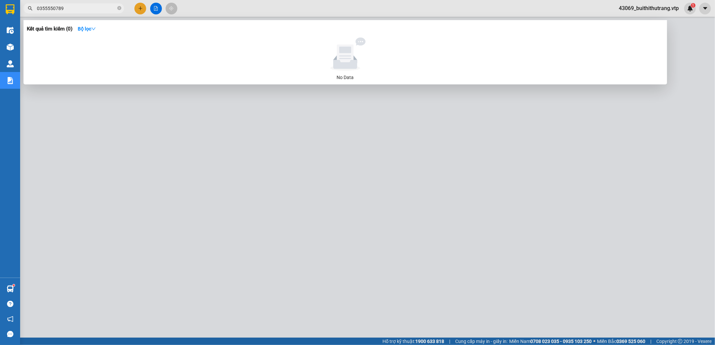
drag, startPoint x: 68, startPoint y: 8, endPoint x: 34, endPoint y: 12, distance: 34.4
click at [34, 12] on span "0355550789" at bounding box center [73, 8] width 101 height 10
type input "0"
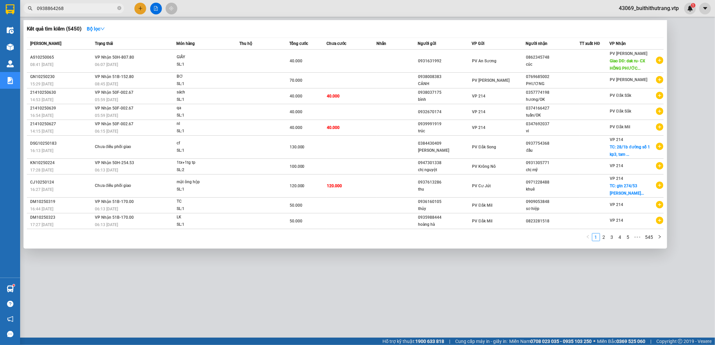
type input "0938864268"
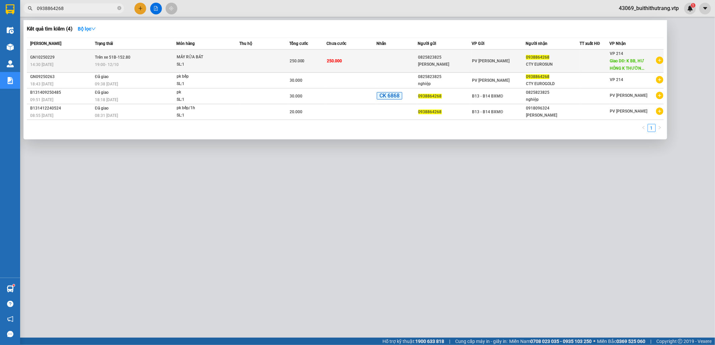
click at [555, 59] on div "0938864268" at bounding box center [552, 57] width 53 height 7
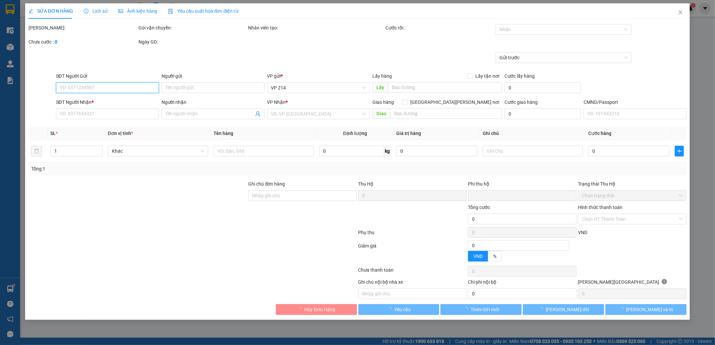
type input "12.500"
type input "0825823825"
type input "THANH SƠN"
type input "0938864268"
type input "CTY EUROSUN"
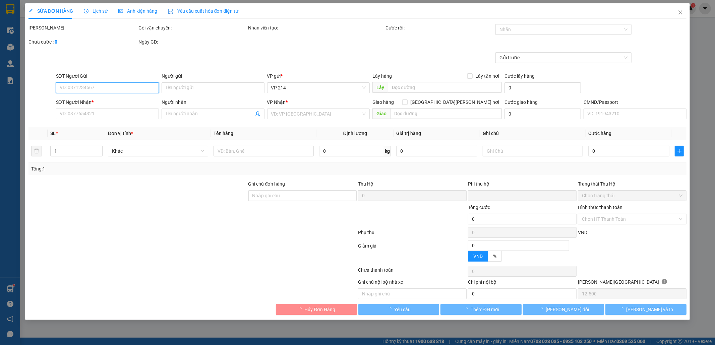
type input "K BB, HƯ HỎNG K THƯỜNG, NHẸ TAY"
type input "0"
type input "250.000"
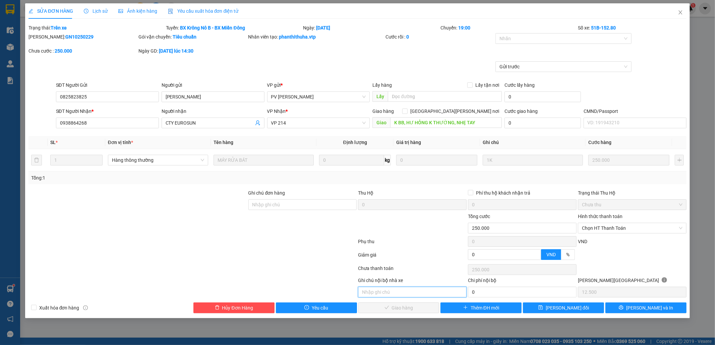
click at [439, 291] on input "text" at bounding box center [412, 292] width 109 height 11
click at [408, 295] on input "text" at bounding box center [412, 292] width 109 height 11
click at [320, 201] on input "Ghi chú đơn hàng" at bounding box center [302, 204] width 109 height 11
click at [578, 39] on div at bounding box center [560, 39] width 126 height 8
type input "ck 6839 lúc 11h53 ngày 13/10/2025"
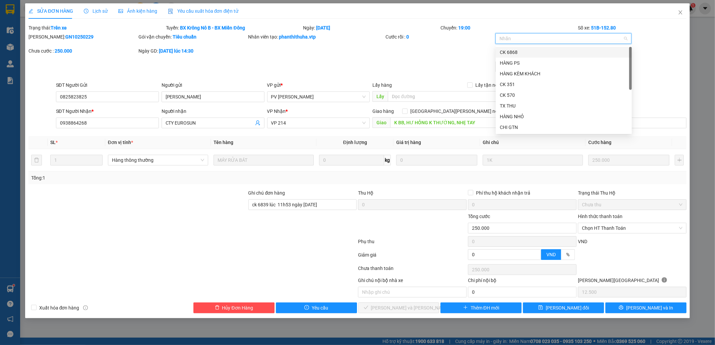
click at [536, 53] on div "CK 6868" at bounding box center [564, 52] width 128 height 7
click at [617, 231] on span "Chọn HT Thanh Toán" at bounding box center [632, 228] width 101 height 10
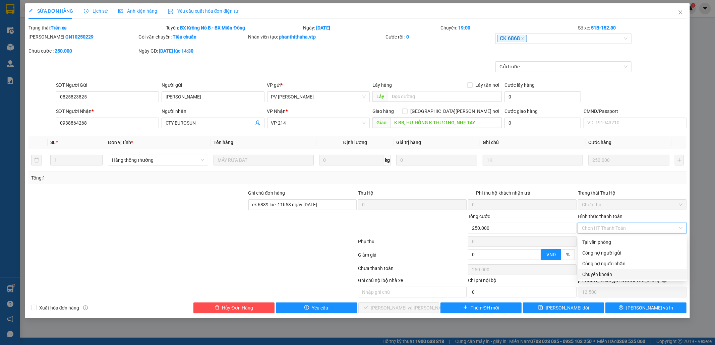
click at [616, 276] on div "Chuyển khoản" at bounding box center [632, 274] width 101 height 7
type input "0"
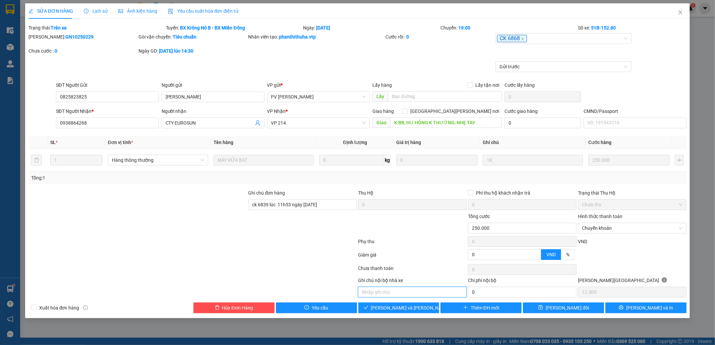
click at [416, 293] on input "text" at bounding box center [412, 292] width 109 height 11
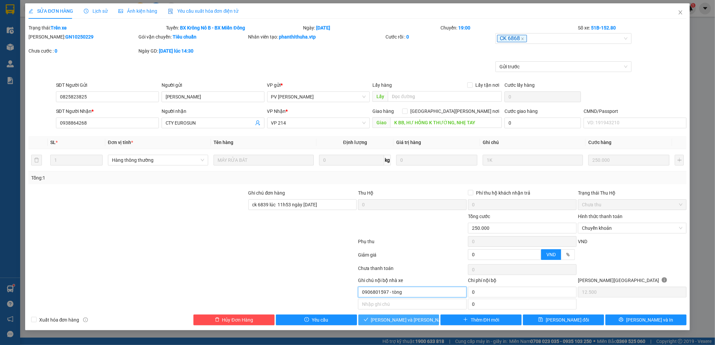
type input "0906801597 - tòng"
click at [408, 321] on span "[PERSON_NAME] và [PERSON_NAME] hàng" at bounding box center [416, 319] width 91 height 7
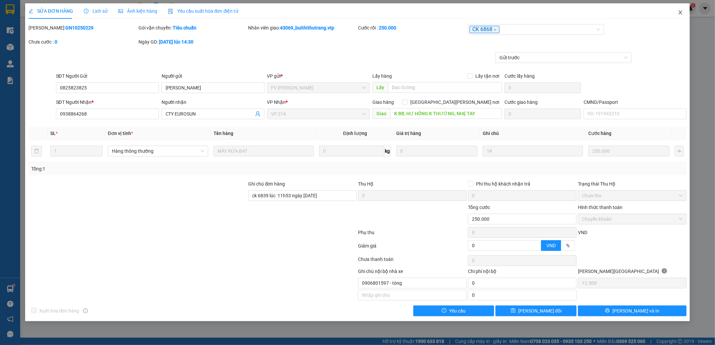
click at [680, 11] on icon "close" at bounding box center [680, 12] width 5 height 5
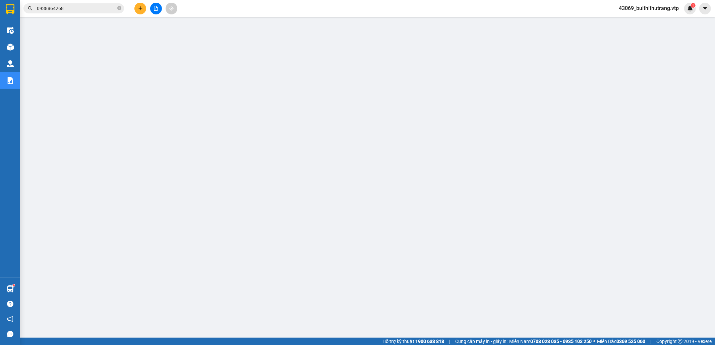
click at [66, 7] on input "0938864268" at bounding box center [76, 8] width 79 height 7
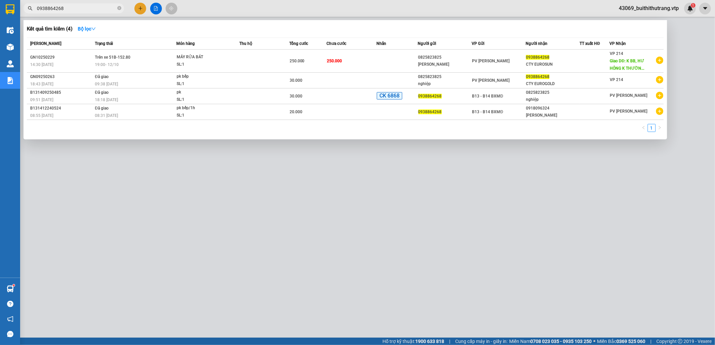
drag, startPoint x: 70, startPoint y: 8, endPoint x: 37, endPoint y: 9, distance: 33.5
click at [37, 9] on input "0938864268" at bounding box center [76, 8] width 79 height 7
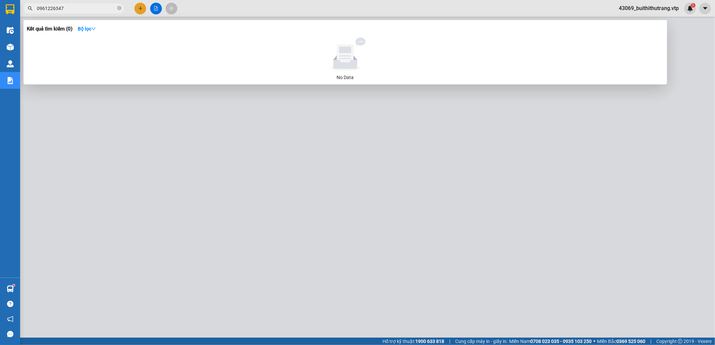
click at [92, 7] on input "0961226347" at bounding box center [76, 8] width 79 height 7
click at [364, 224] on div at bounding box center [357, 172] width 715 height 345
drag, startPoint x: 67, startPoint y: 10, endPoint x: 34, endPoint y: 13, distance: 33.3
click at [34, 13] on span "0961226347" at bounding box center [73, 8] width 101 height 10
click at [254, 185] on div at bounding box center [357, 172] width 715 height 345
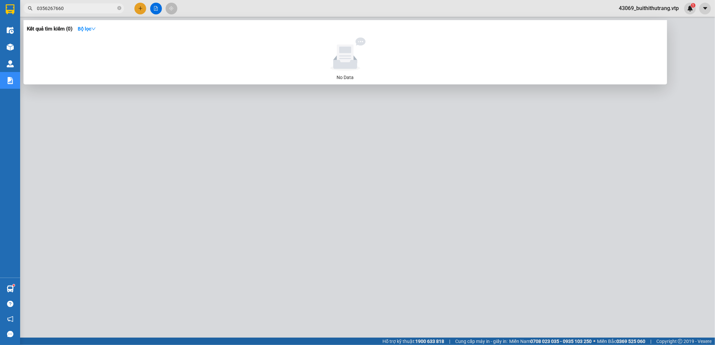
drag, startPoint x: 70, startPoint y: 9, endPoint x: 26, endPoint y: 15, distance: 45.1
click at [25, 14] on div "Kết quả tìm kiếm ( 0 ) Bộ lọc No Data 0356267660" at bounding box center [65, 9] width 131 height 12
type input "0823281518"
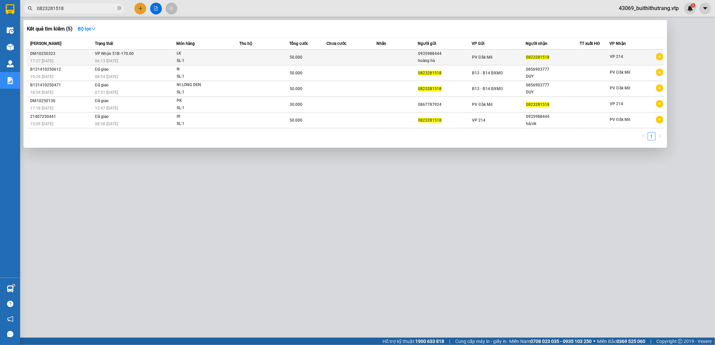
click at [385, 56] on td at bounding box center [397, 58] width 42 height 16
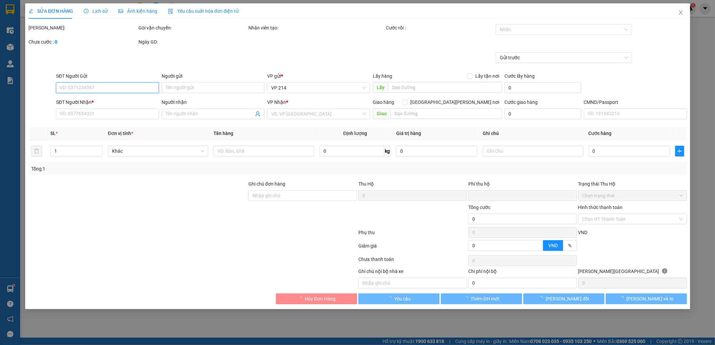
type input "2.500"
type input "0935988444"
type input "hoàng hà"
type input "0823281518"
type input "0"
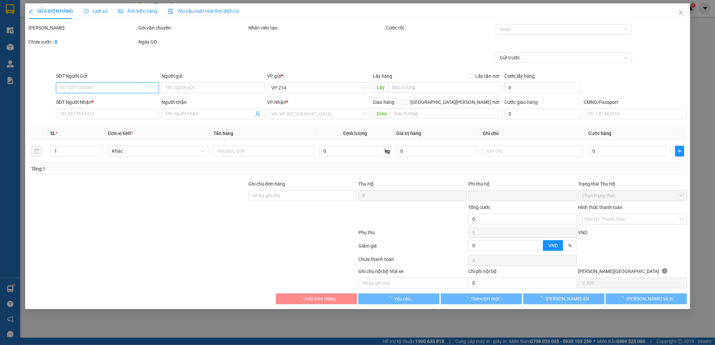
type input "50.000"
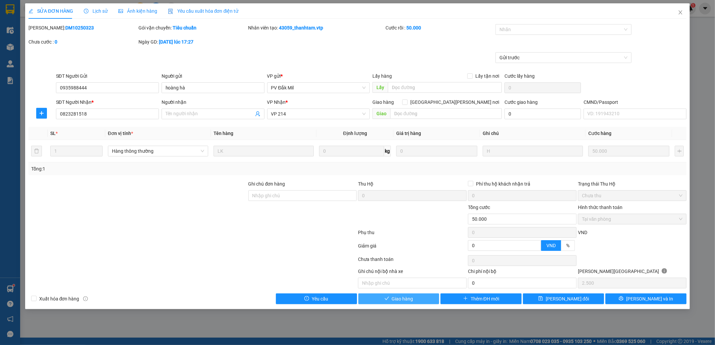
click at [418, 298] on button "Giao hàng" at bounding box center [398, 299] width 81 height 11
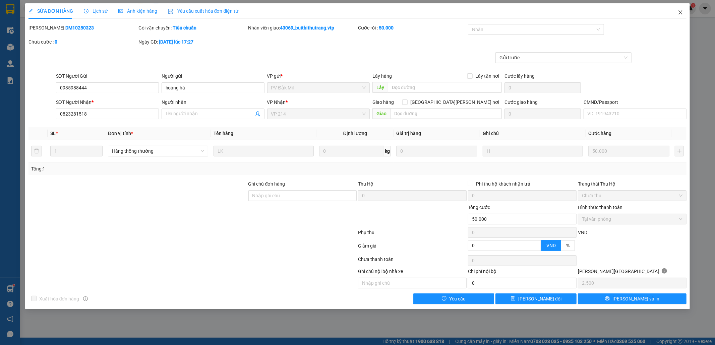
click at [680, 12] on icon "close" at bounding box center [681, 12] width 4 height 4
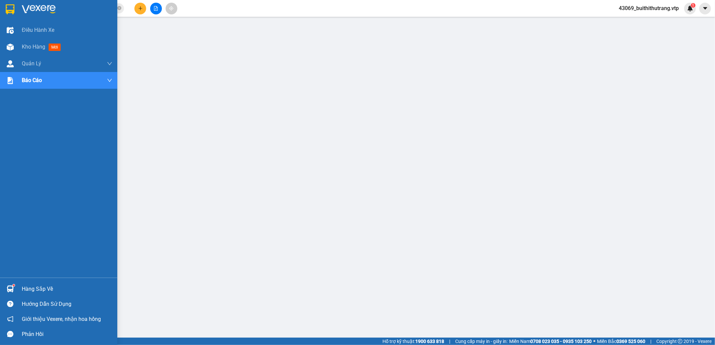
click at [53, 8] on img at bounding box center [39, 9] width 34 height 10
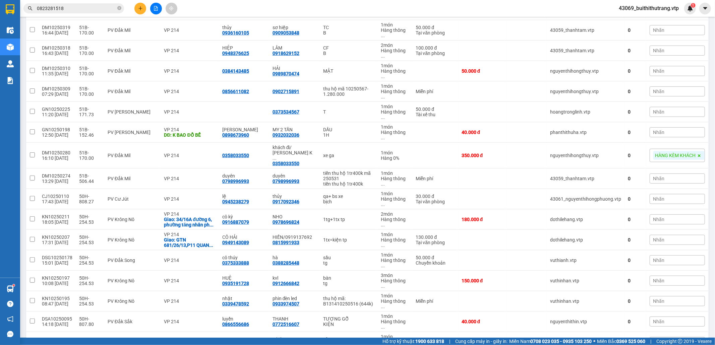
scroll to position [252, 0]
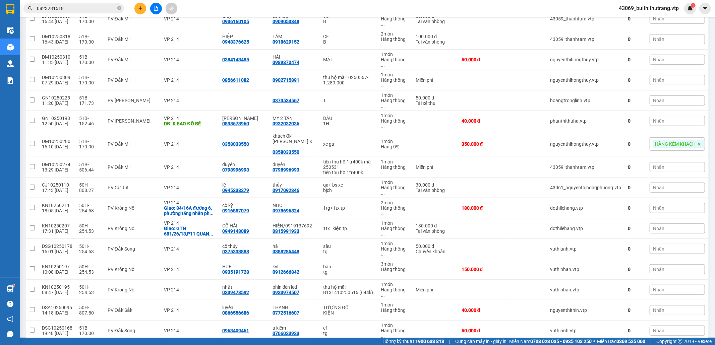
click at [68, 10] on input "0823281518" at bounding box center [76, 8] width 79 height 7
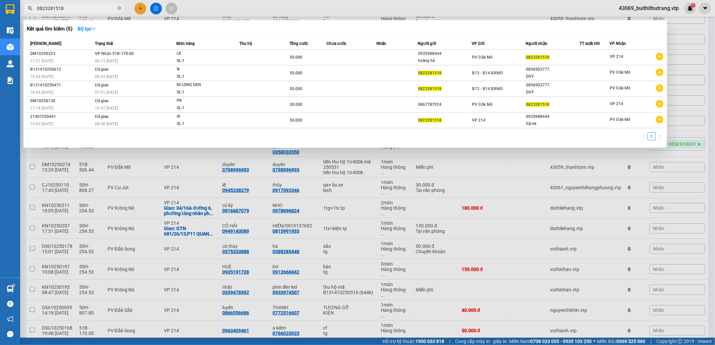
drag, startPoint x: 68, startPoint y: 10, endPoint x: 17, endPoint y: 14, distance: 51.1
click at [17, 14] on section "Kết quả tìm kiếm ( 5 ) Bộ lọc Mã ĐH Trạng thái Món hàng Thu hộ Tổng cước Chưa c…" at bounding box center [357, 172] width 715 height 345
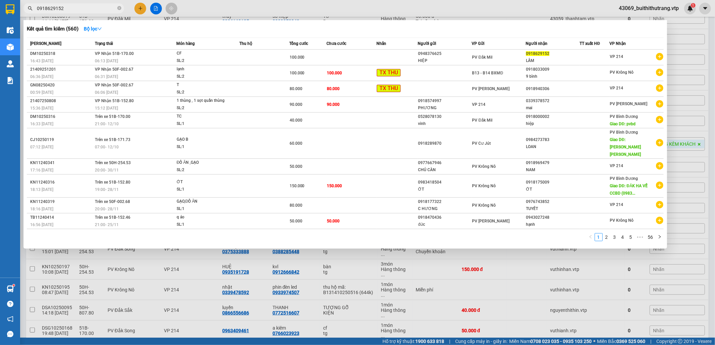
type input "0918629152"
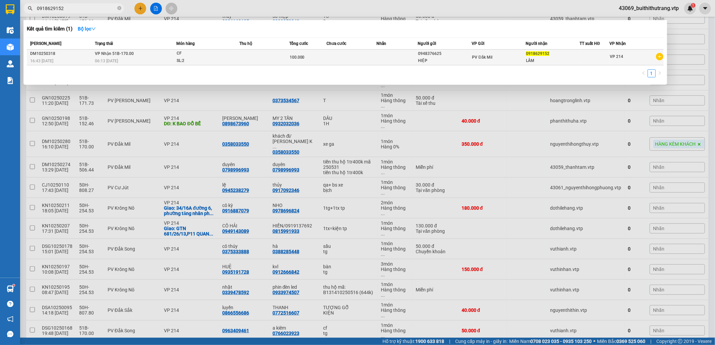
click at [364, 55] on td at bounding box center [352, 58] width 50 height 16
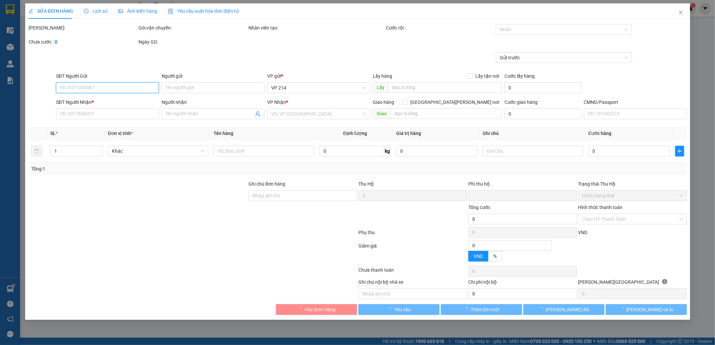
type input "5.000"
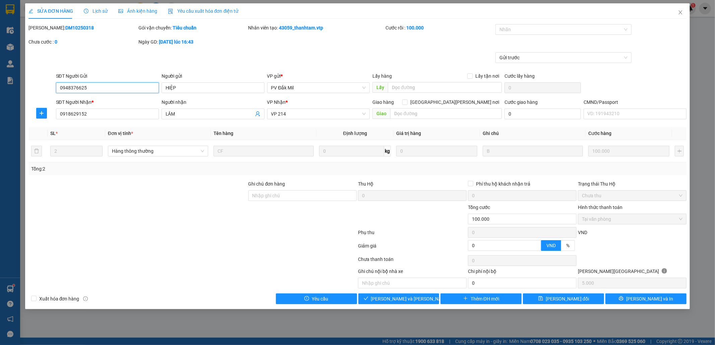
type input "0948376625"
type input "HIỆP"
type input "0918629152"
type input "LÂM"
type input "0"
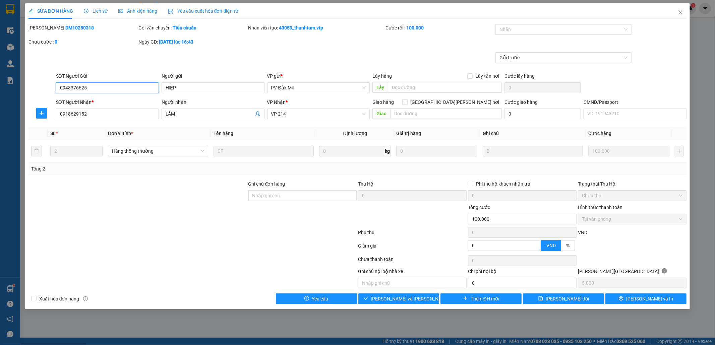
type input "100.000"
click at [411, 299] on span "Giao hàng" at bounding box center [402, 298] width 21 height 7
